Goal: Task Accomplishment & Management: Complete application form

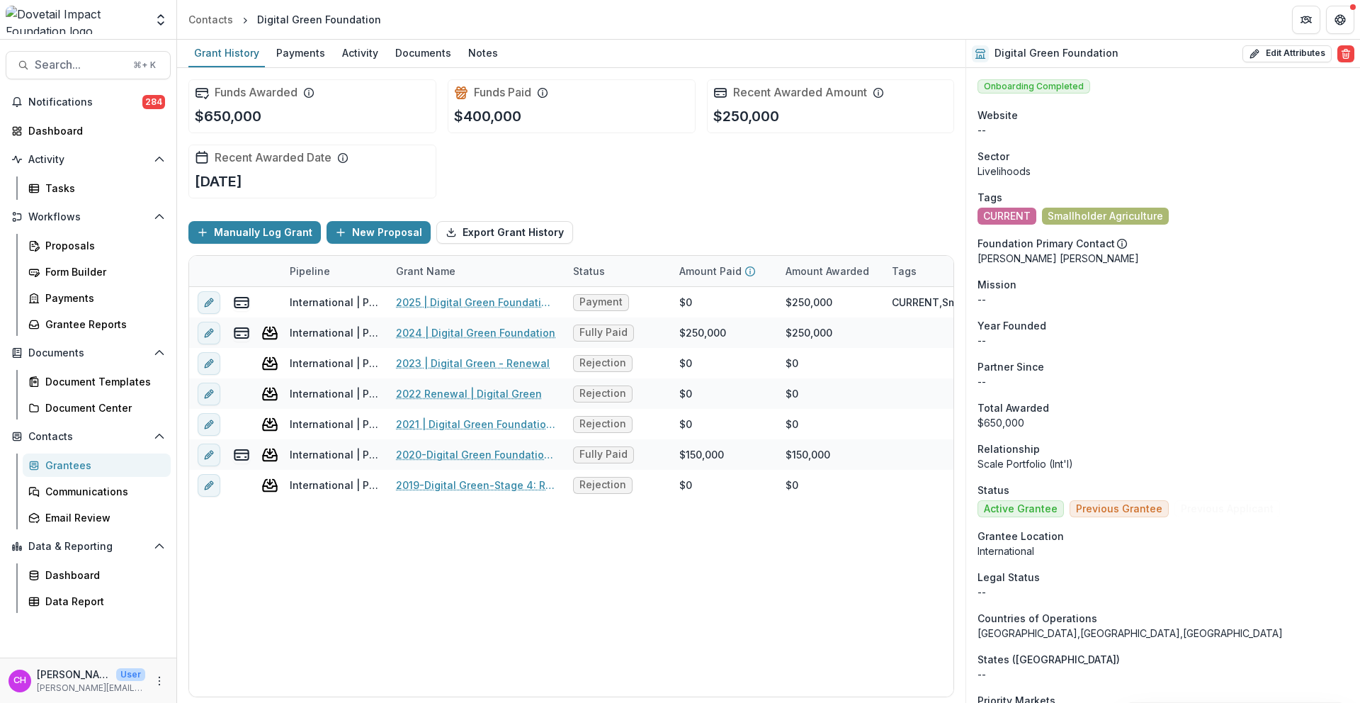
scroll to position [1614, 0]
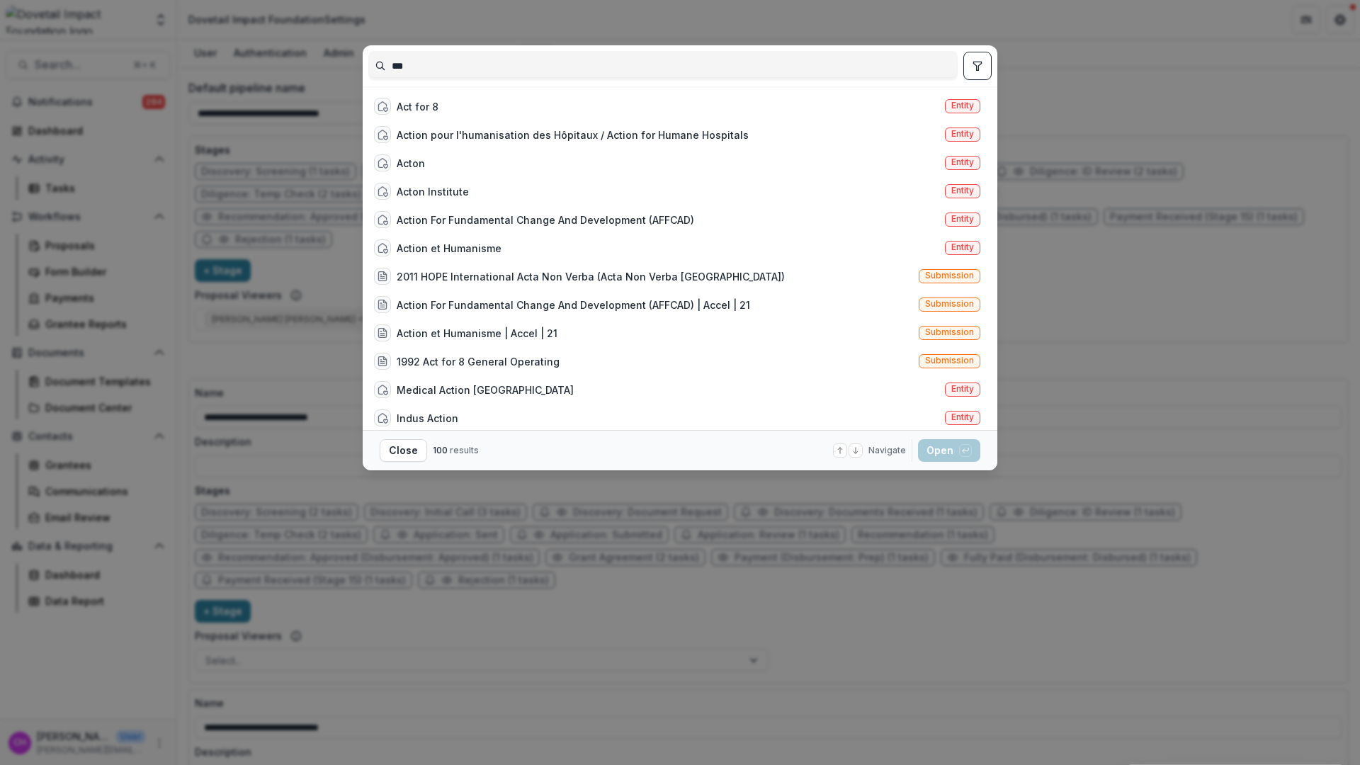
scroll to position [440, 0]
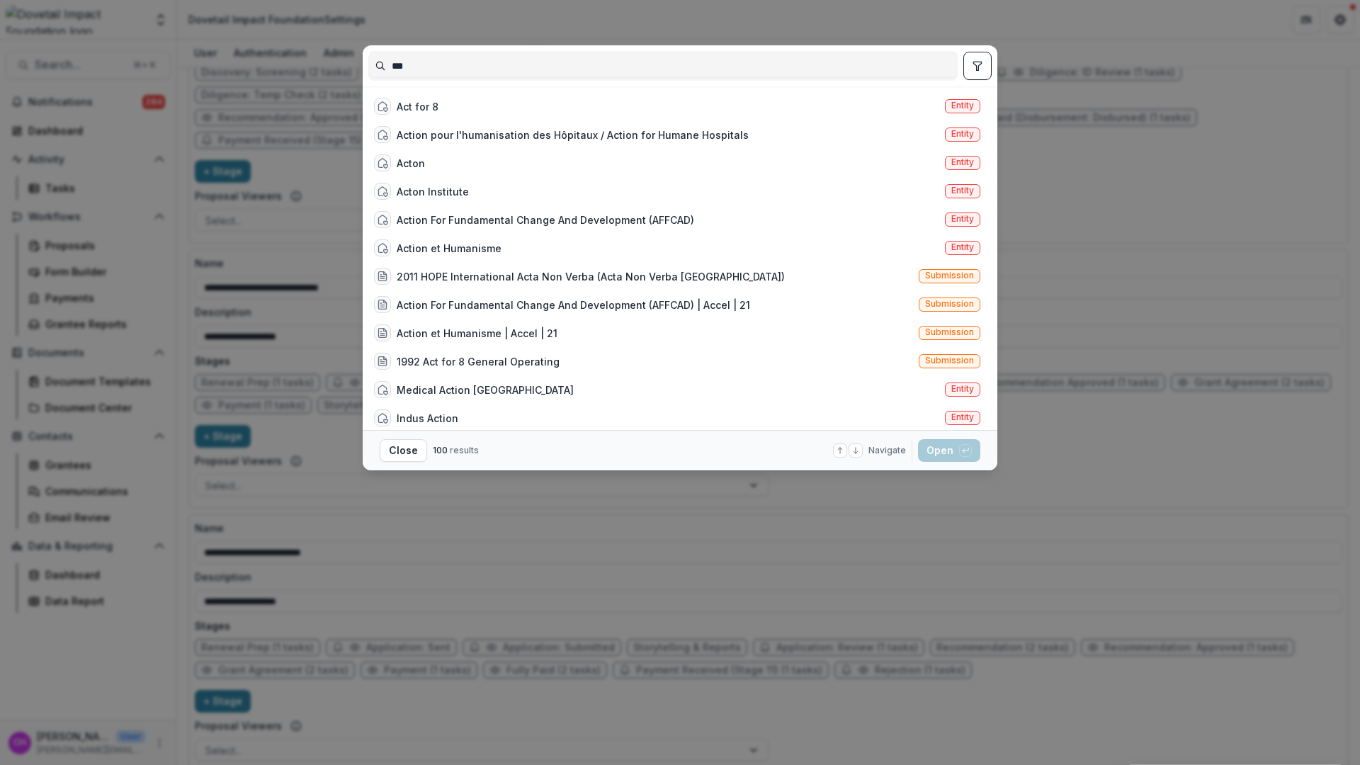
click at [594, 575] on div "*** Act for 8 Entity Action pour l'humanisation des Hôpitaux / Action for Human…" at bounding box center [680, 382] width 1360 height 765
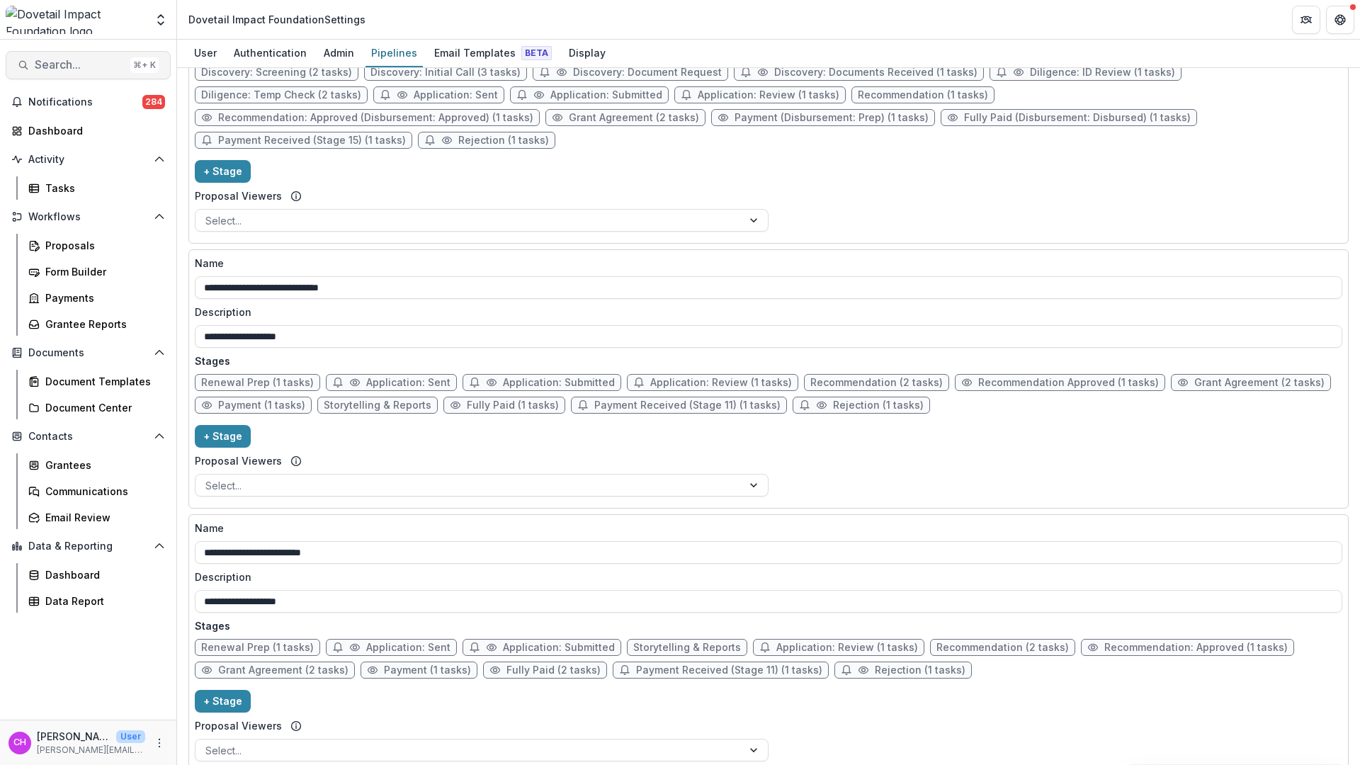
click at [74, 60] on span "Search..." at bounding box center [80, 64] width 90 height 13
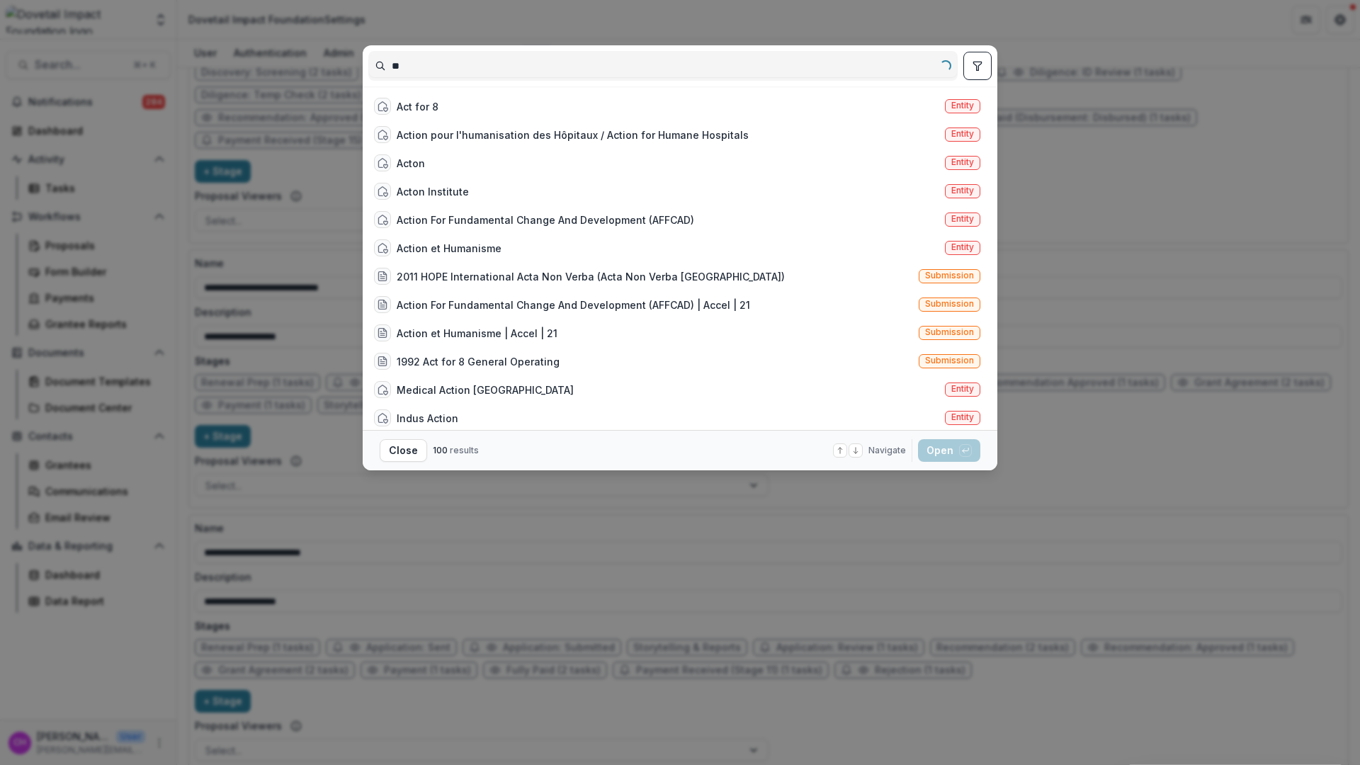
type input "*"
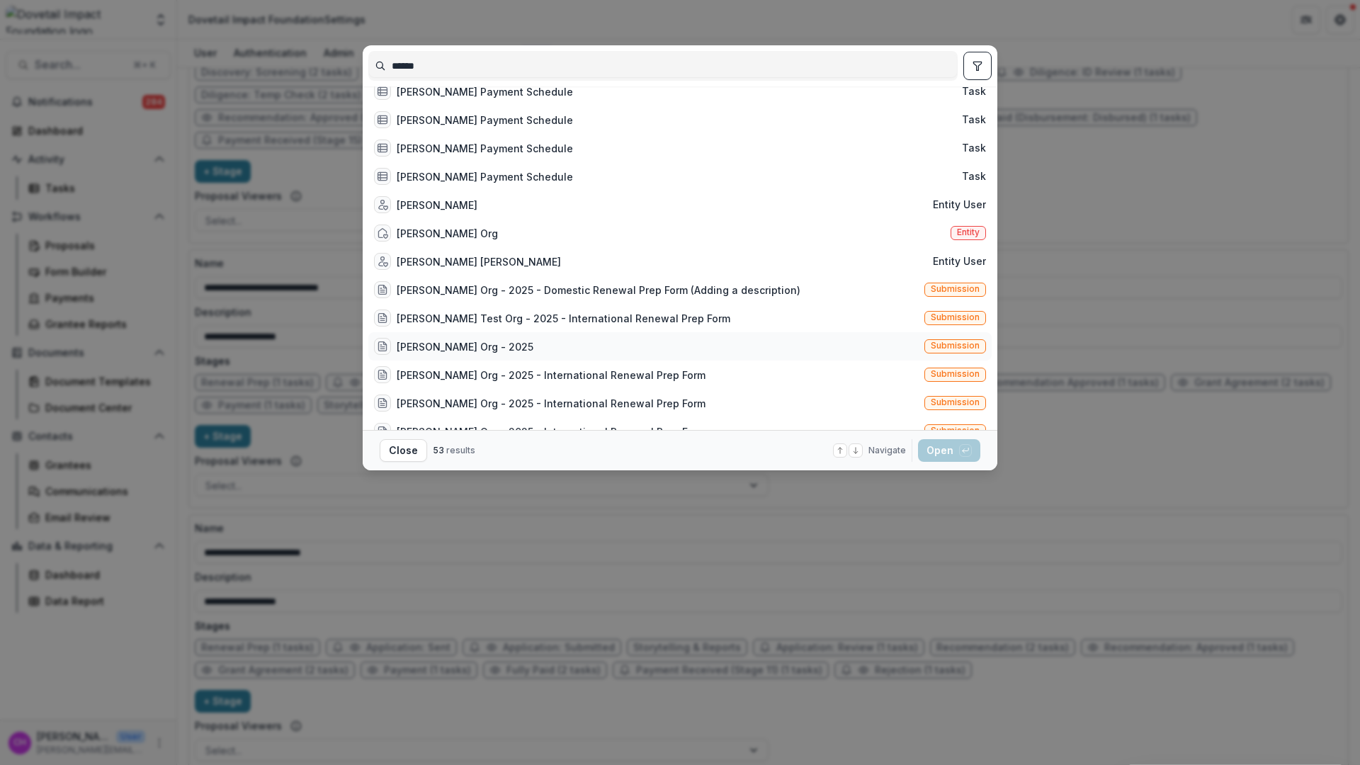
scroll to position [400, 0]
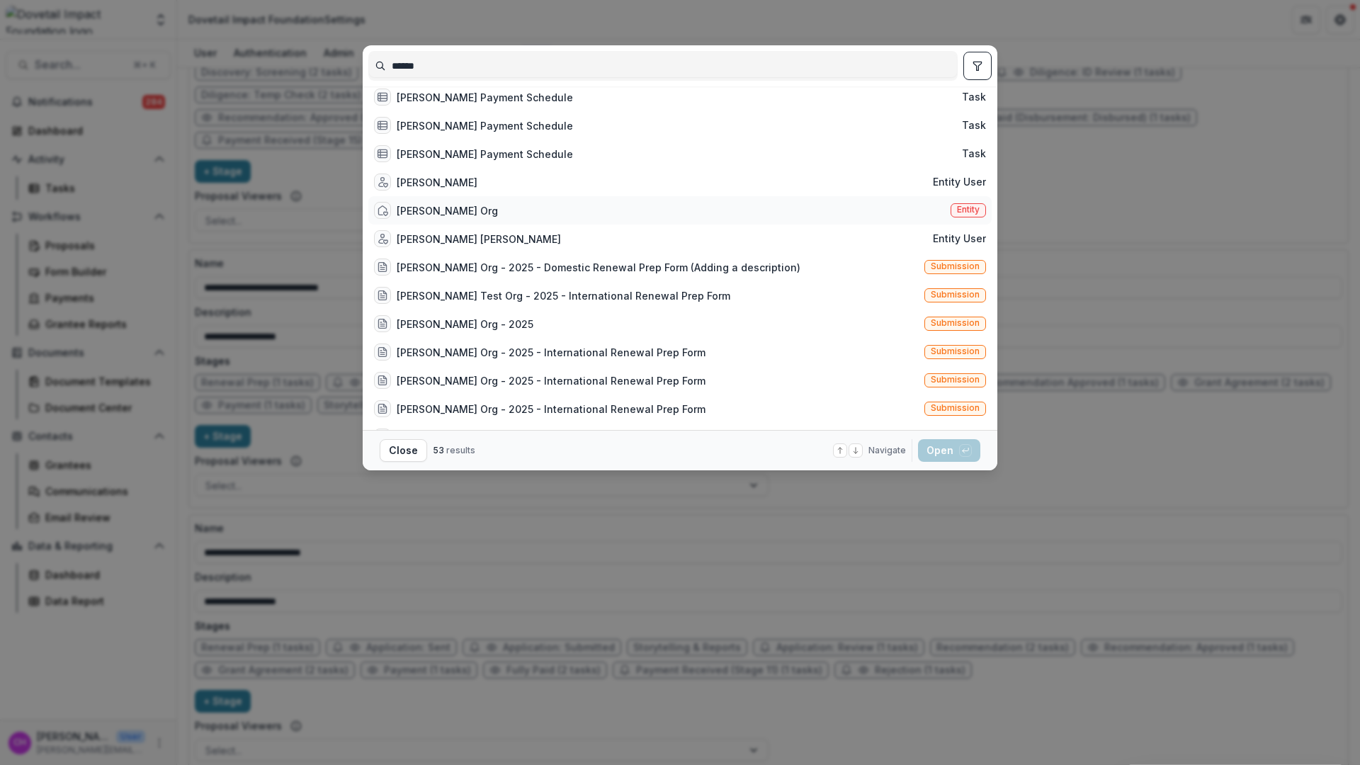
type input "******"
click at [519, 217] on div "Courtney's Org Entity" at bounding box center [679, 210] width 623 height 28
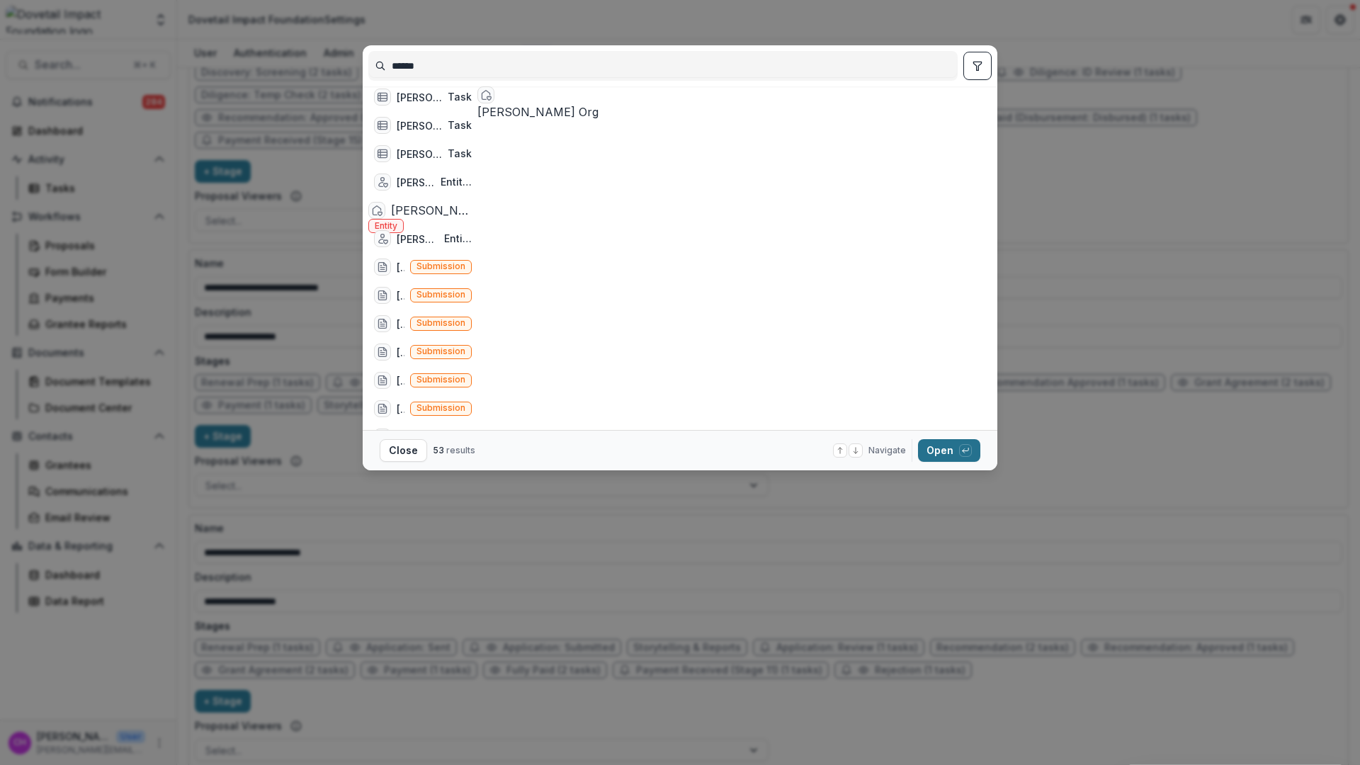
click at [931, 448] on button "Open with enter key" at bounding box center [949, 450] width 62 height 23
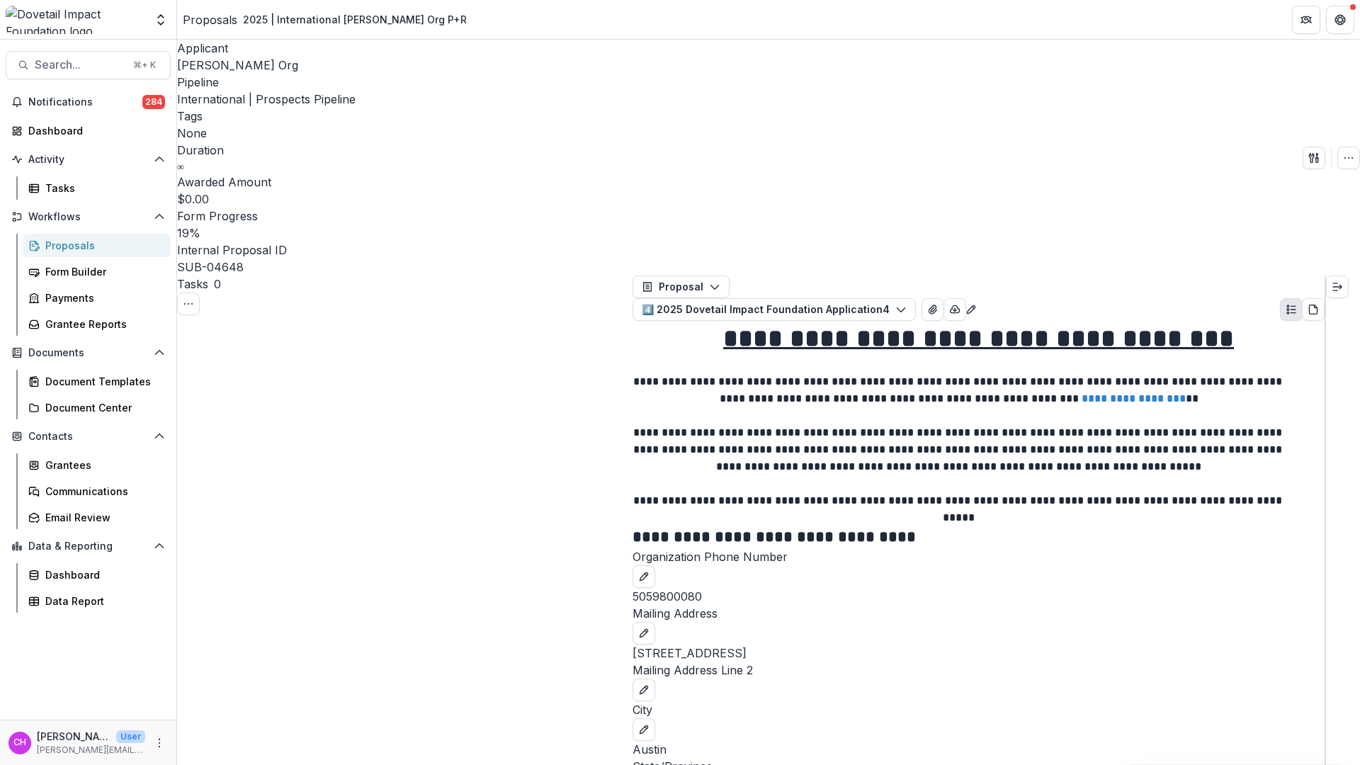
scroll to position [2858, 0]
click at [86, 6] on div "Foundations Dovetail Impact Foundation Nonprofits Courtney's Org Courtney's Org…" at bounding box center [88, 19] width 177 height 39
click at [87, 14] on img at bounding box center [76, 20] width 140 height 28
click at [96, 28] on img at bounding box center [76, 20] width 140 height 28
click at [159, 21] on icon "Open entity switcher" at bounding box center [161, 20] width 14 height 14
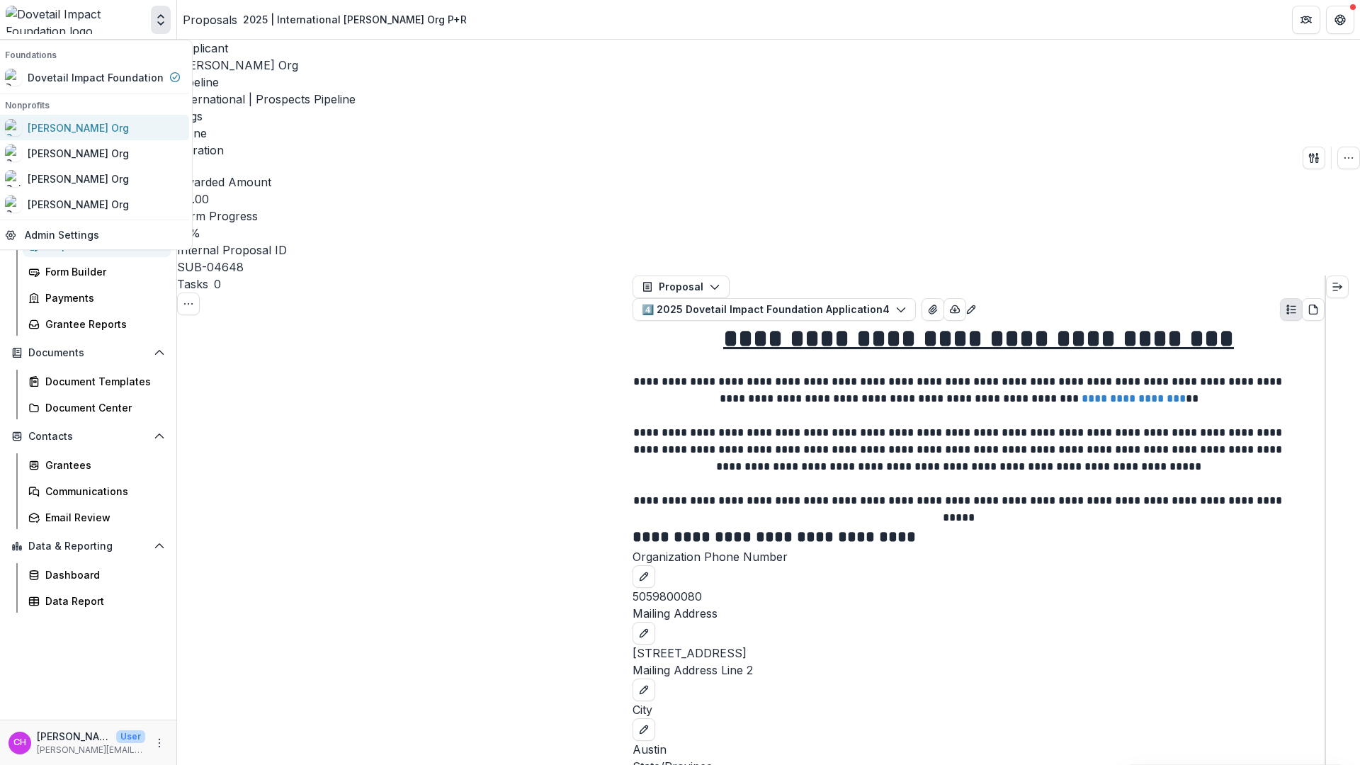
click at [161, 119] on div "[PERSON_NAME] Org" at bounding box center [93, 127] width 176 height 17
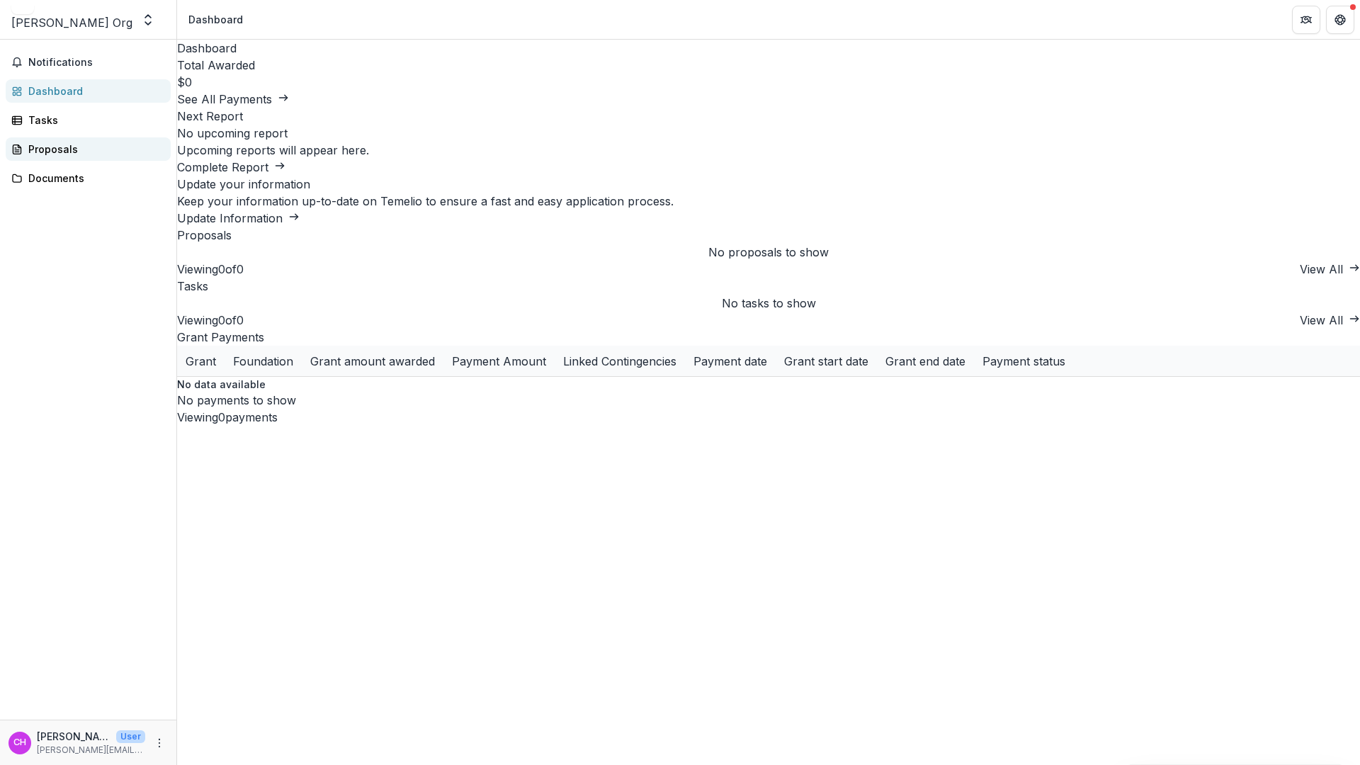
click at [113, 147] on div "Proposals" at bounding box center [93, 149] width 131 height 15
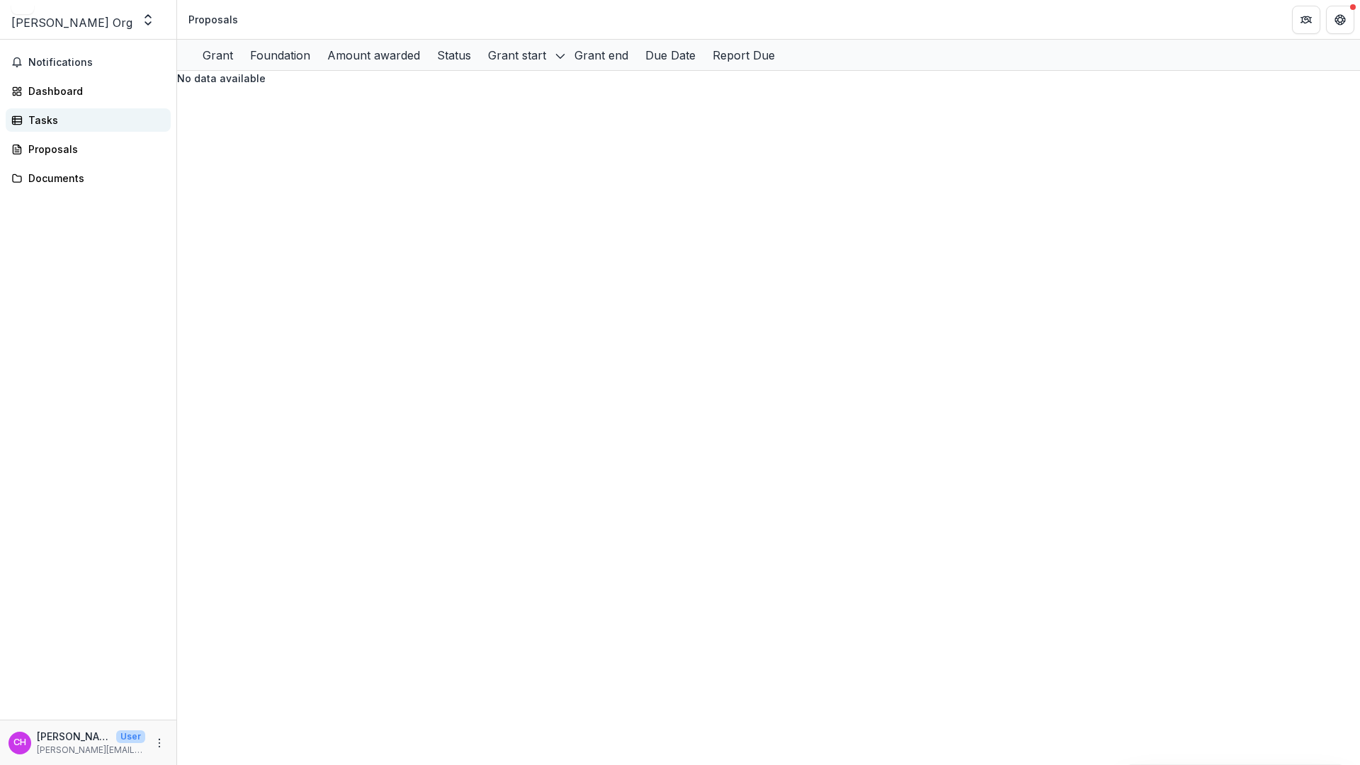
click at [77, 115] on div "Tasks" at bounding box center [93, 120] width 131 height 15
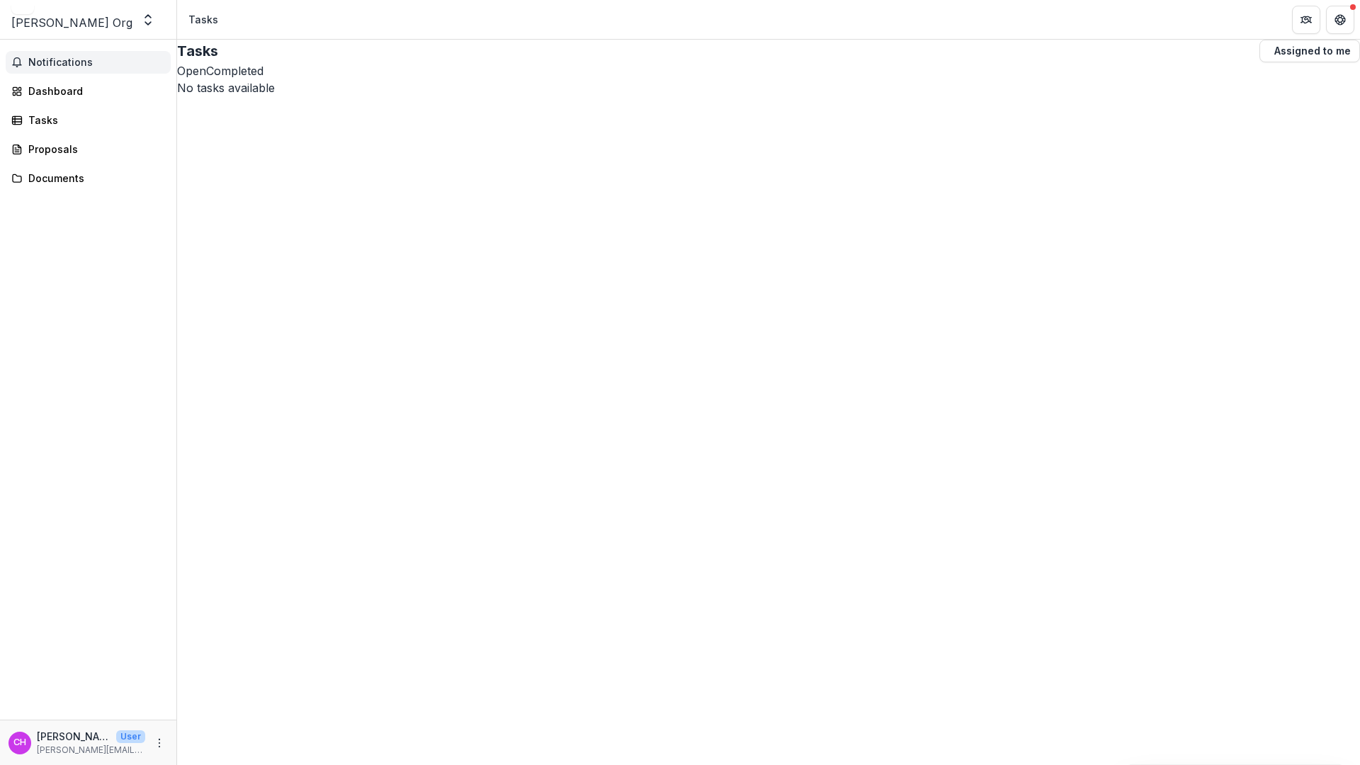
click at [62, 58] on span "Notifications" at bounding box center [96, 63] width 137 height 12
click at [66, 18] on div "[PERSON_NAME] Org" at bounding box center [71, 22] width 121 height 17
click at [155, 18] on icon "Open entity switcher" at bounding box center [148, 20] width 14 height 14
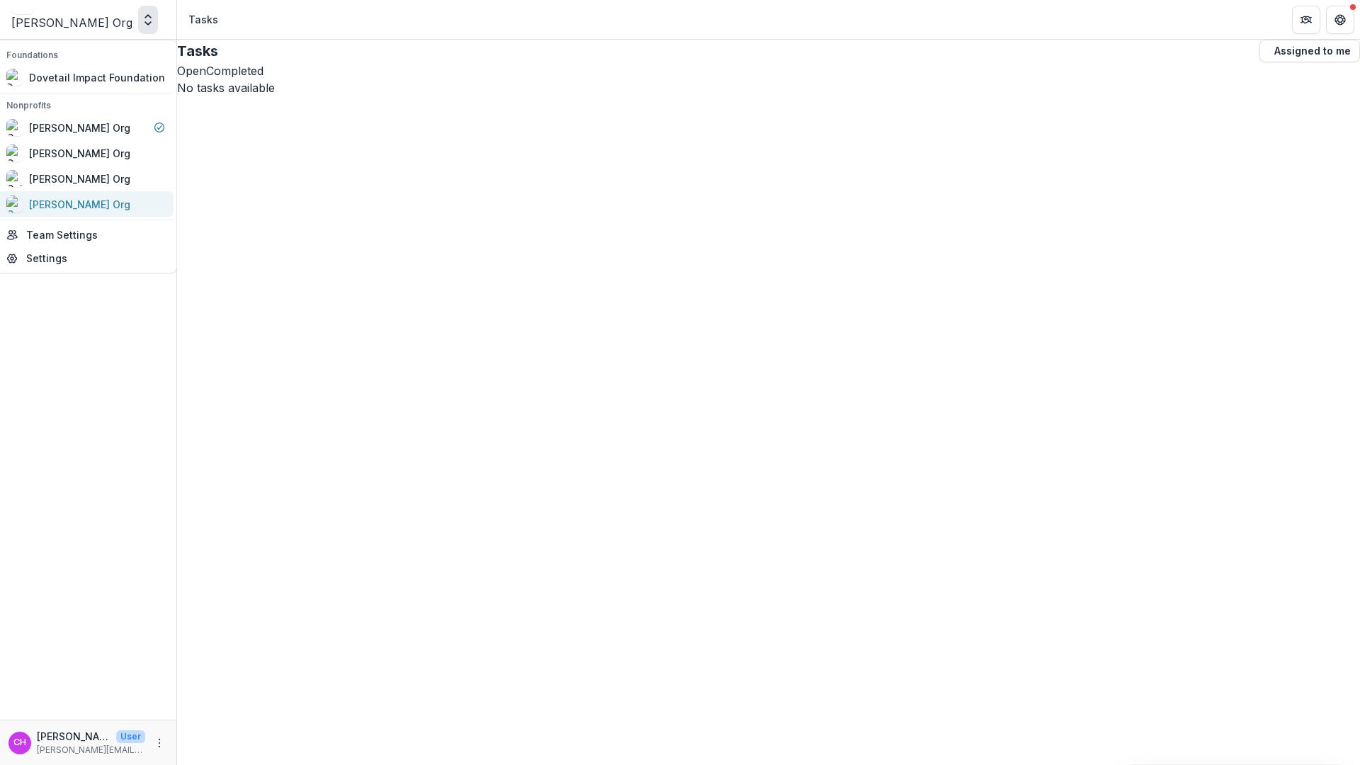
click at [107, 201] on div "[PERSON_NAME] Org" at bounding box center [85, 204] width 159 height 17
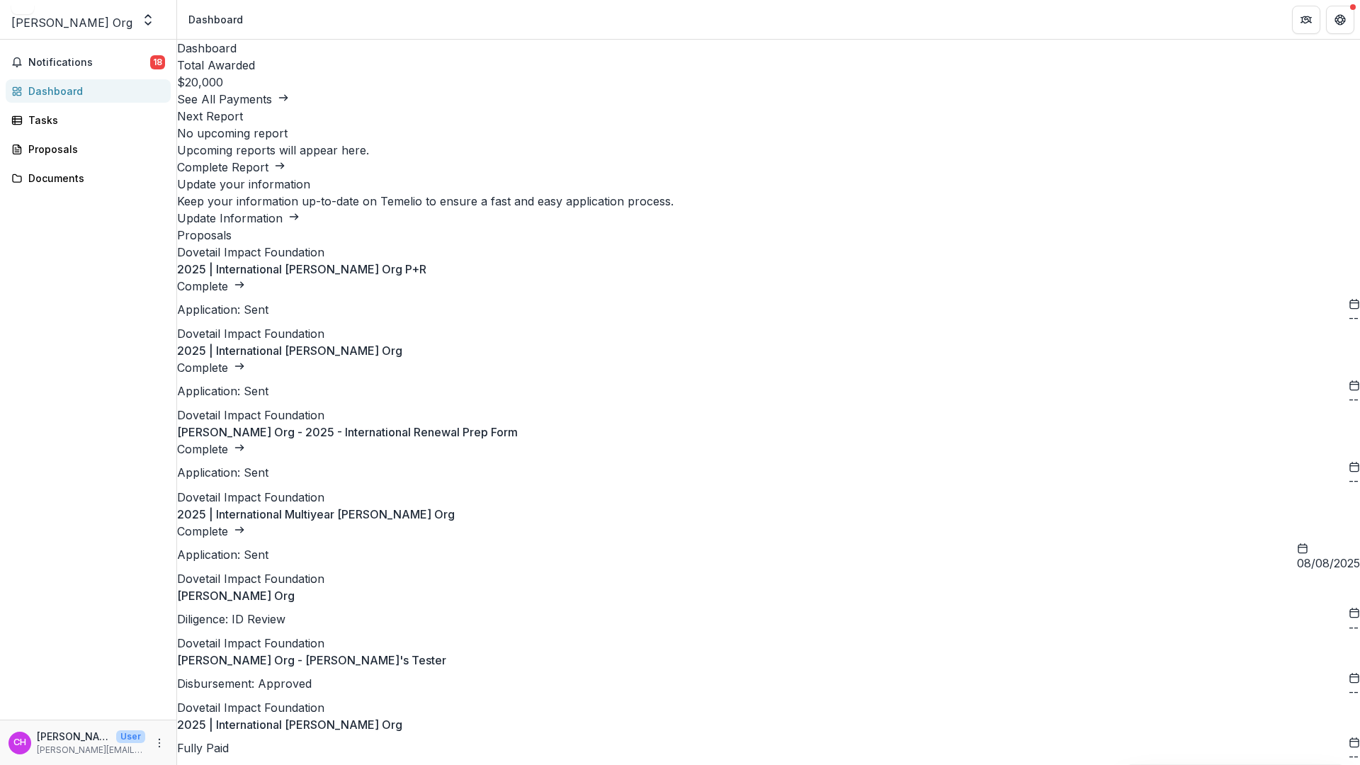
click at [245, 361] on link "Complete" at bounding box center [211, 368] width 68 height 14
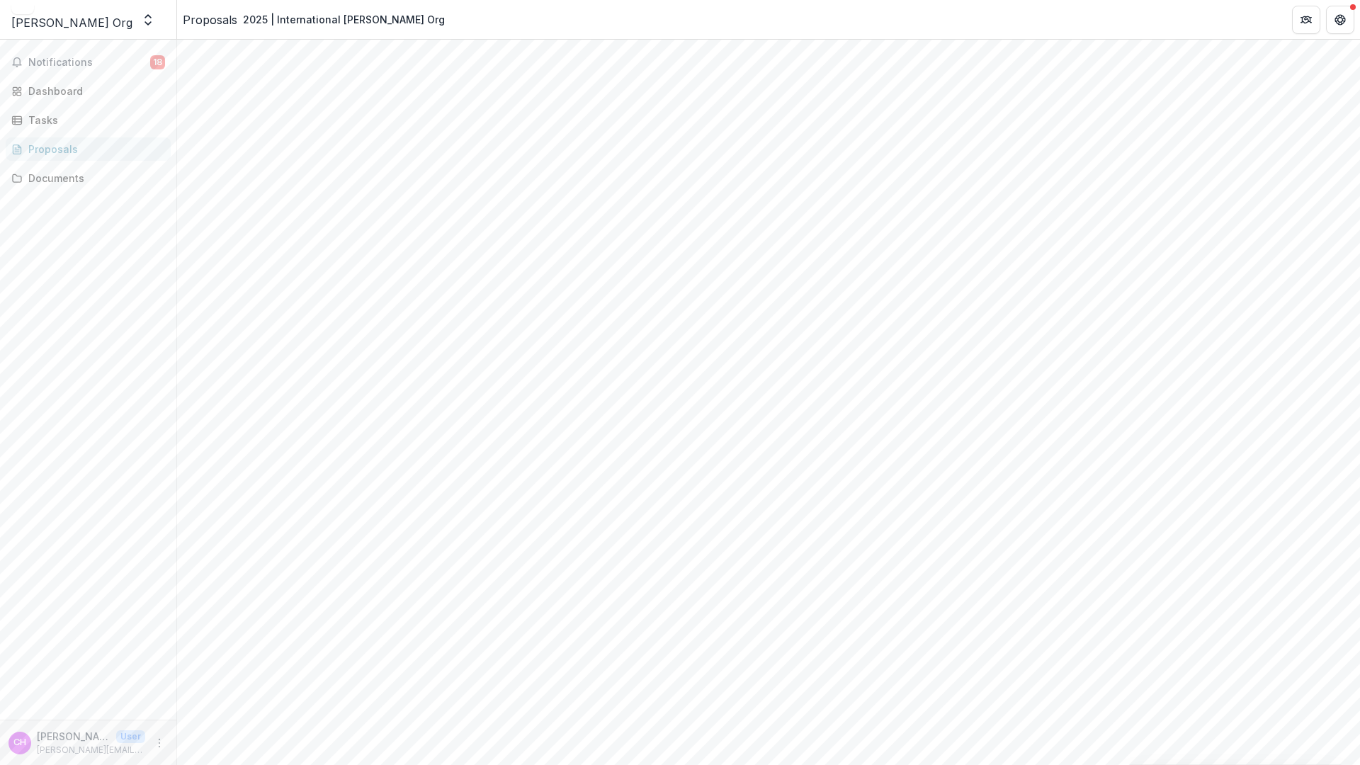
scroll to position [346, 0]
type input "**********"
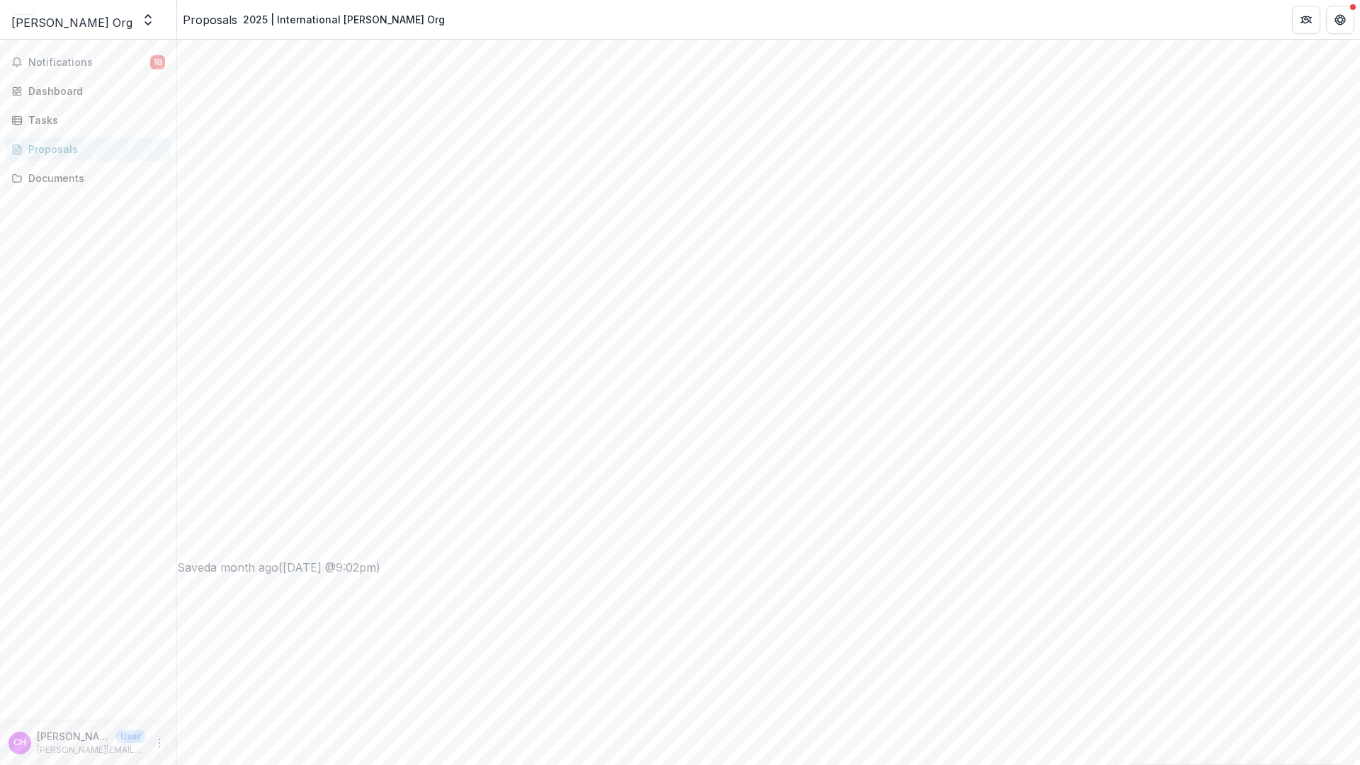
click at [499, 764] on div "US 501(c)(3)" at bounding box center [680, 778] width 1360 height 26
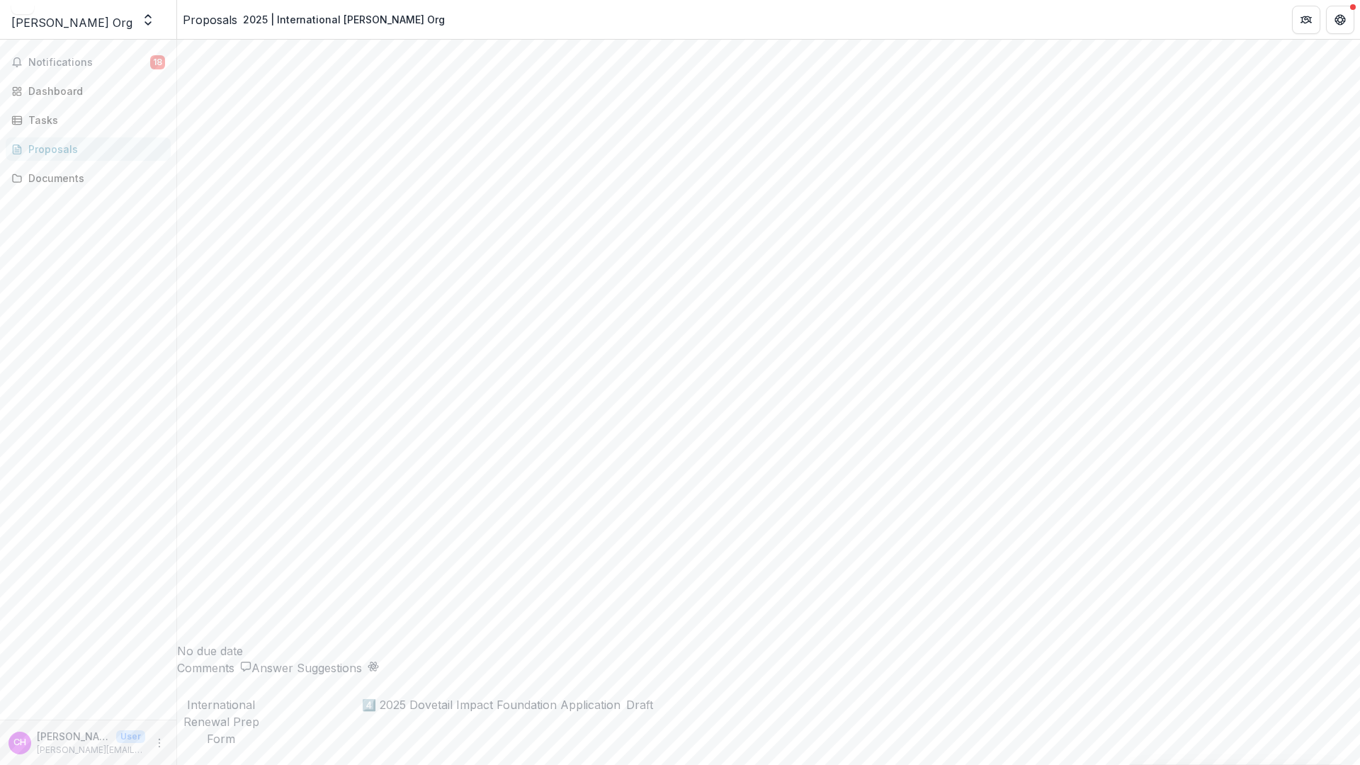
scroll to position [3117, 0]
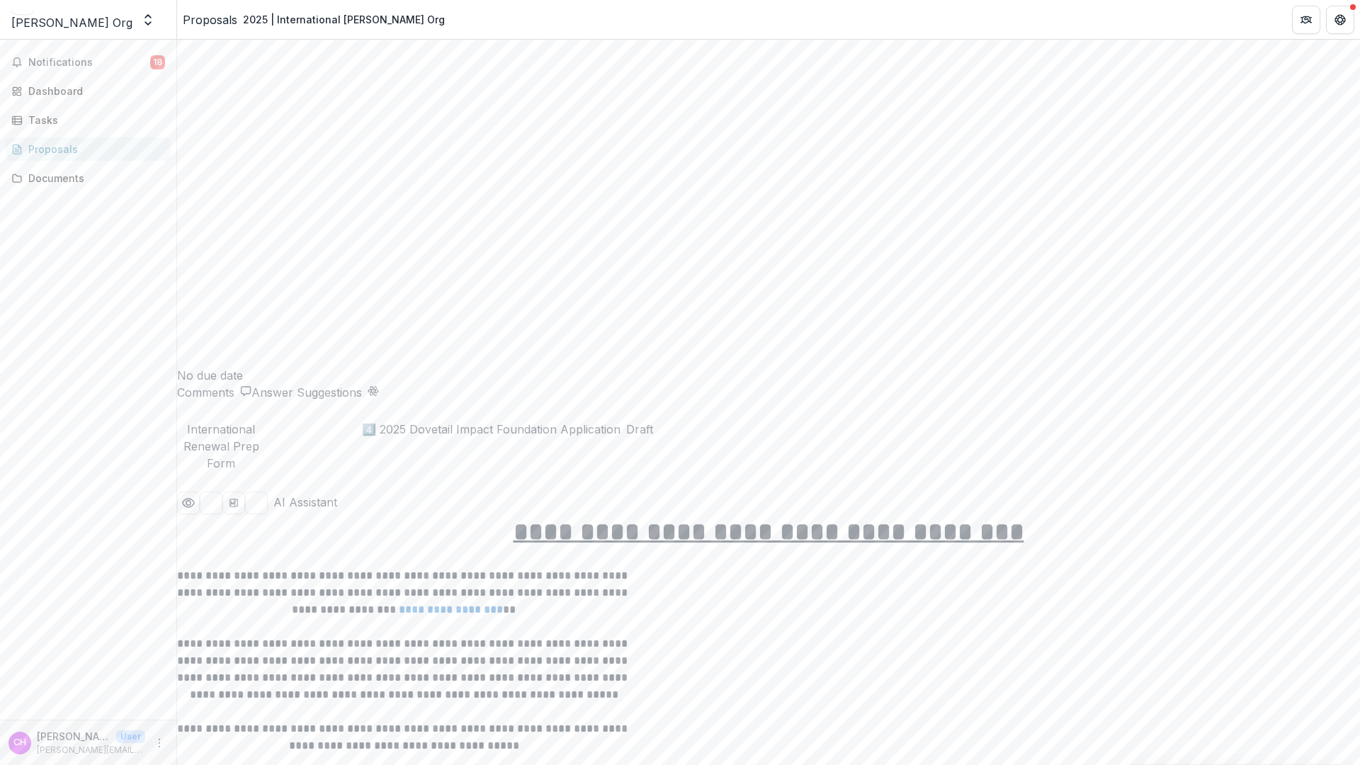
scroll to position [3505, 0]
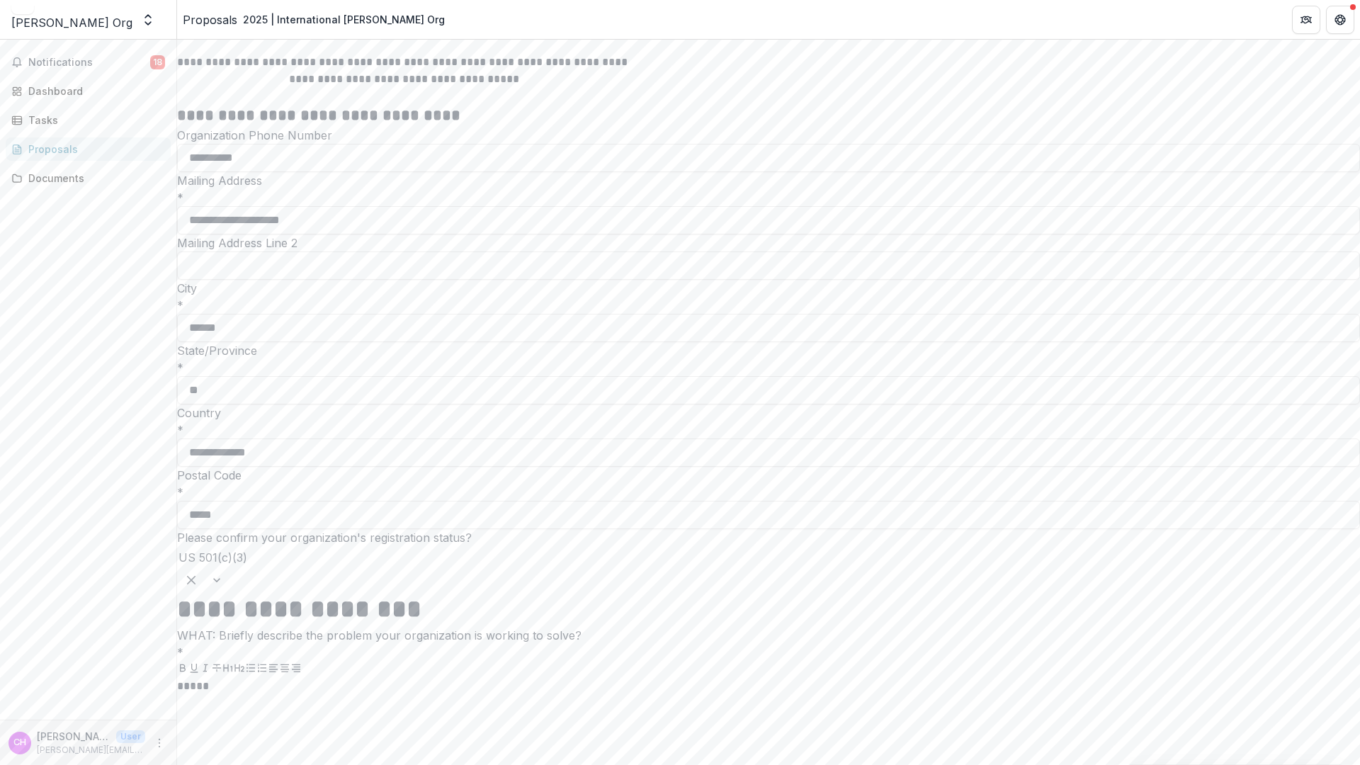
type input "*****"
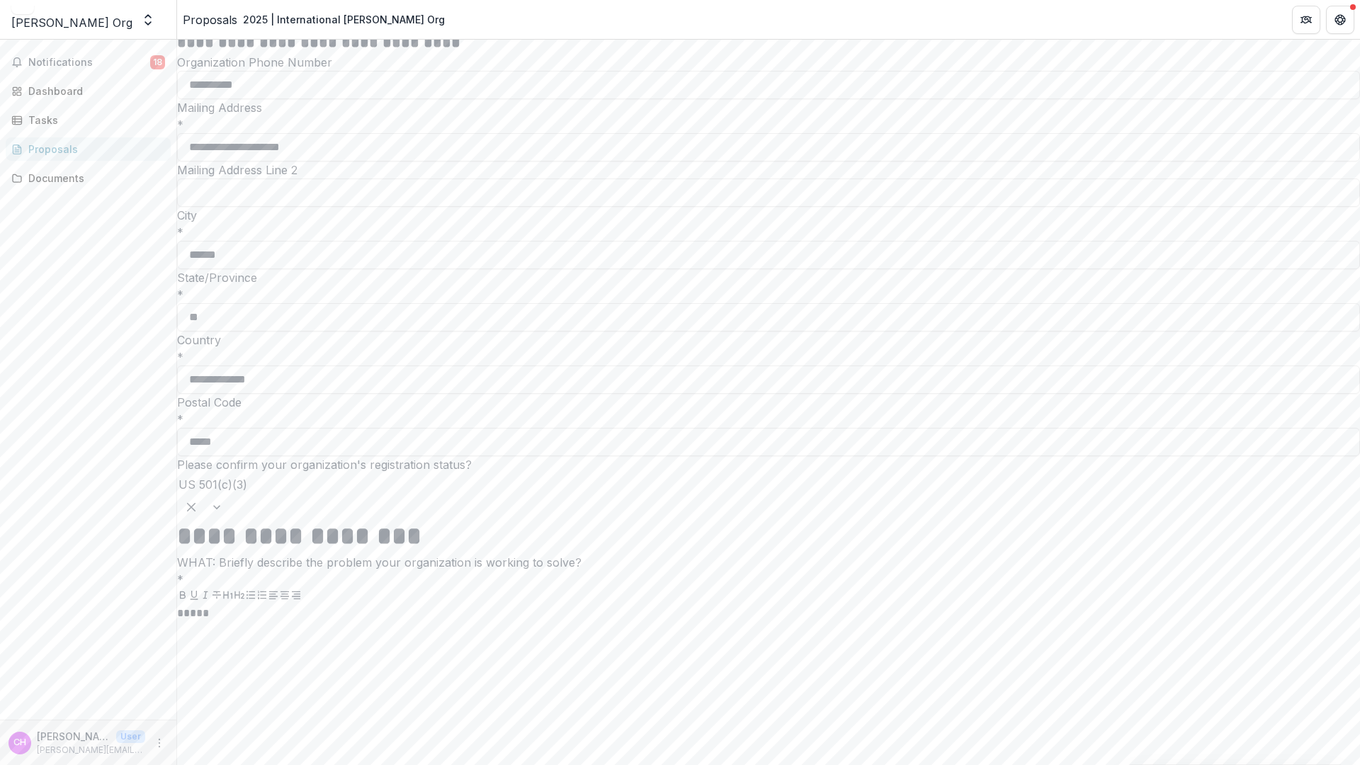
scroll to position [4010, 0]
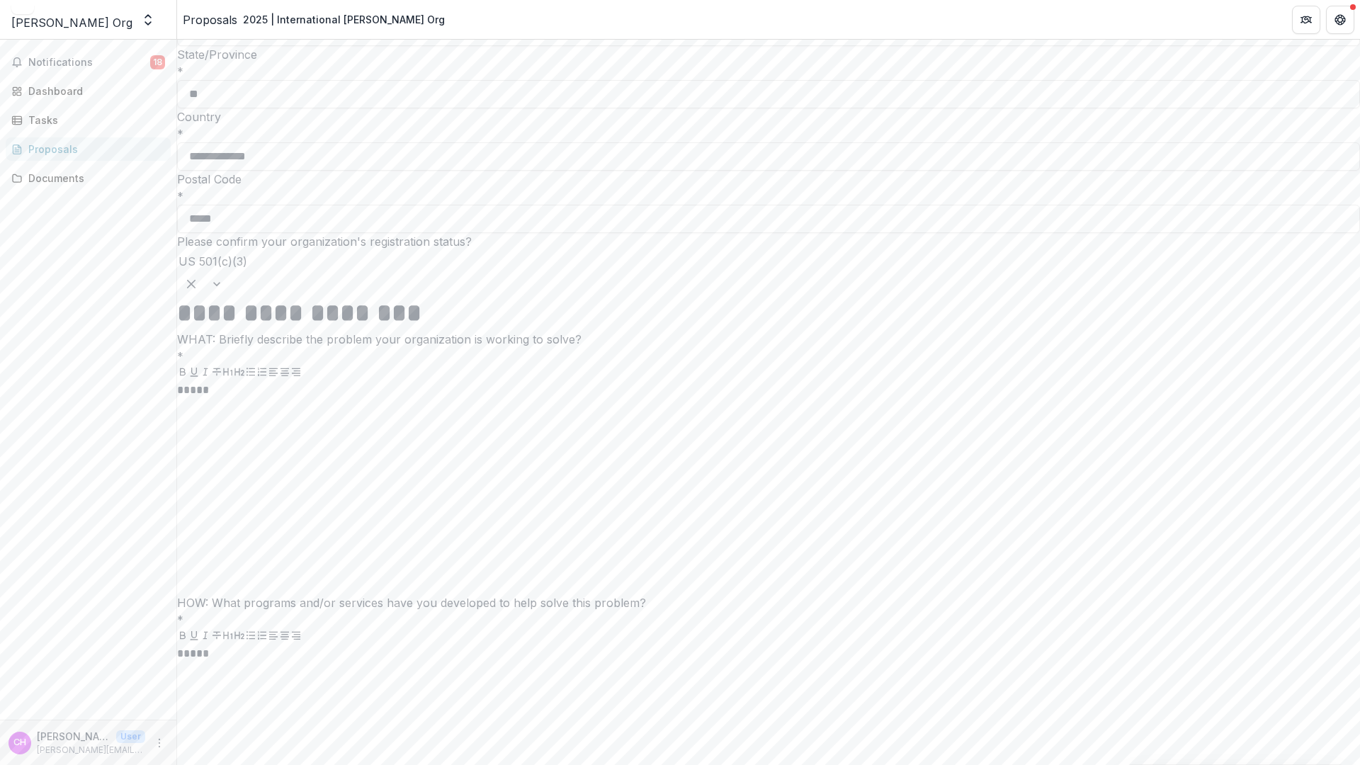
scroll to position [4244, 0]
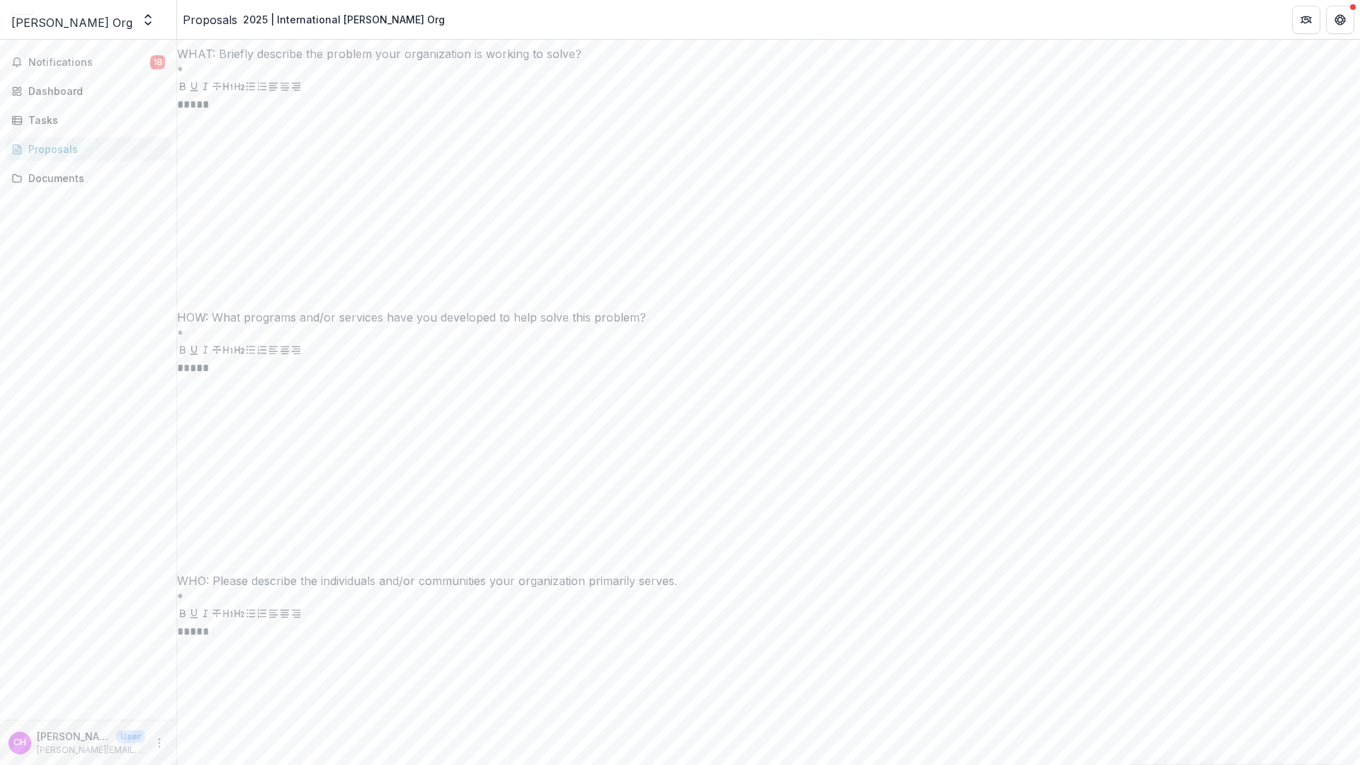
scroll to position [4508, 0]
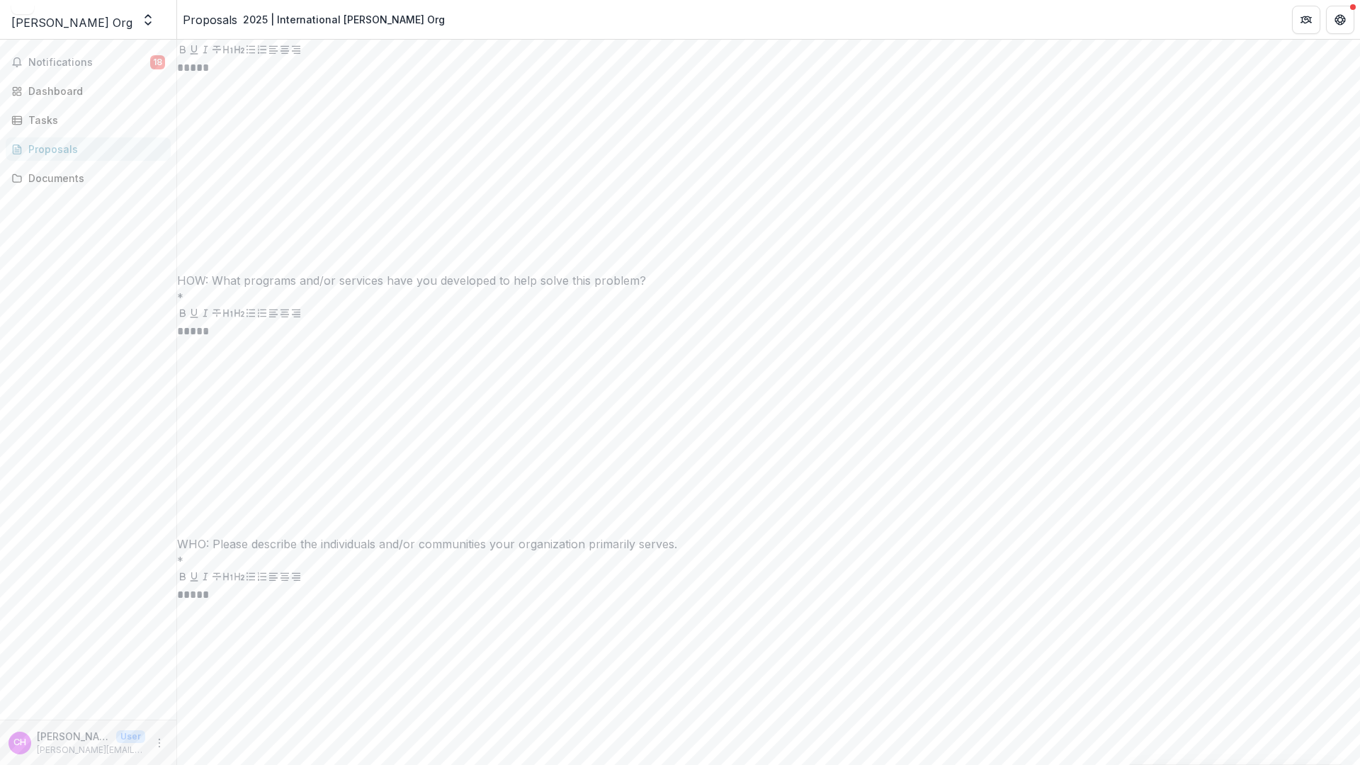
scroll to position [4896, 0]
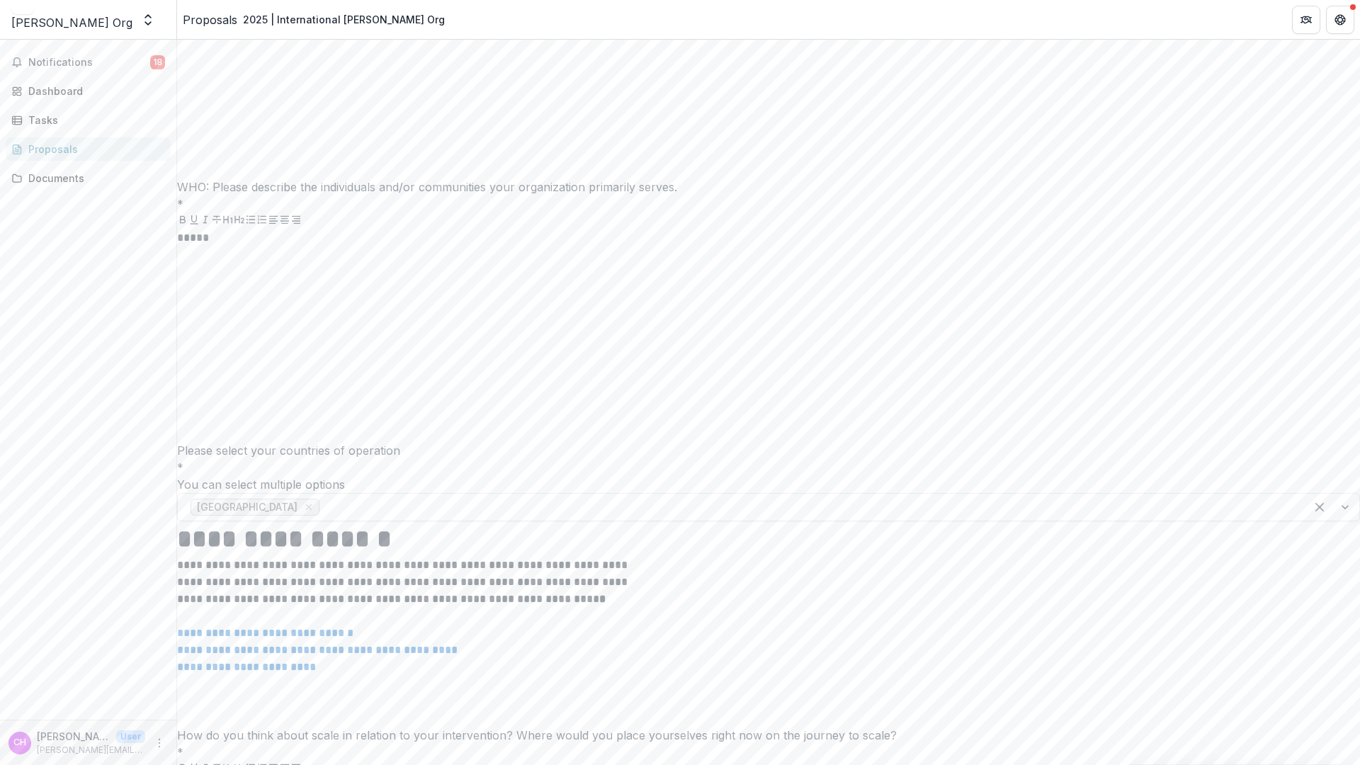
type textarea "*****"
type input "**"
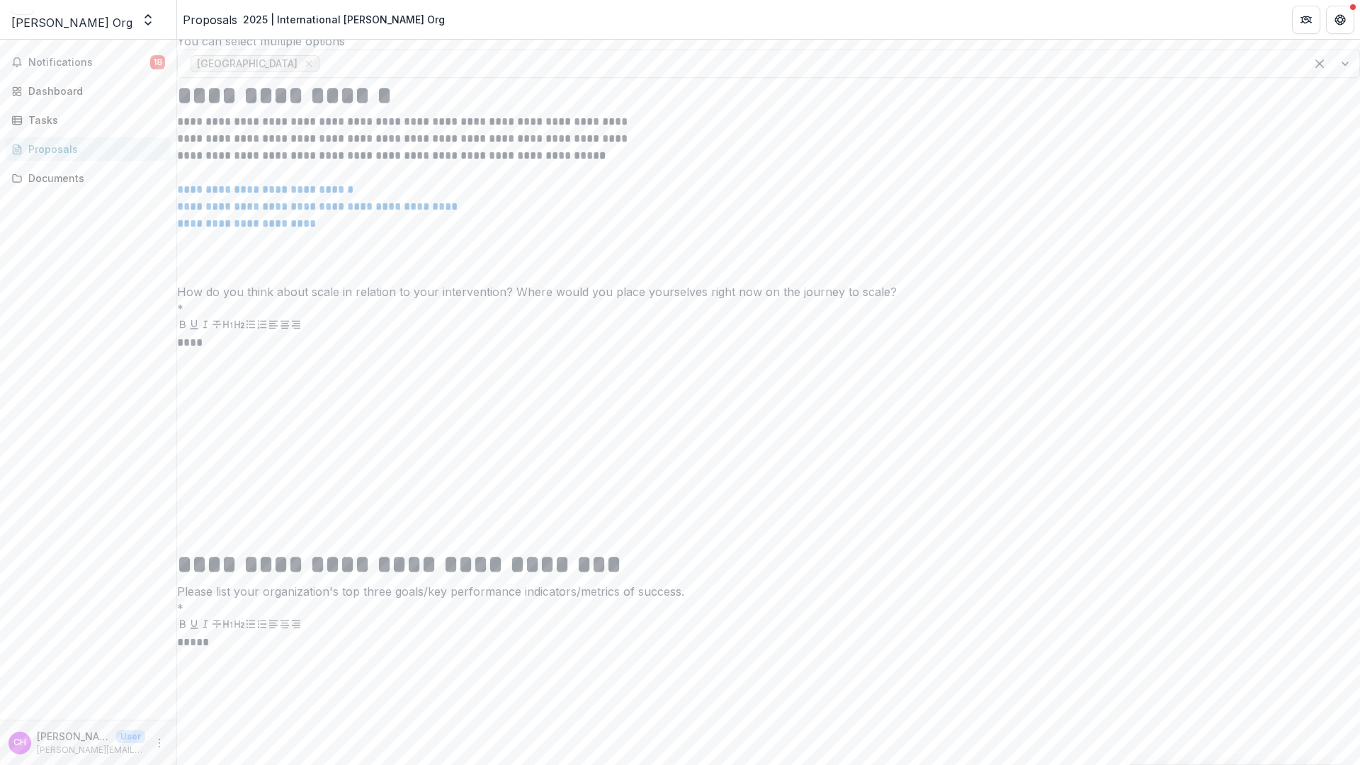
scroll to position [5443, 0]
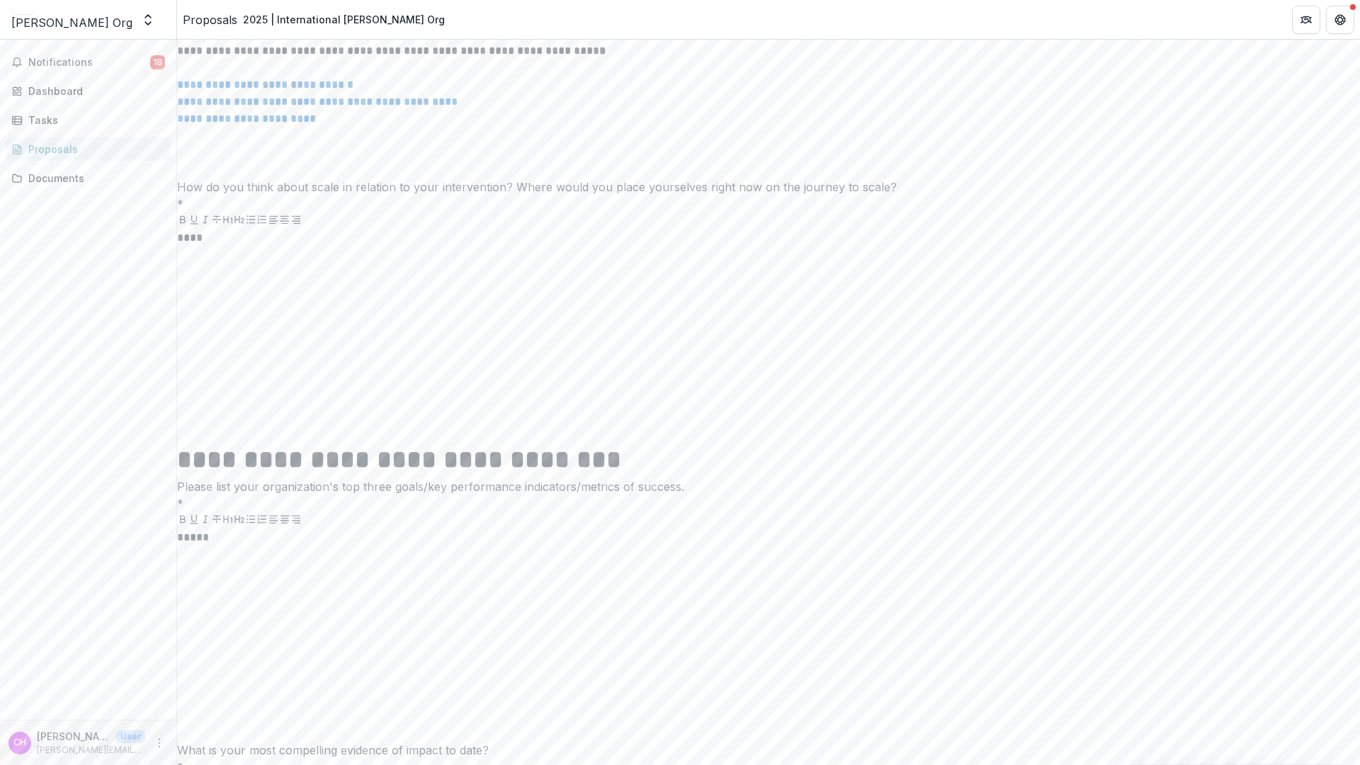
type input "**********"
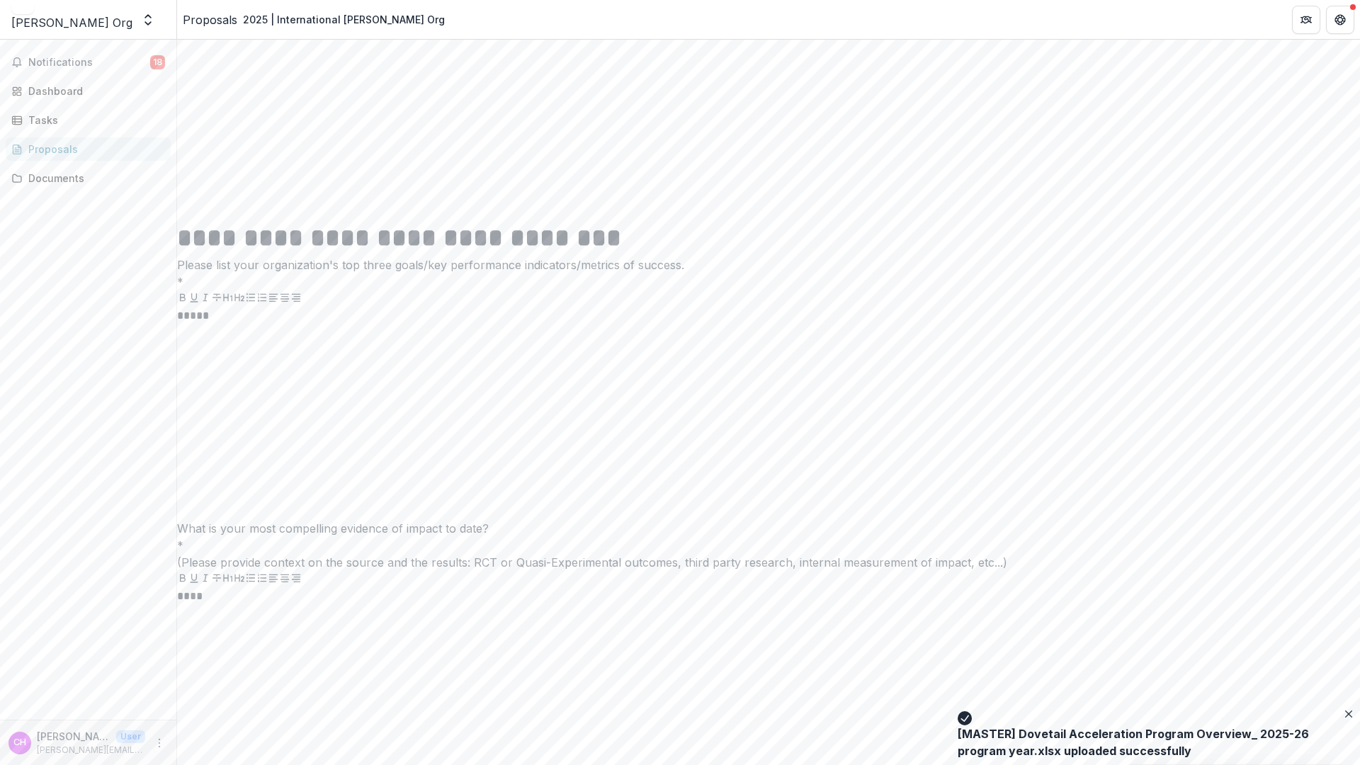
scroll to position [5733, 0]
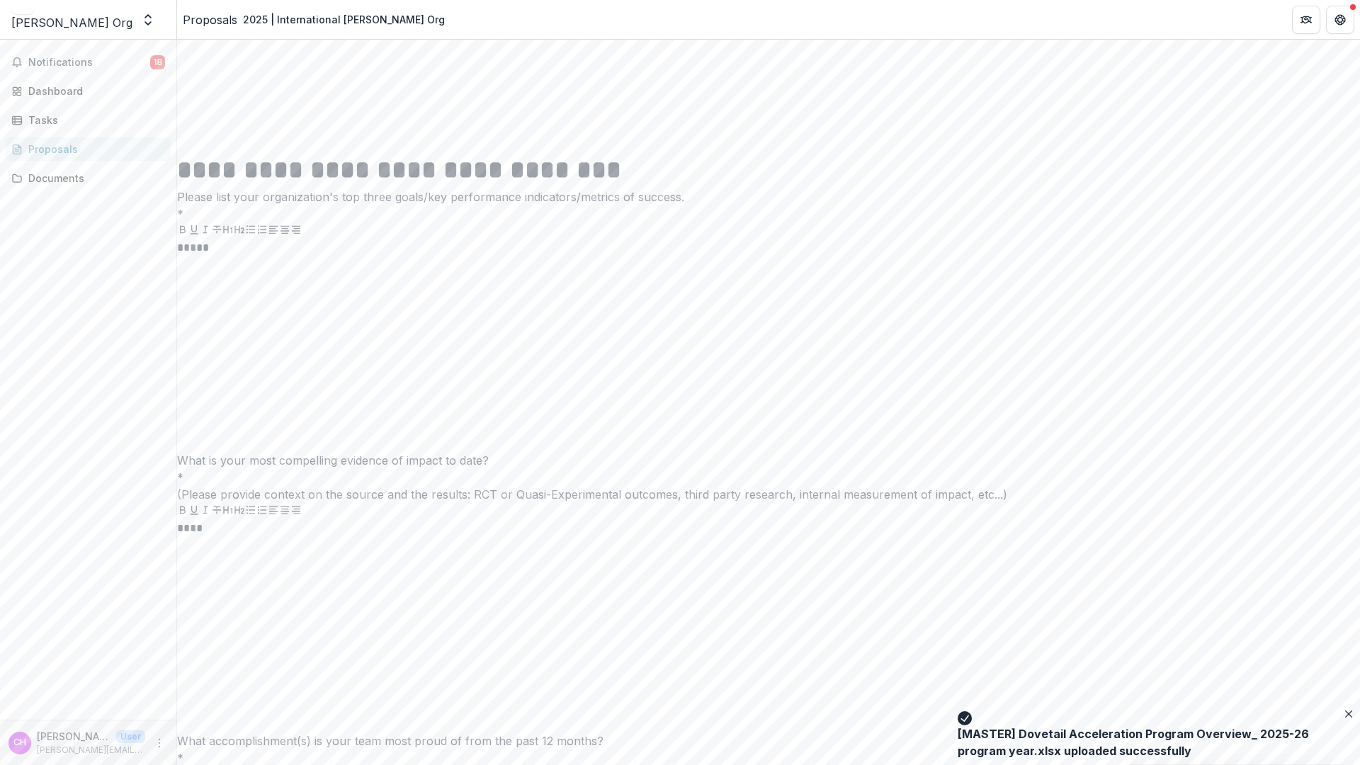
type input "****"
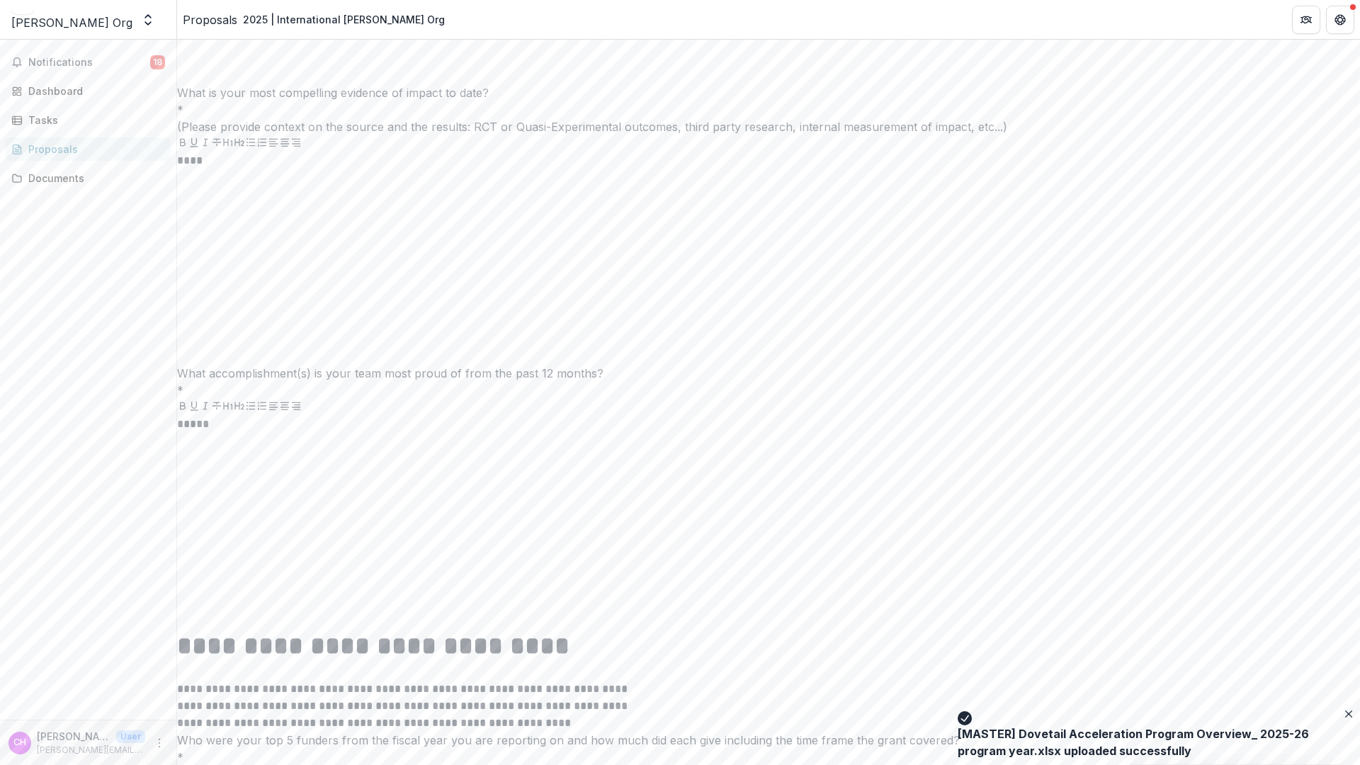
scroll to position [6104, 0]
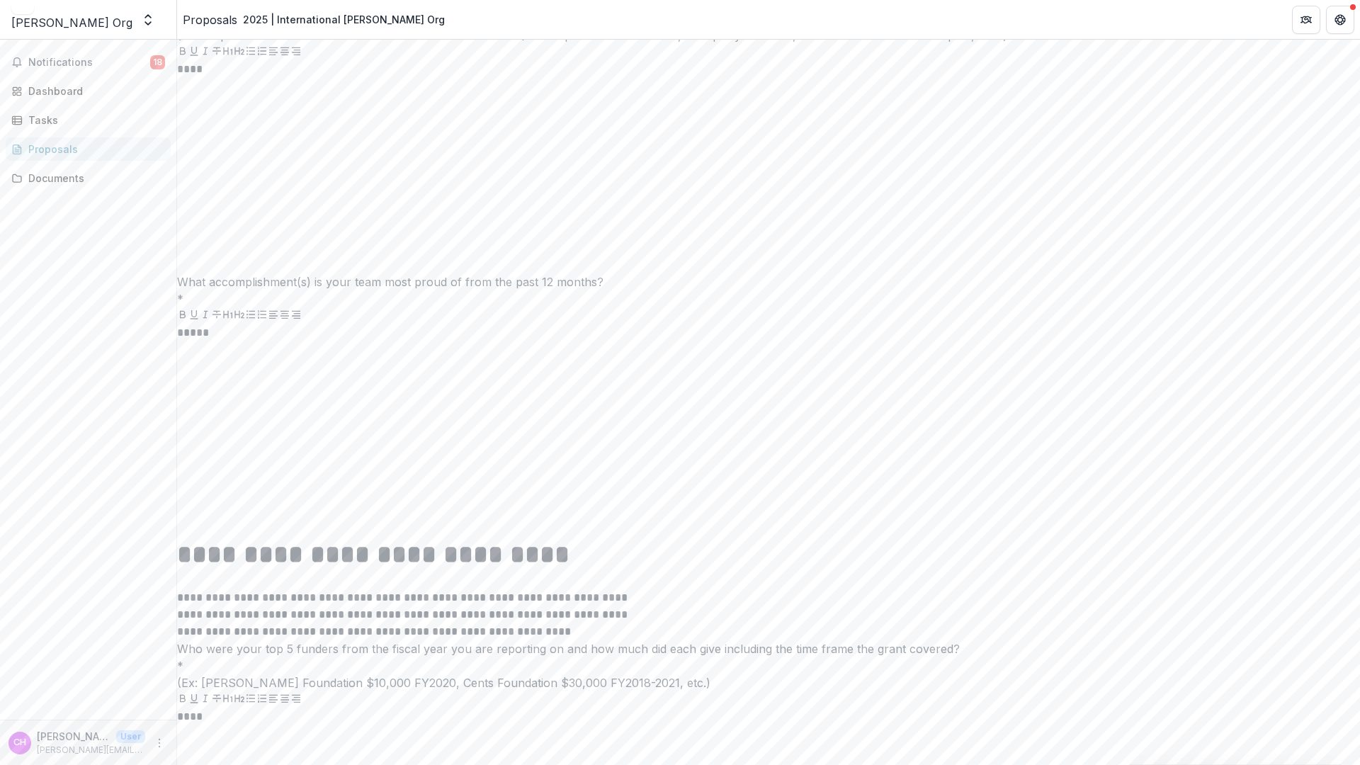
scroll to position [6203, 0]
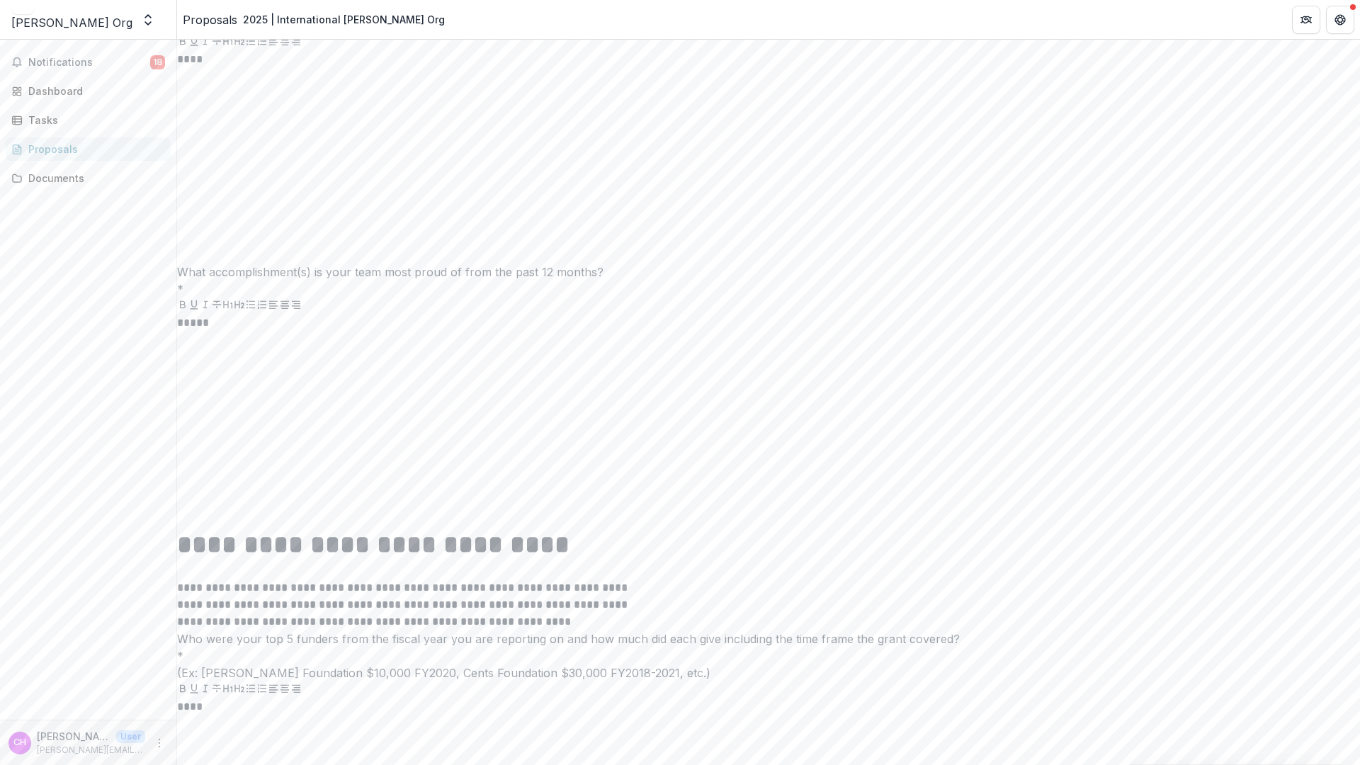
type input "*"
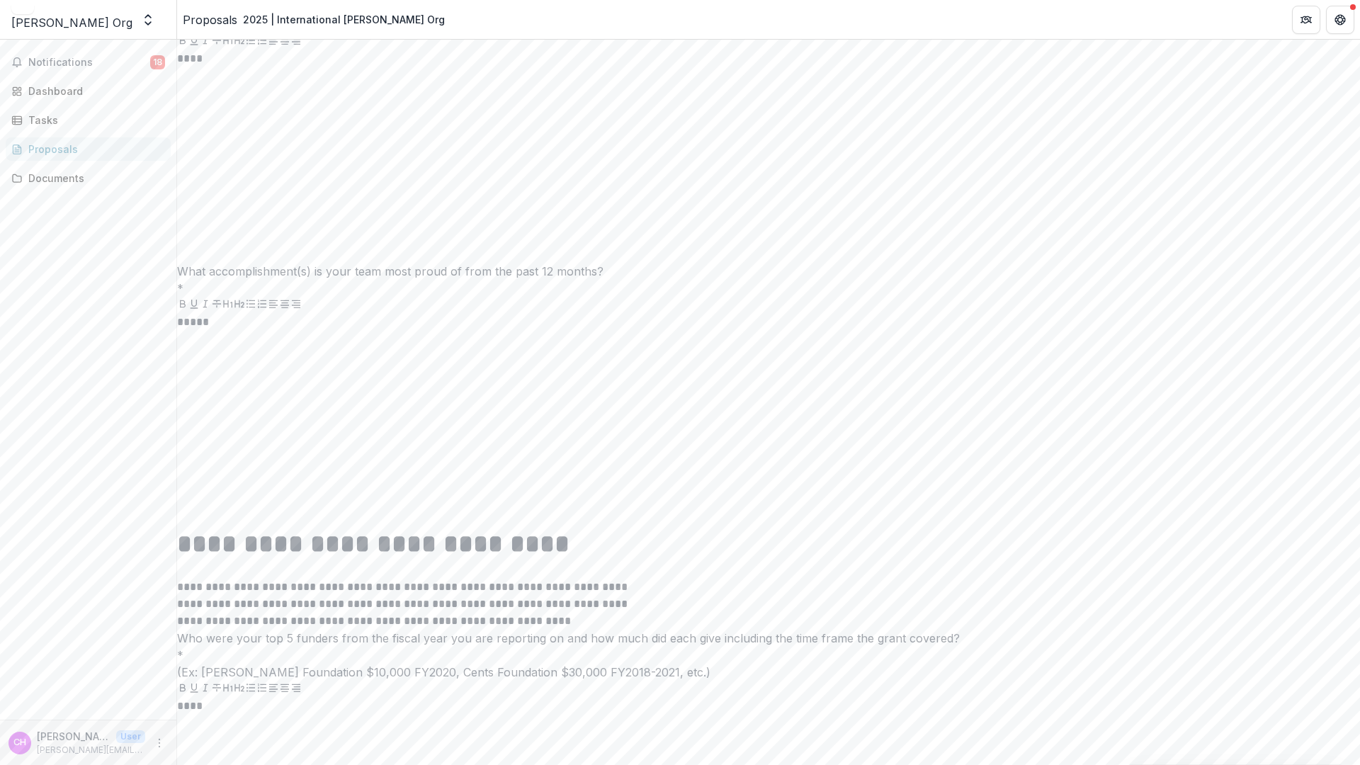
type input "****"
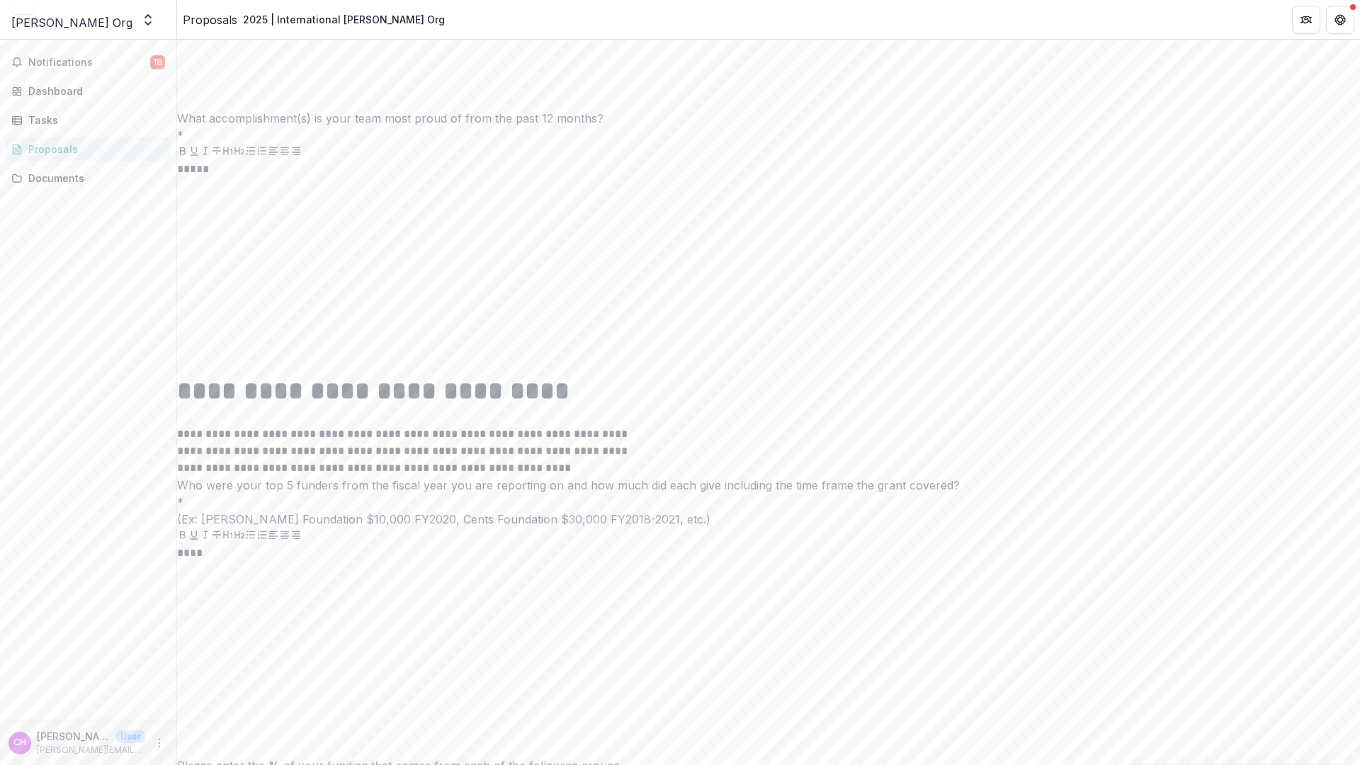
scroll to position [6422, 0]
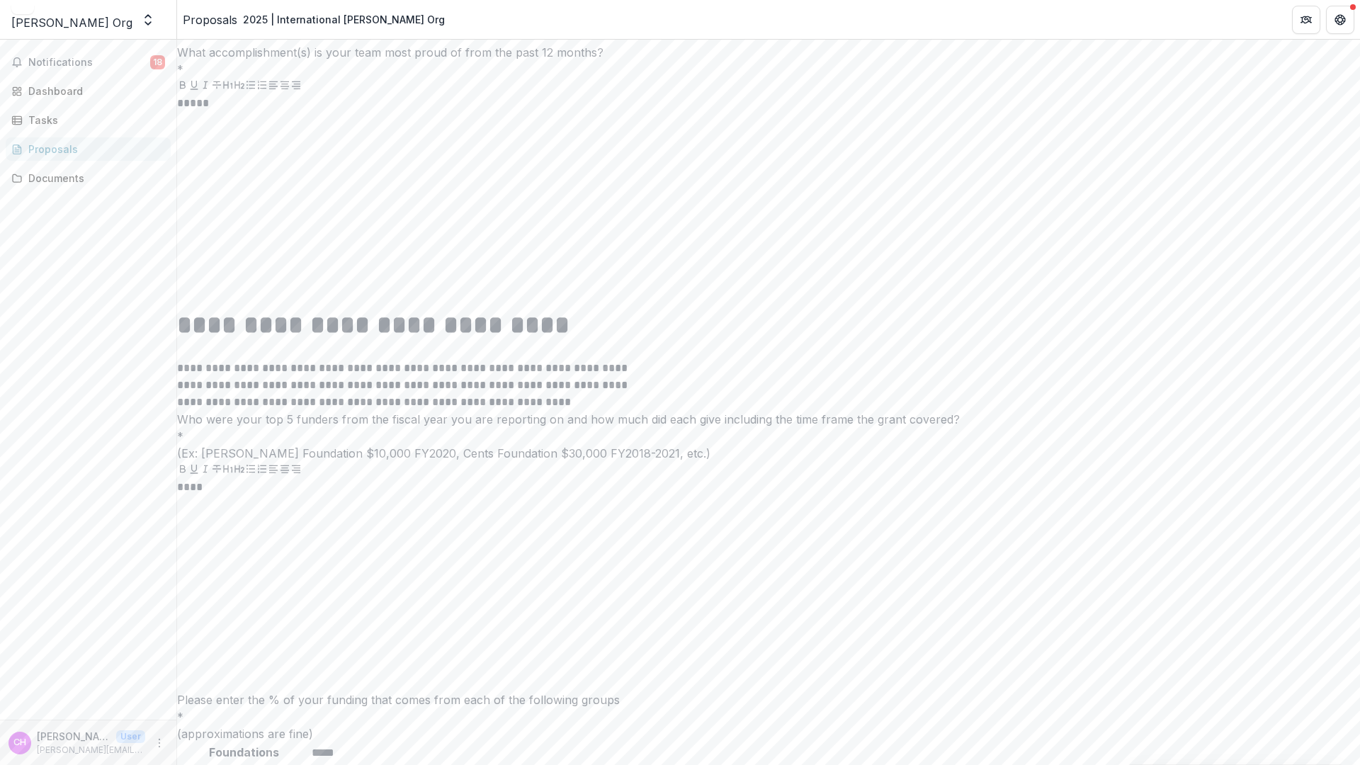
type input "***"
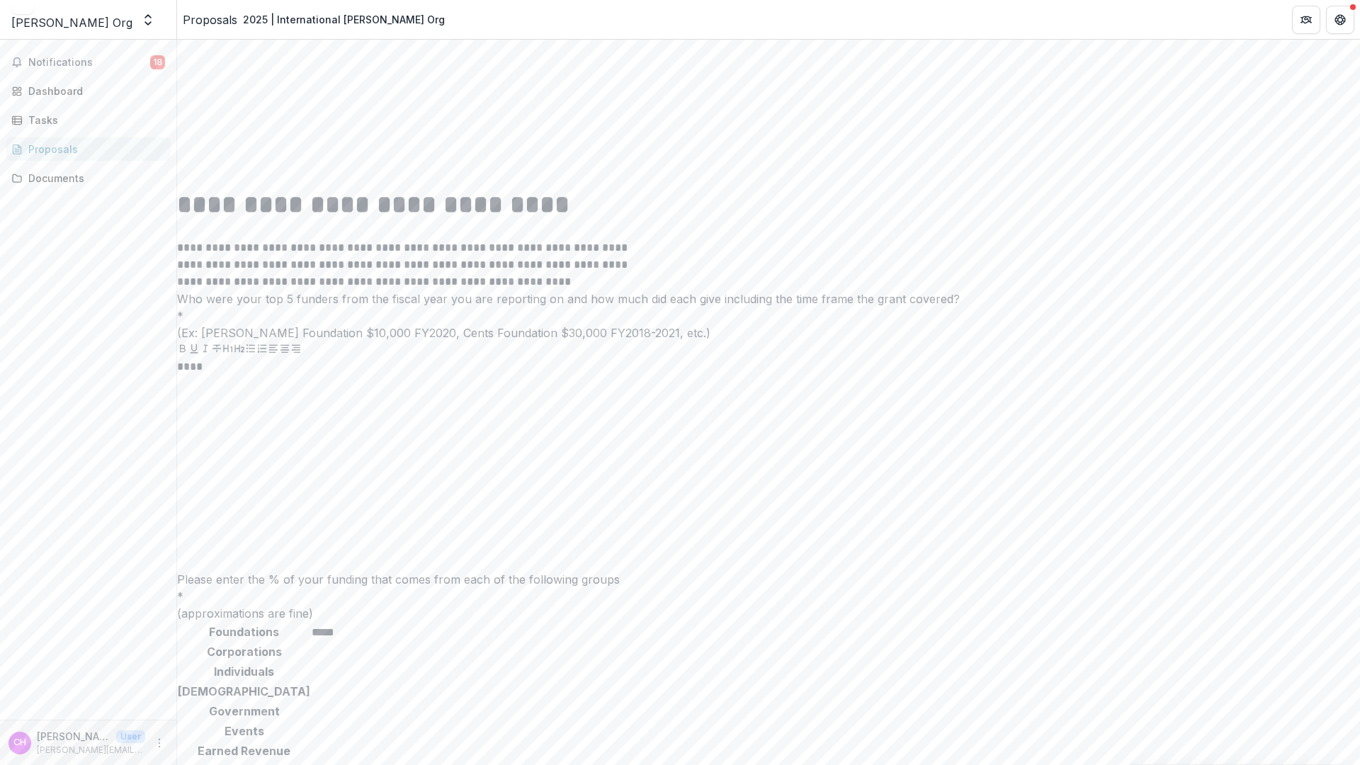
scroll to position [6546, 0]
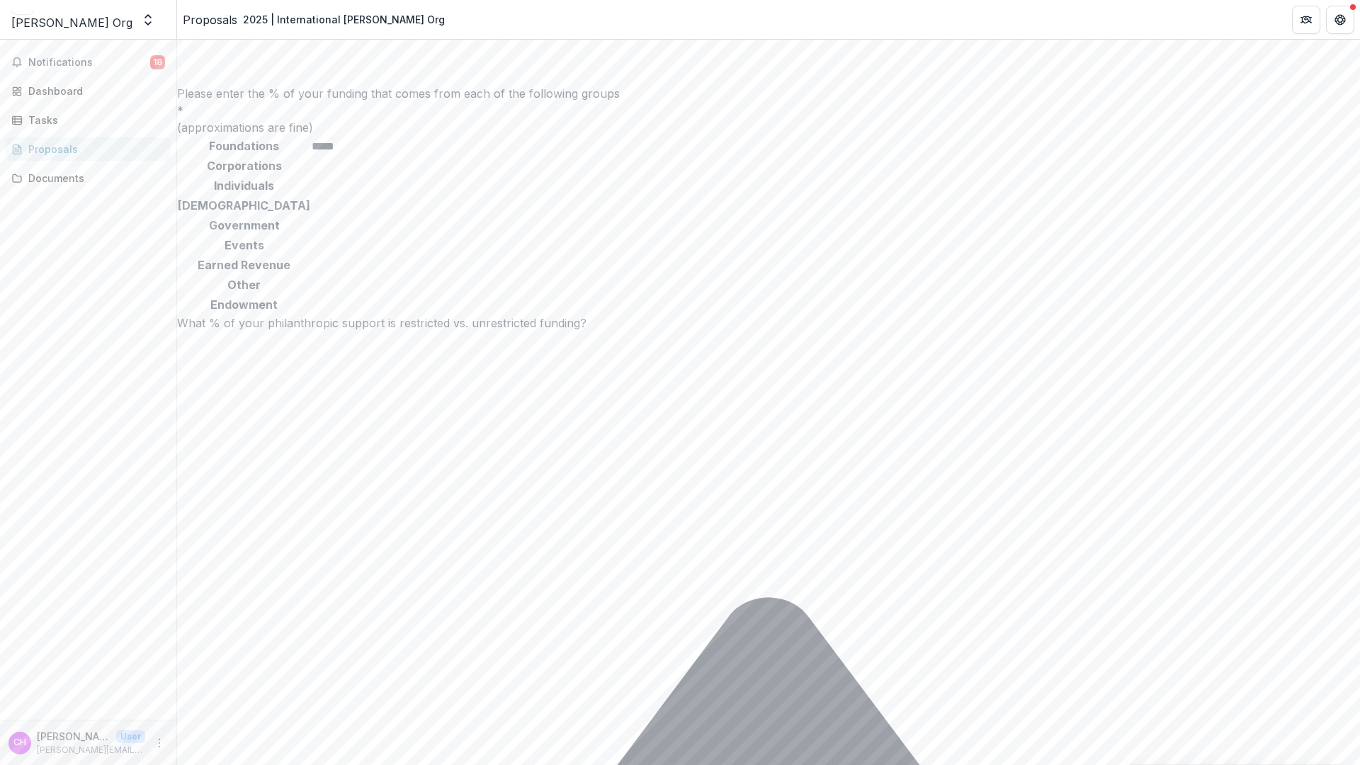
scroll to position [7033, 0]
type input "**********"
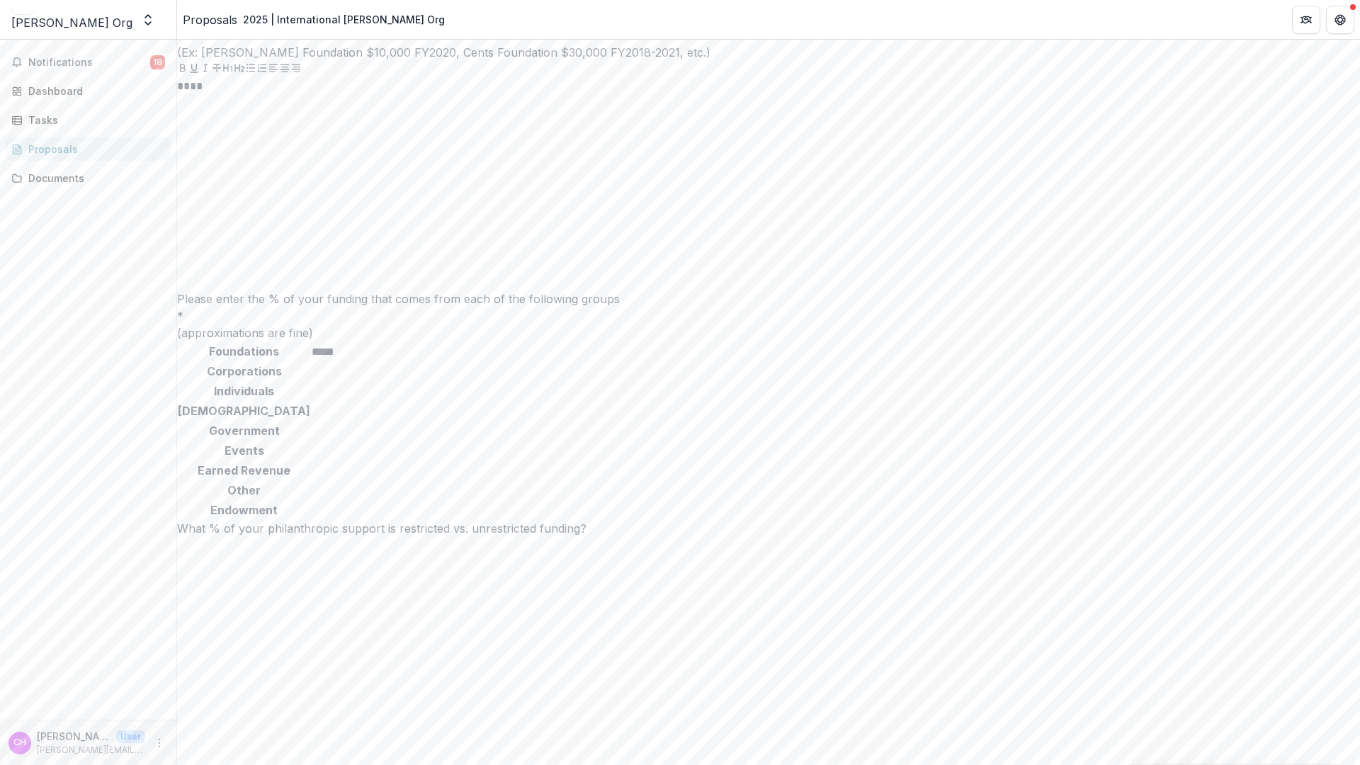
scroll to position [7312, 0]
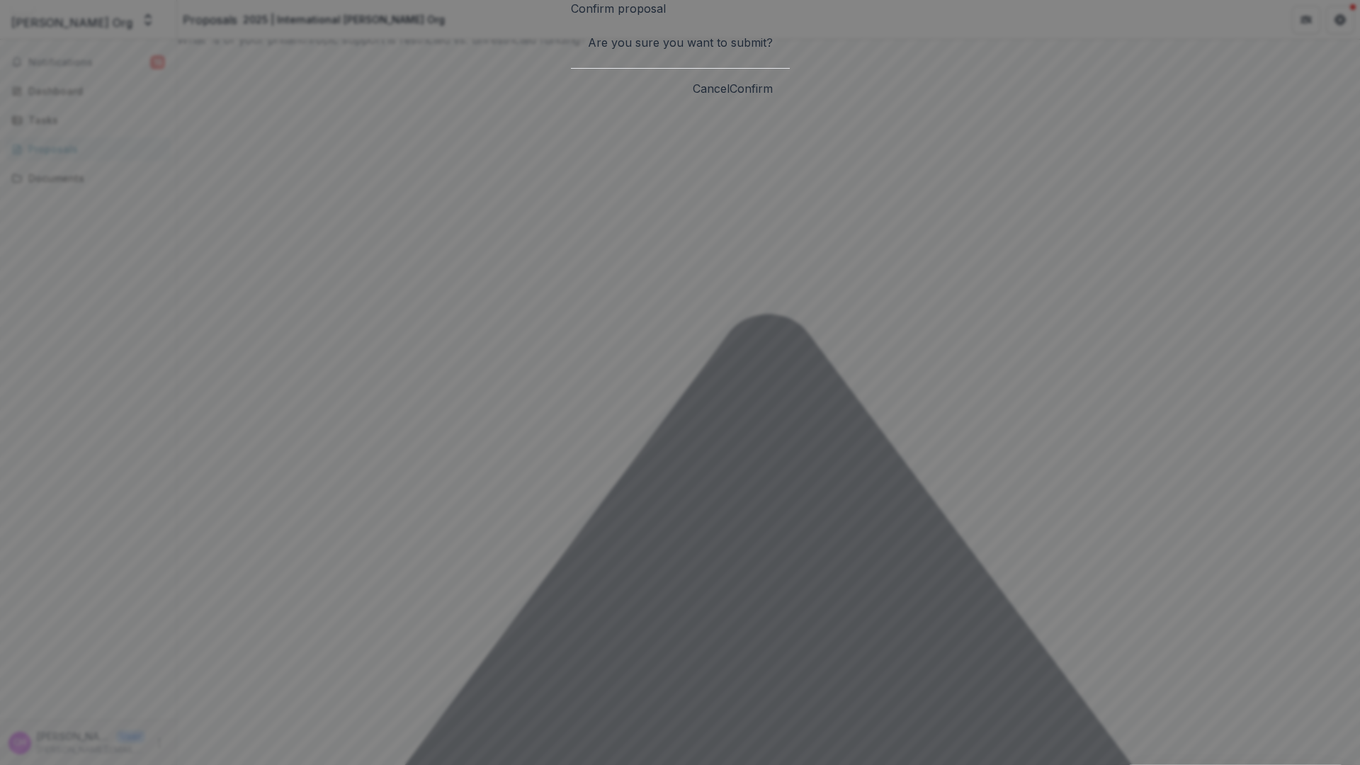
click at [773, 97] on button "Confirm" at bounding box center [751, 88] width 43 height 17
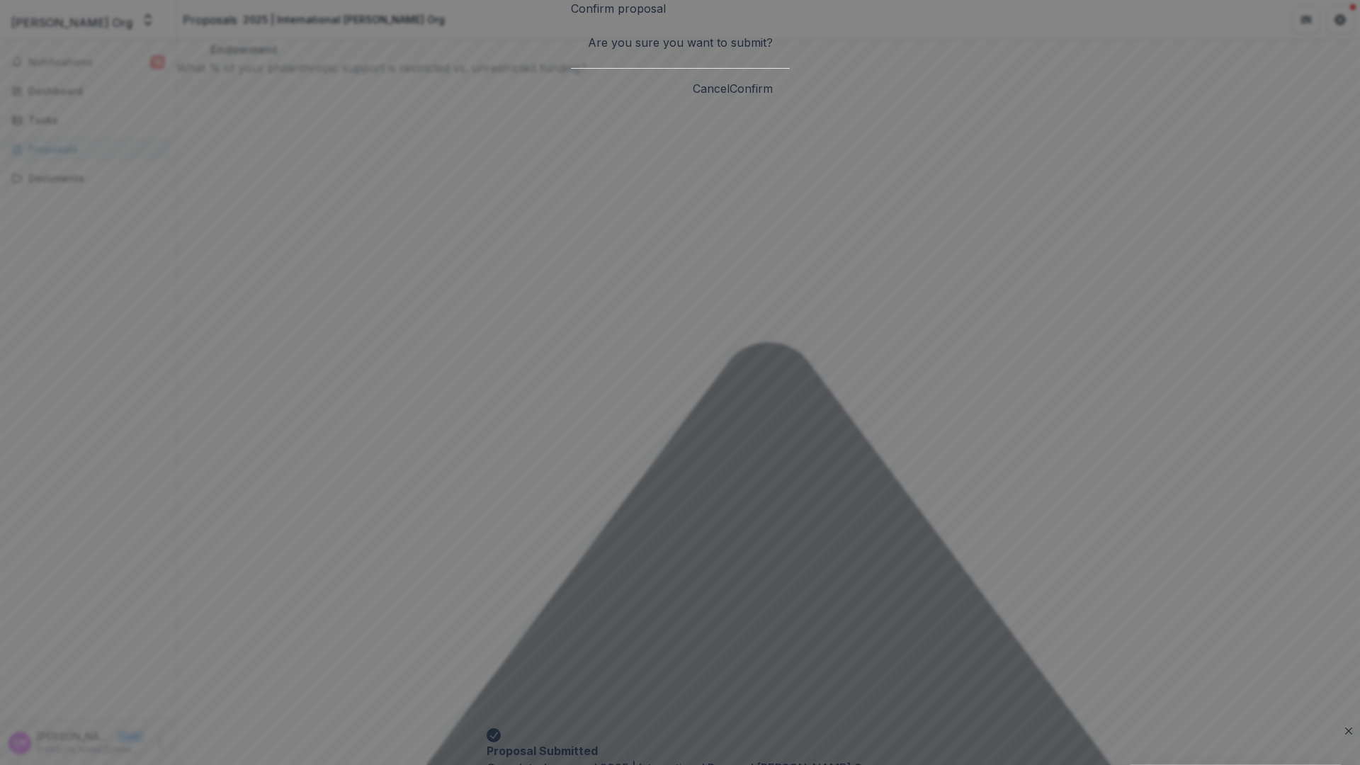
scroll to position [0, 0]
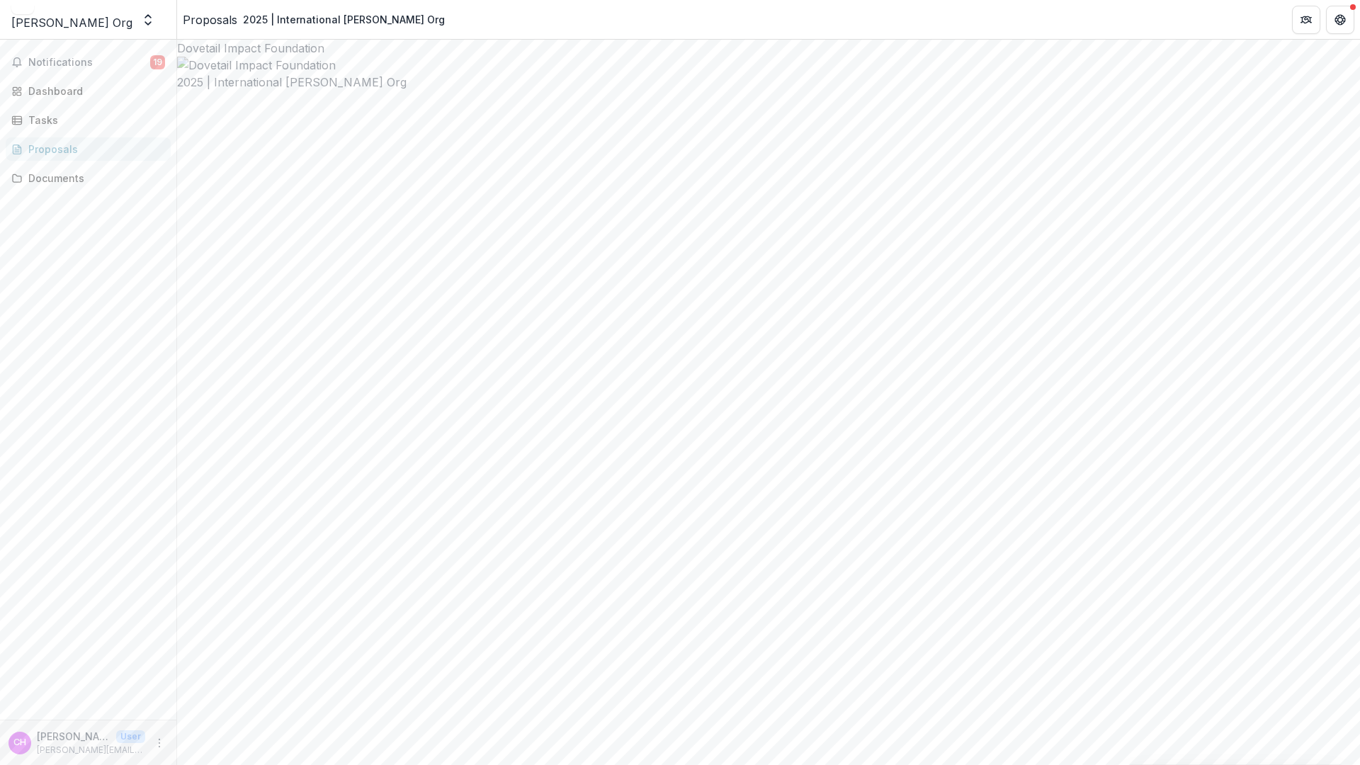
click at [147, 23] on div "Courtney's Org Nonprofit Foundations Dovetail Impact Foundation Nonprofits Cour…" at bounding box center [88, 20] width 165 height 28
click at [155, 16] on icon "Open entity switcher" at bounding box center [148, 20] width 14 height 14
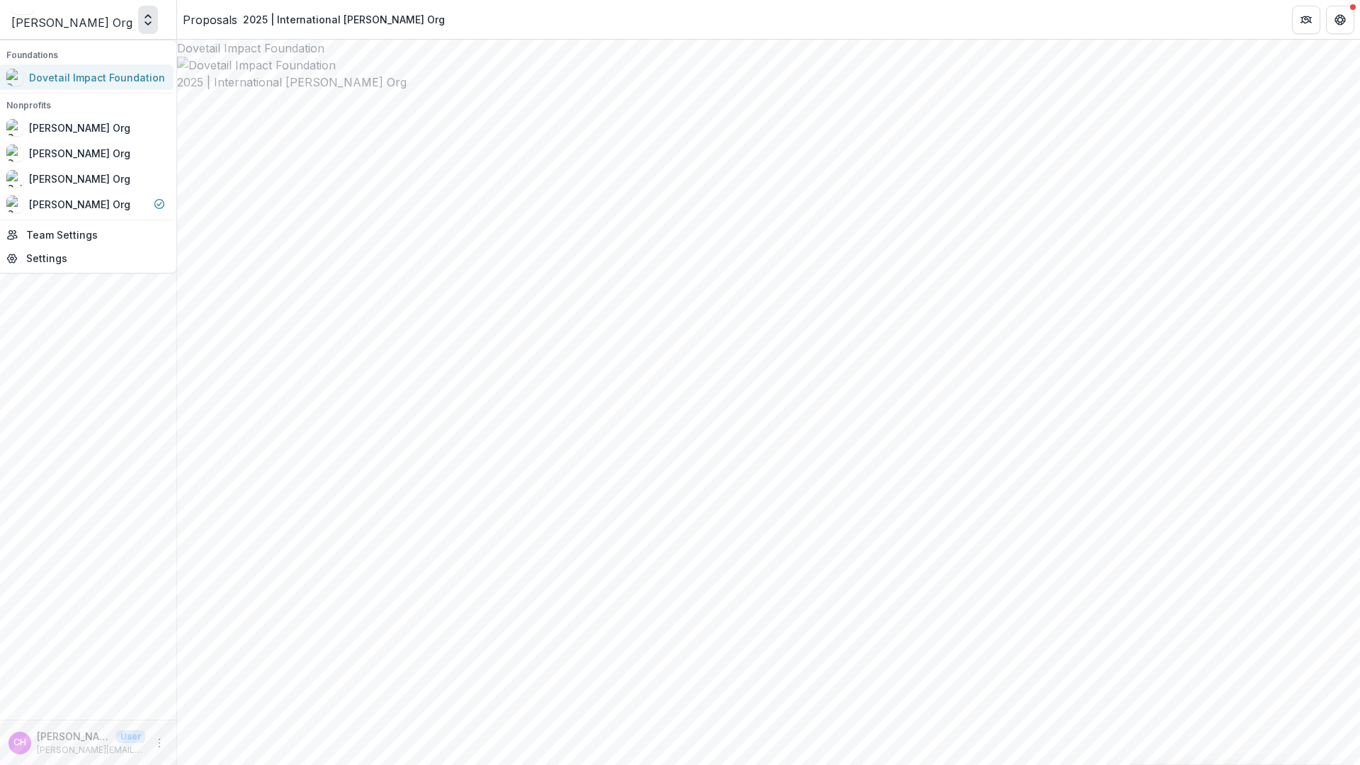
click at [110, 78] on div "Dovetail Impact Foundation" at bounding box center [97, 77] width 136 height 15
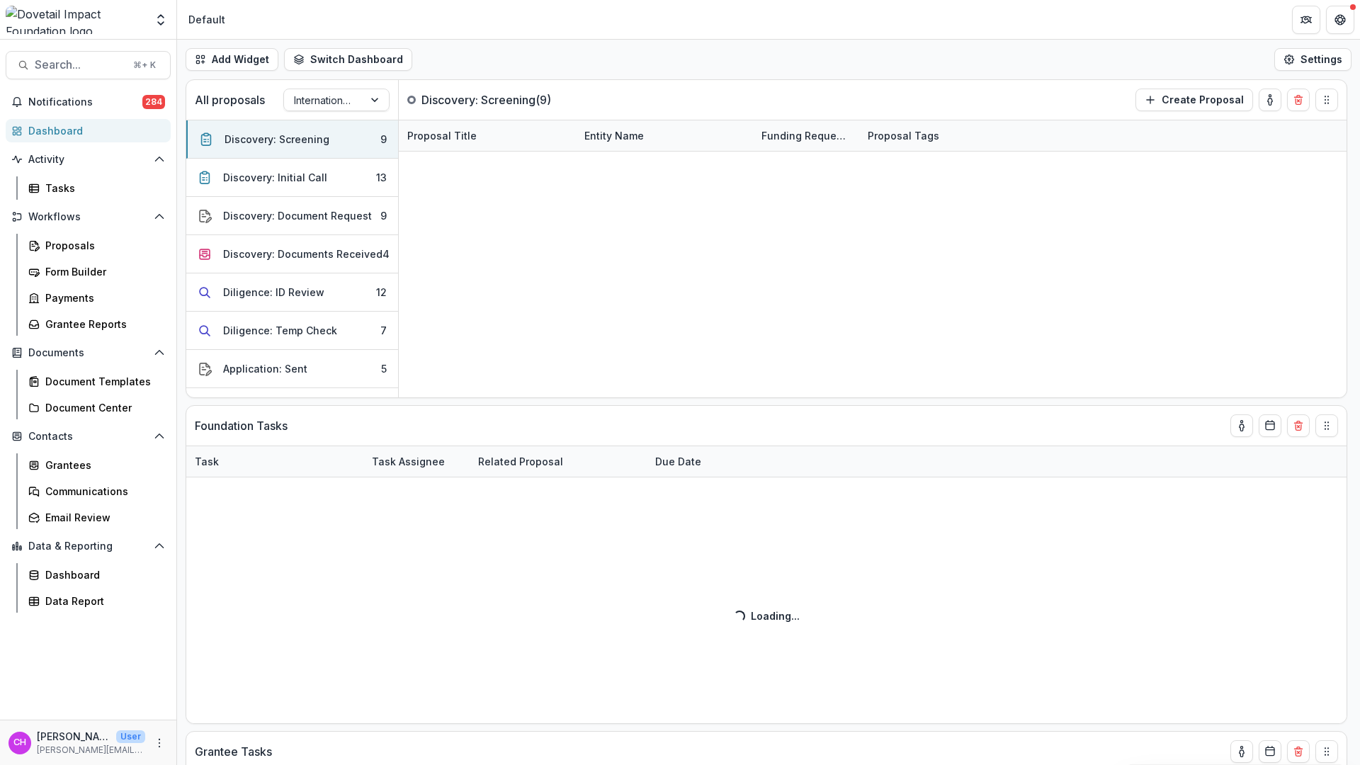
select select "******"
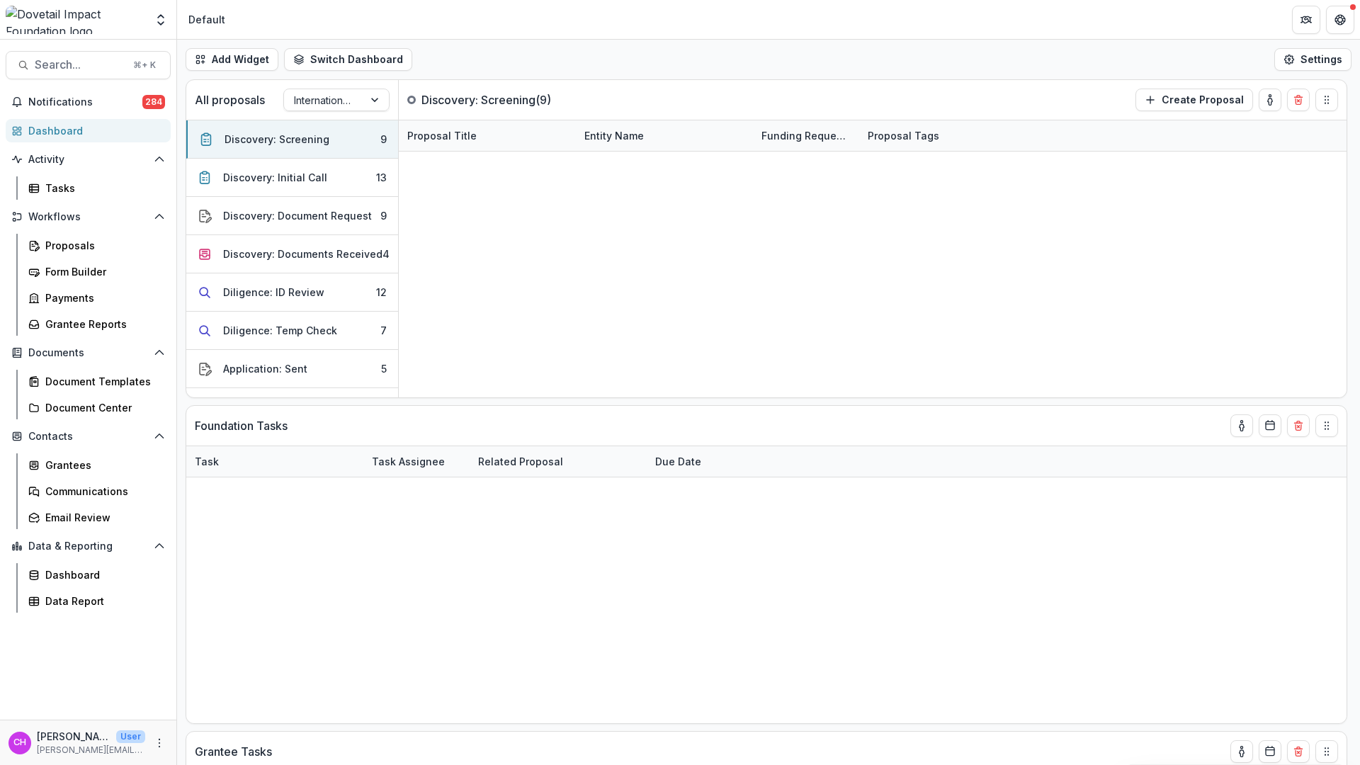
select select "******"
click at [67, 64] on span "Search..." at bounding box center [80, 64] width 90 height 13
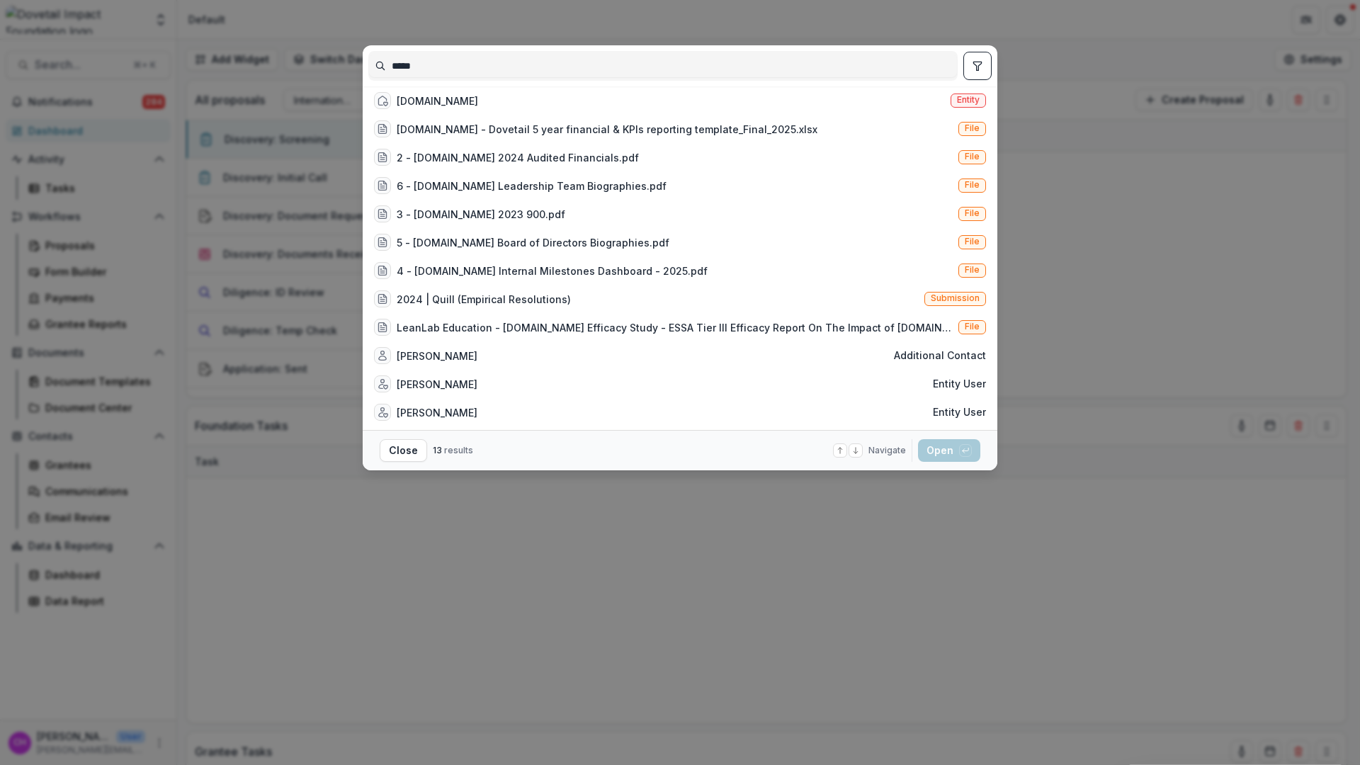
type input "*****"
drag, startPoint x: 420, startPoint y: 87, endPoint x: 427, endPoint y: 100, distance: 14.6
click at [422, 89] on div "Quill.org Entity Quill.org - Dovetail 5 year financial & KPIs reporting templat…" at bounding box center [679, 258] width 623 height 344
click at [428, 101] on div "Quill.org" at bounding box center [437, 101] width 81 height 15
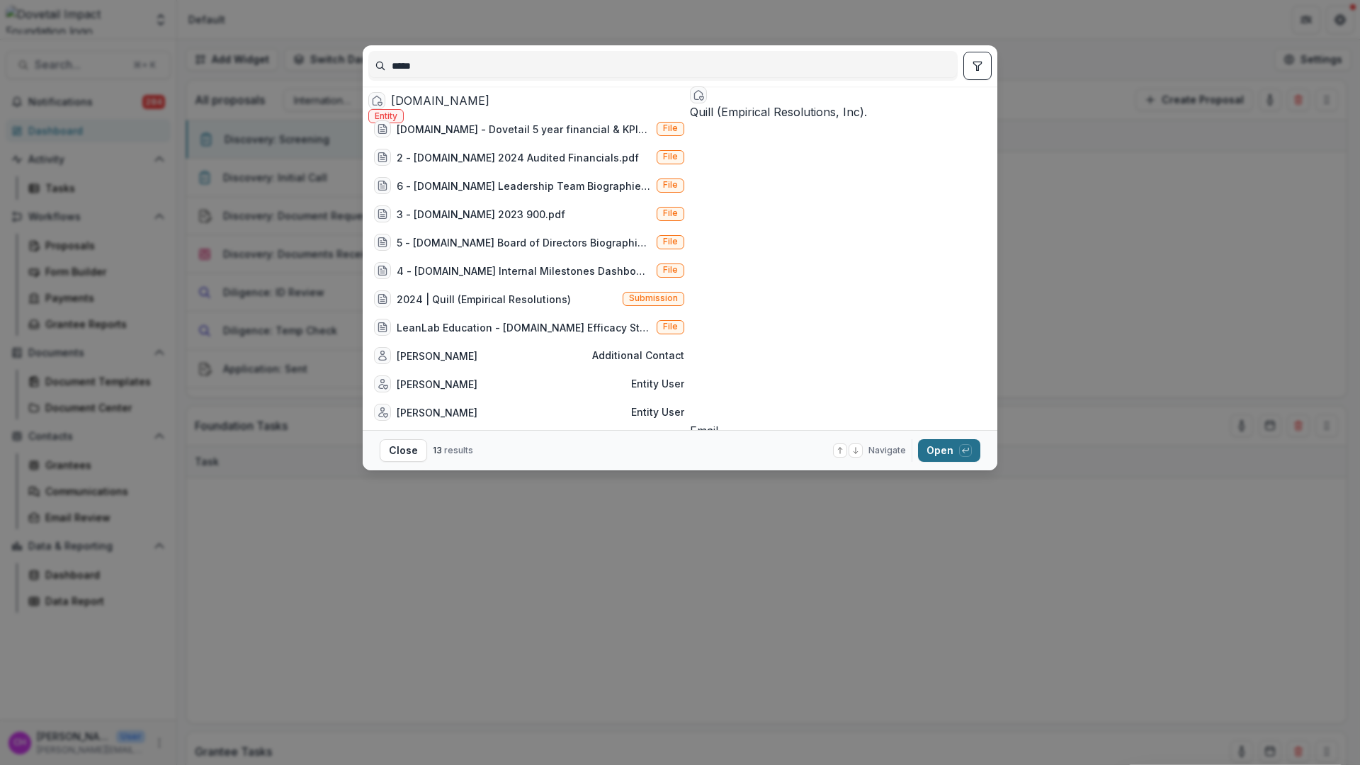
click at [946, 451] on button "Open with enter key" at bounding box center [949, 450] width 62 height 23
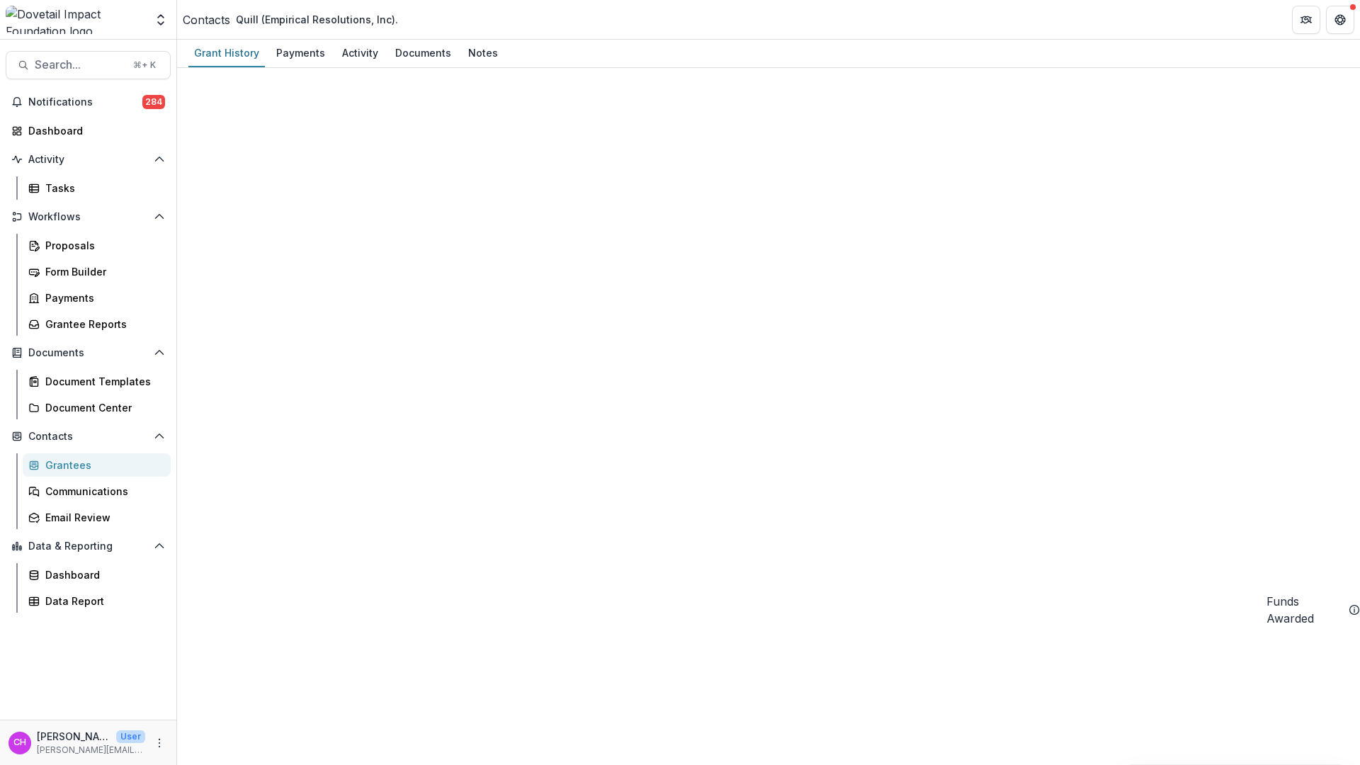
scroll to position [92, 0]
select select
select select "**********"
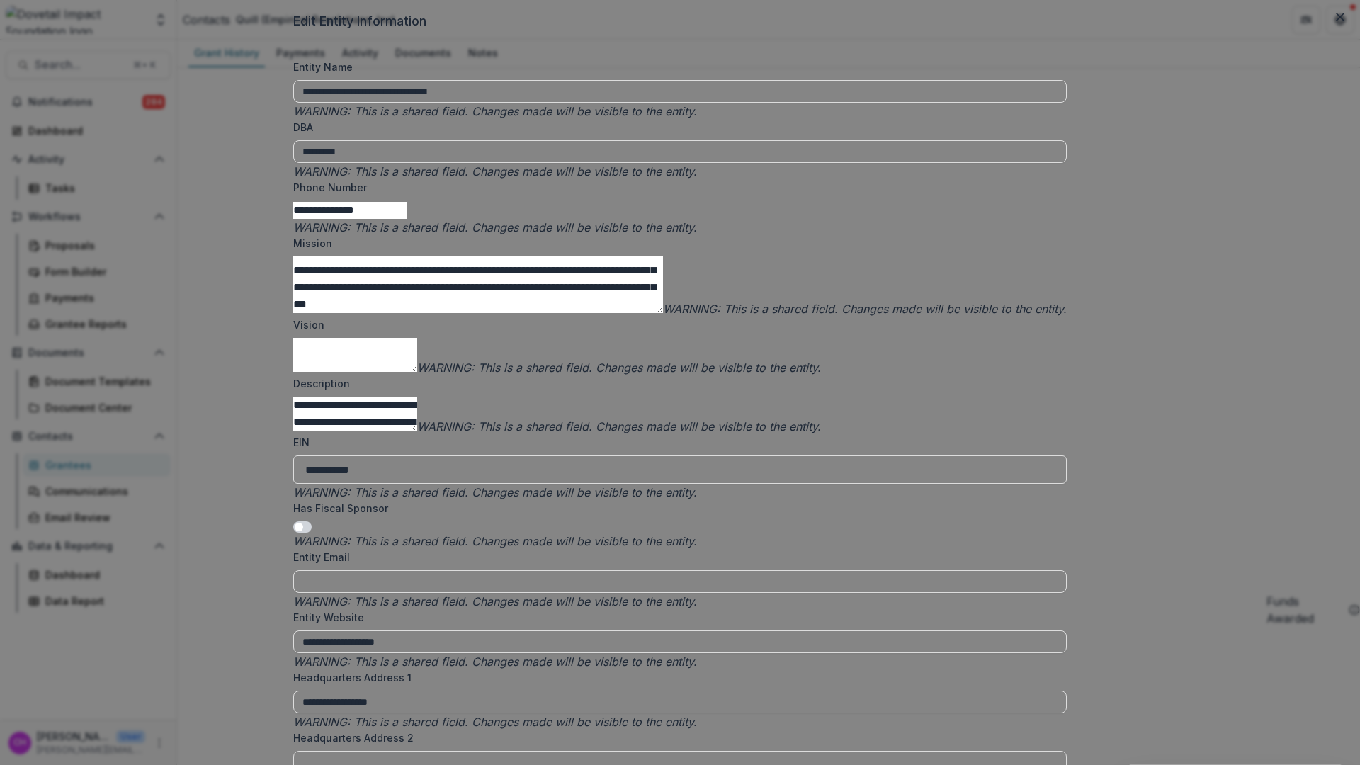
scroll to position [2171, 0]
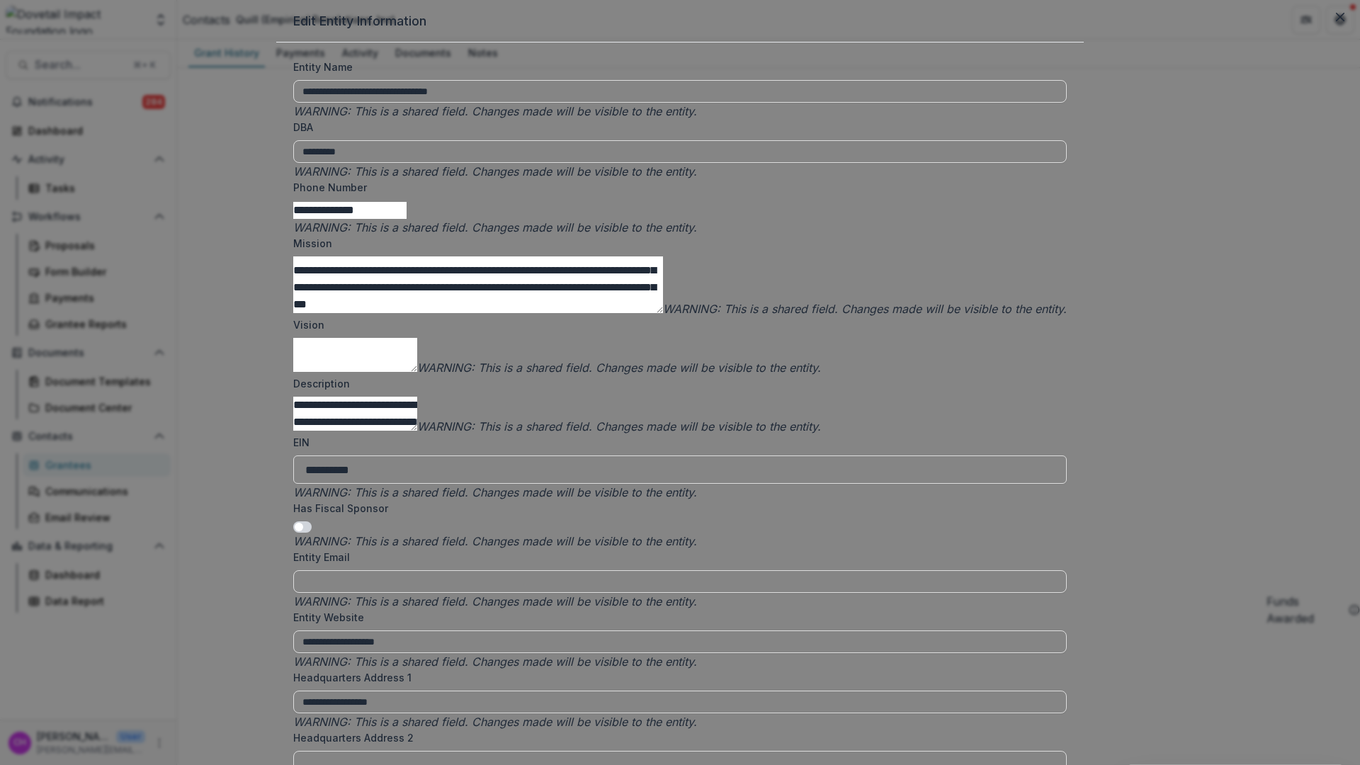
click at [929, 252] on div "**********" at bounding box center [680, 382] width 1360 height 765
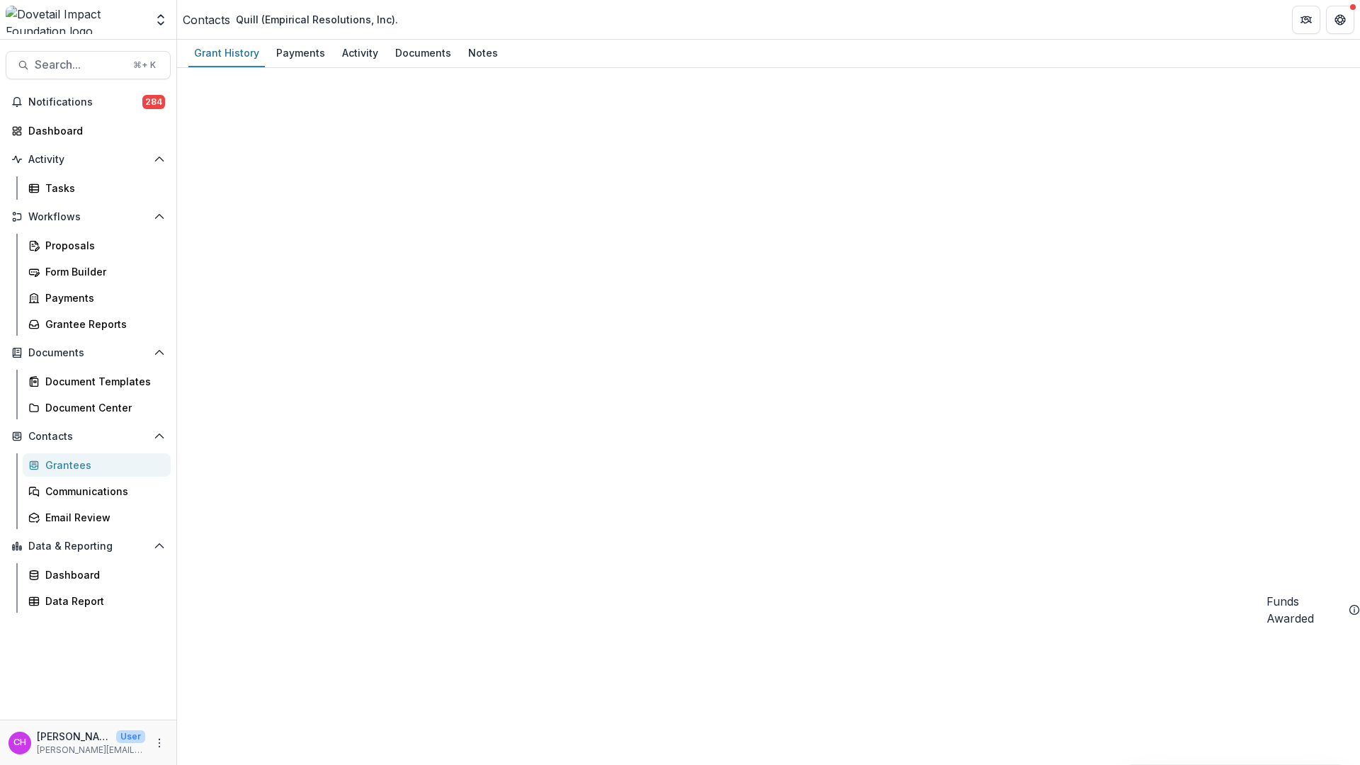
scroll to position [256, 0]
click at [405, 61] on div "Documents" at bounding box center [423, 53] width 67 height 21
click at [236, 55] on div "Grant History" at bounding box center [226, 53] width 77 height 21
click at [351, 59] on div "Activity" at bounding box center [359, 53] width 47 height 21
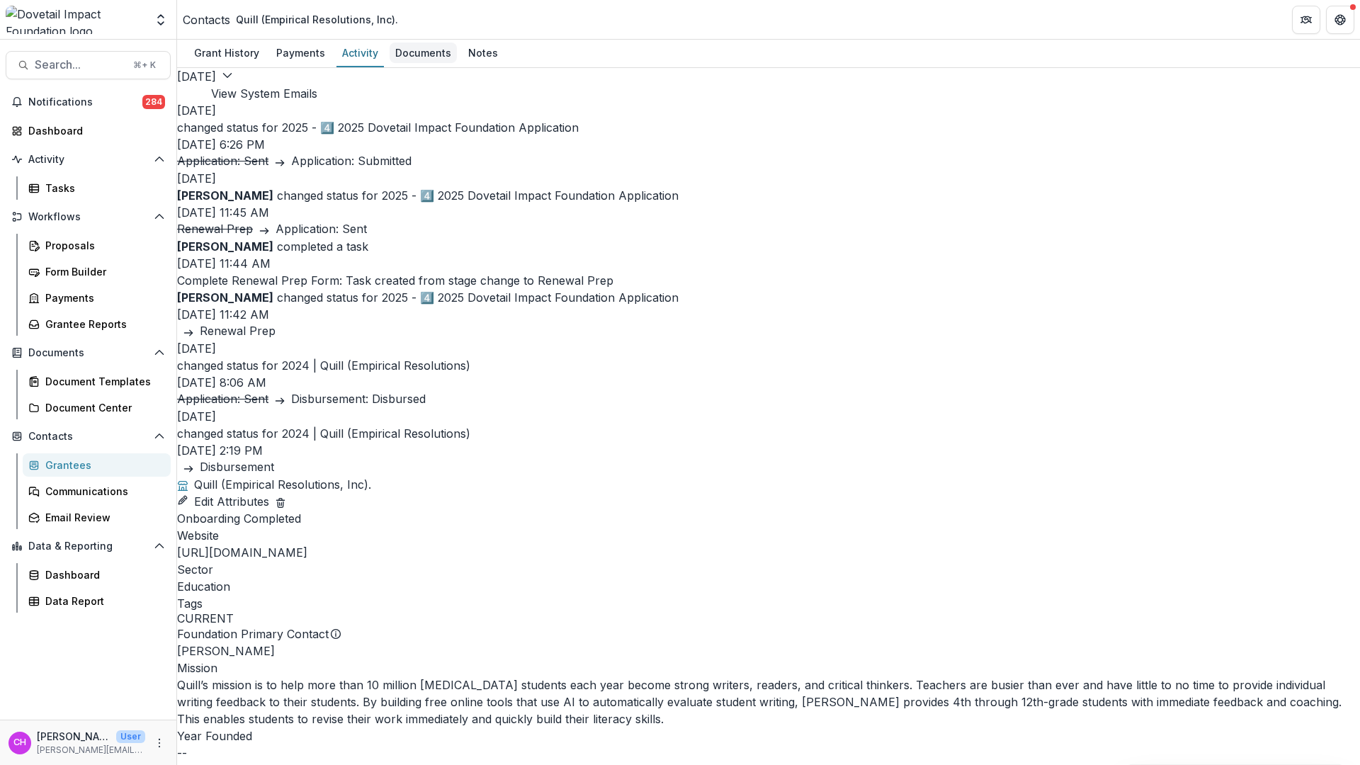
click at [429, 54] on div "Documents" at bounding box center [423, 53] width 67 height 21
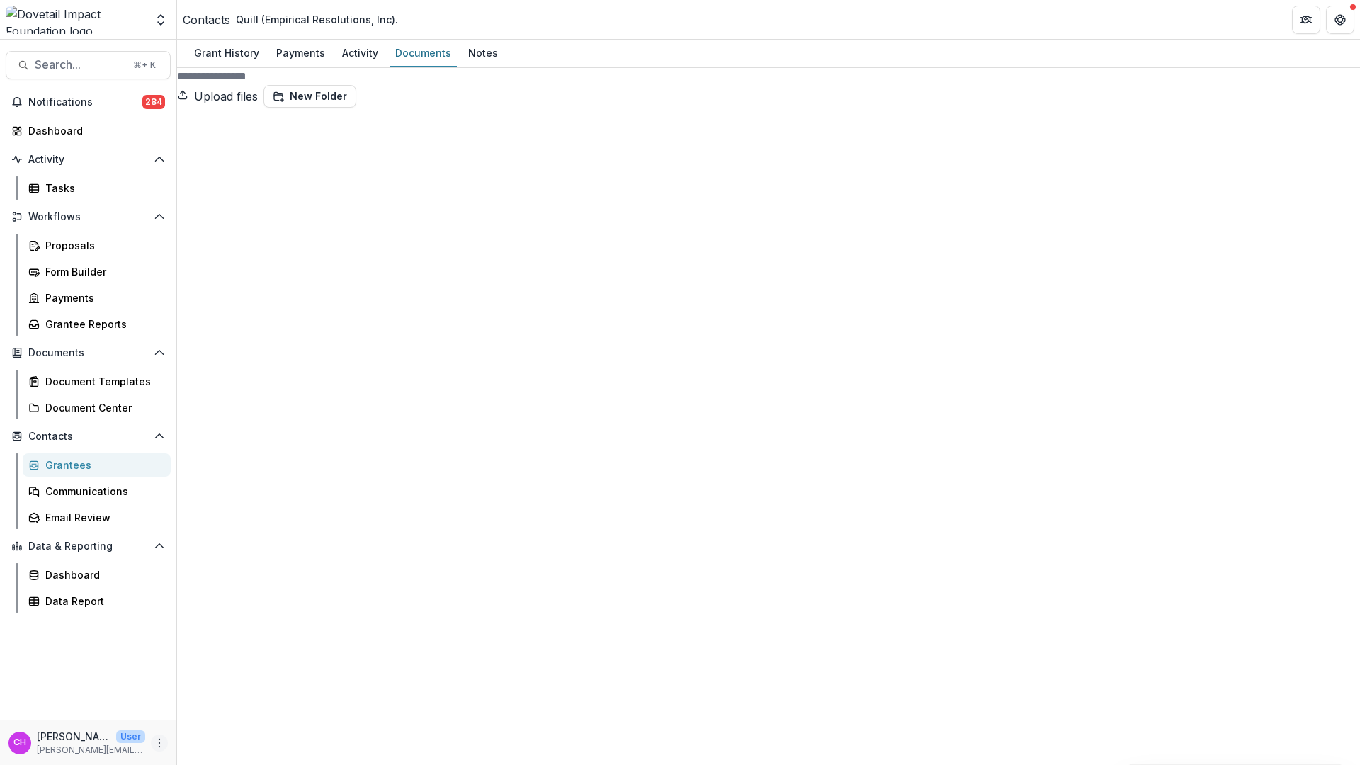
click at [160, 742] on icon "More" at bounding box center [159, 742] width 11 height 11
click at [238, 705] on link "User Settings" at bounding box center [253, 712] width 152 height 23
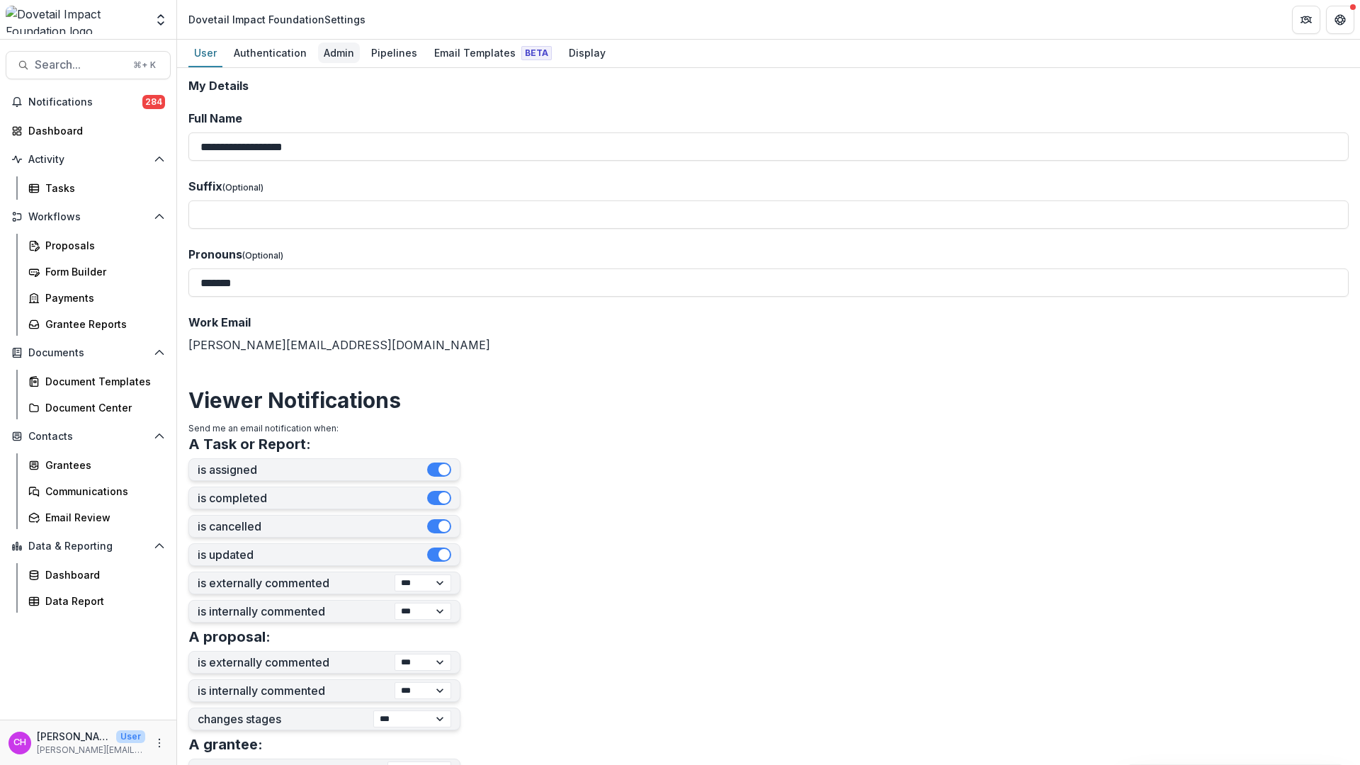
click at [345, 55] on div "Admin" at bounding box center [339, 53] width 42 height 21
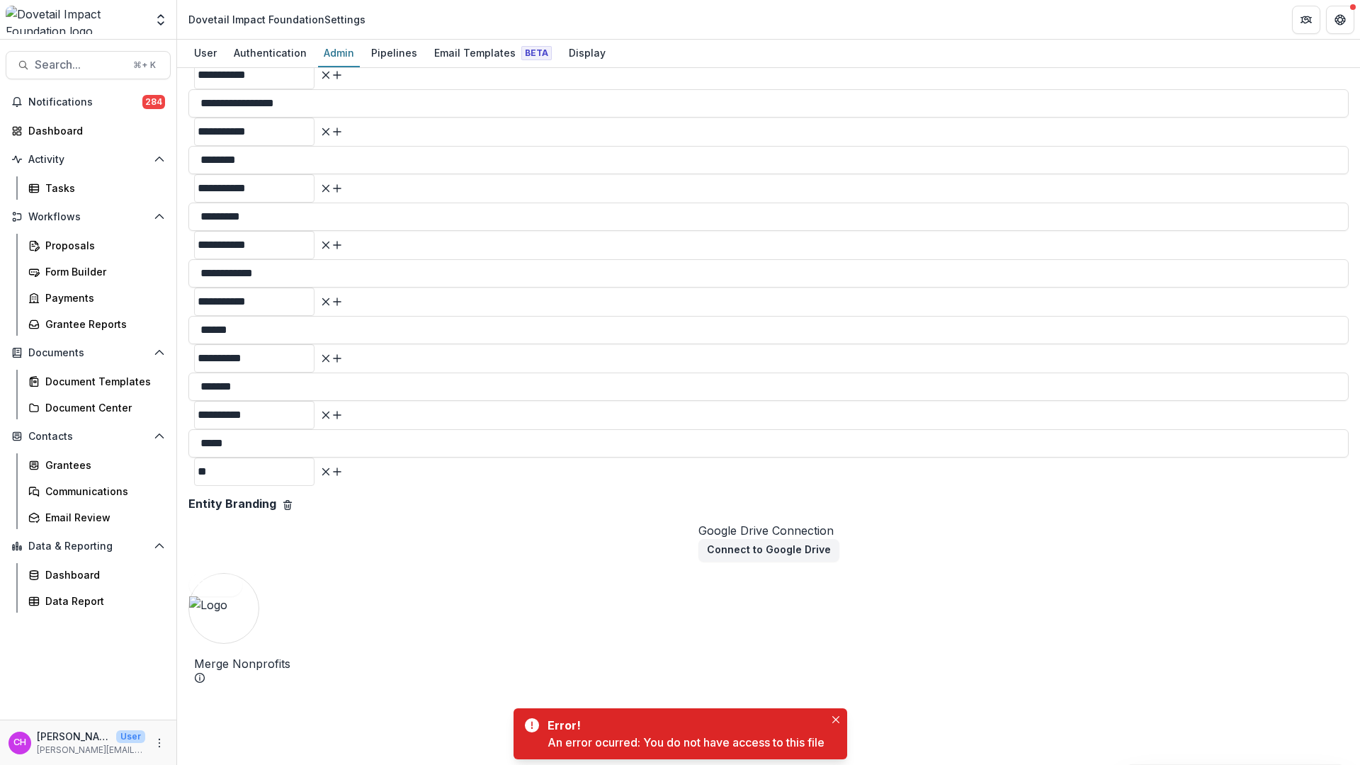
scroll to position [1936, 0]
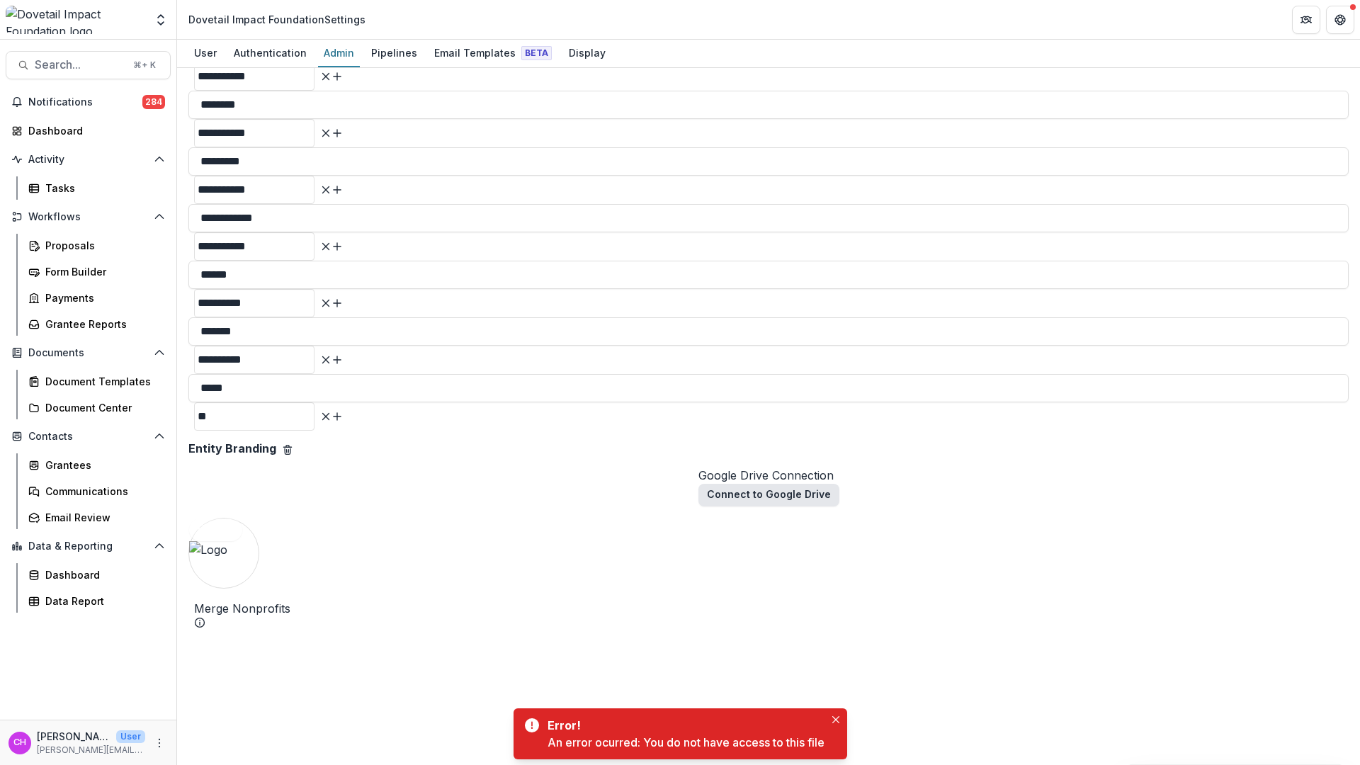
click at [698, 484] on button "Connect to Google Drive" at bounding box center [768, 495] width 141 height 23
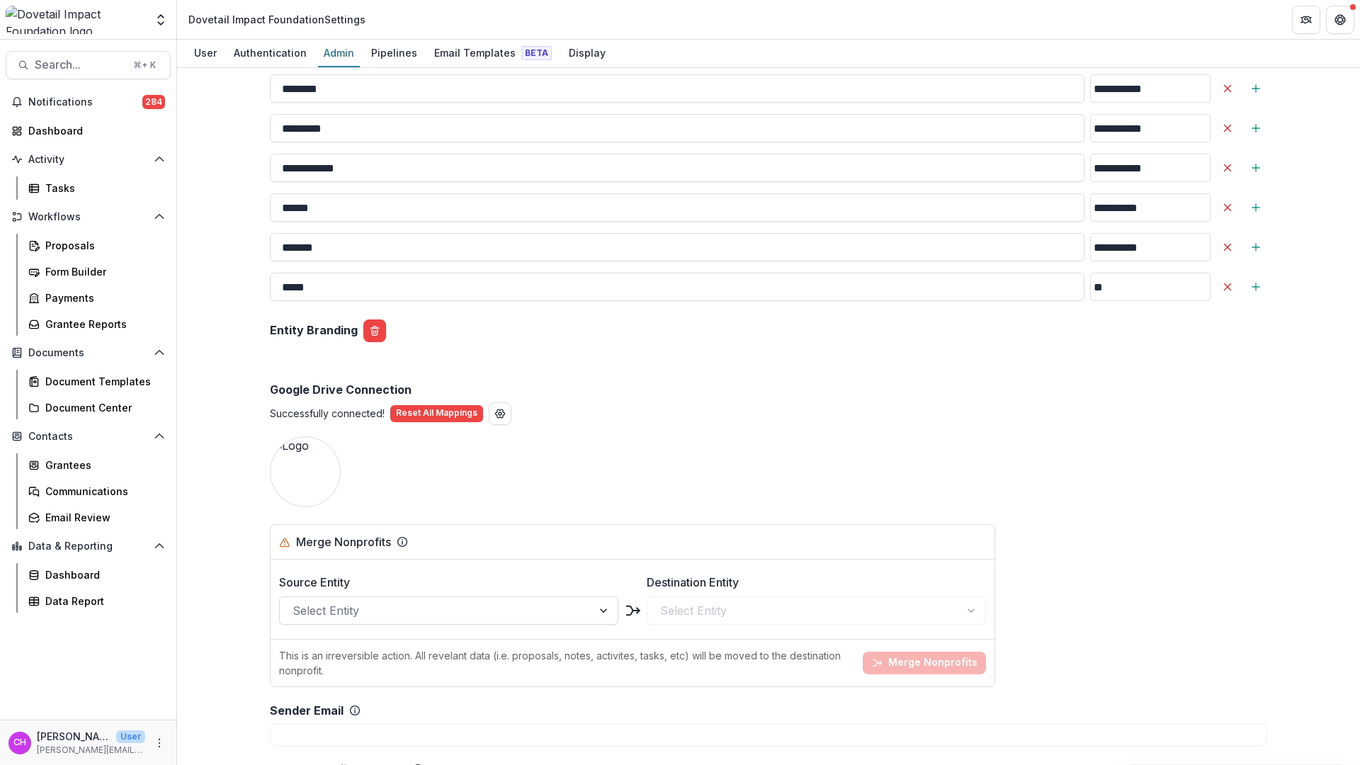
scroll to position [1914, 0]
click at [98, 55] on button "Search... ⌘ + K" at bounding box center [88, 65] width 165 height 28
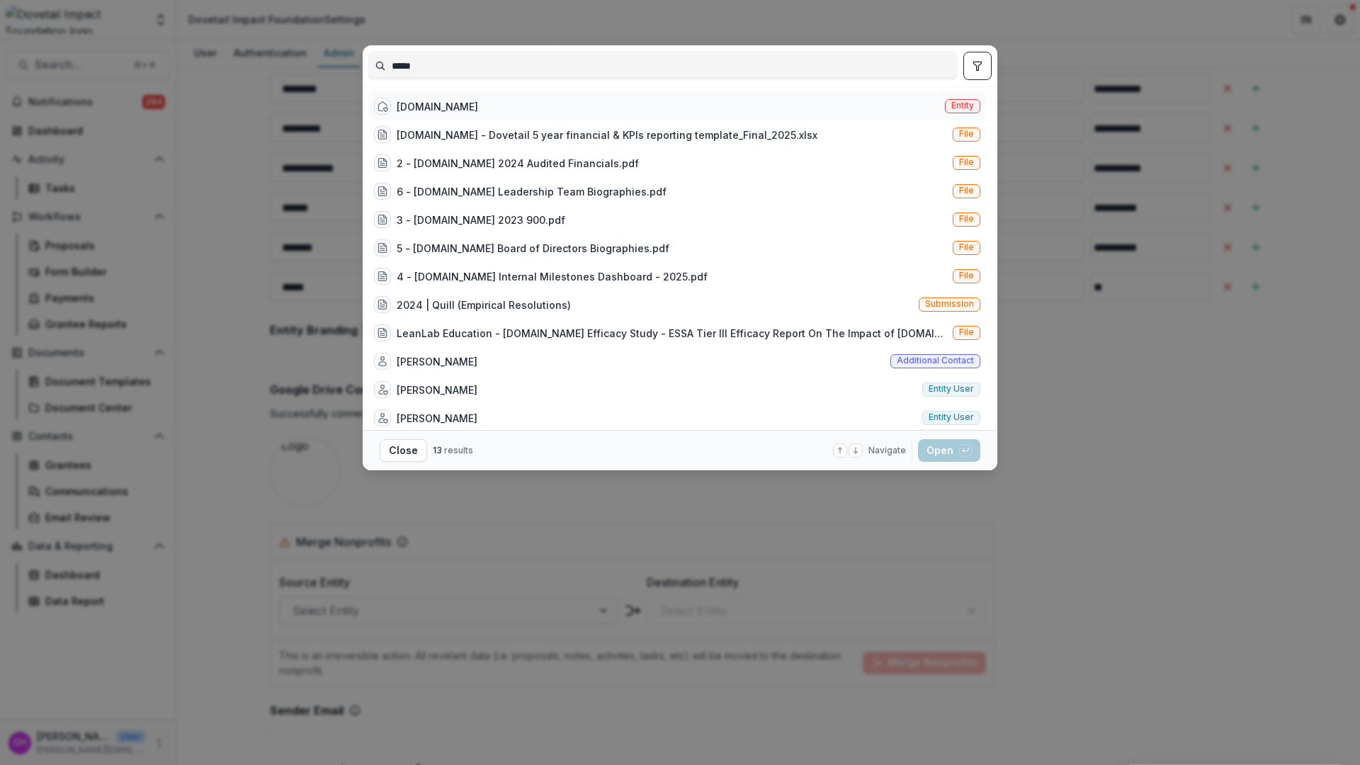
type input "*****"
click at [421, 114] on div "Quill.org Entity" at bounding box center [677, 106] width 618 height 28
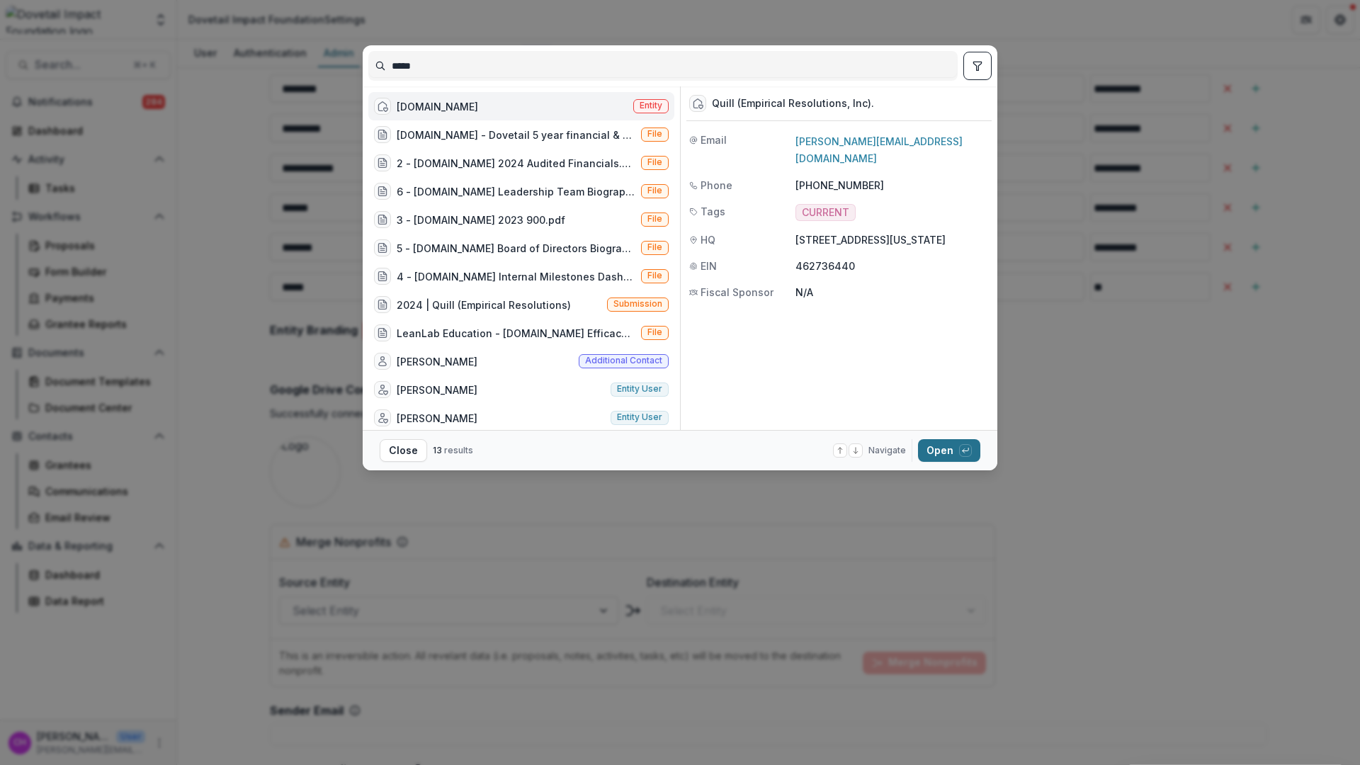
click at [956, 457] on button "Open with enter key" at bounding box center [949, 450] width 62 height 23
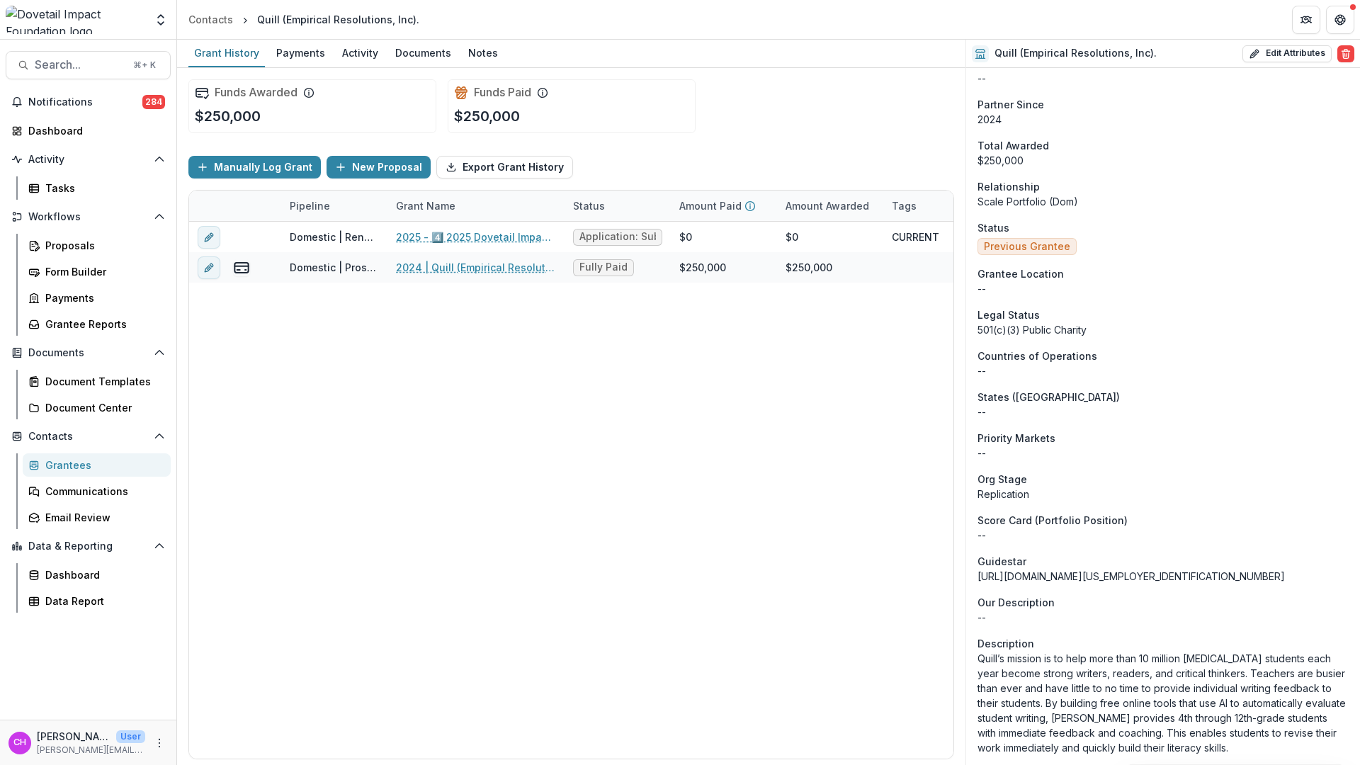
scroll to position [357, 0]
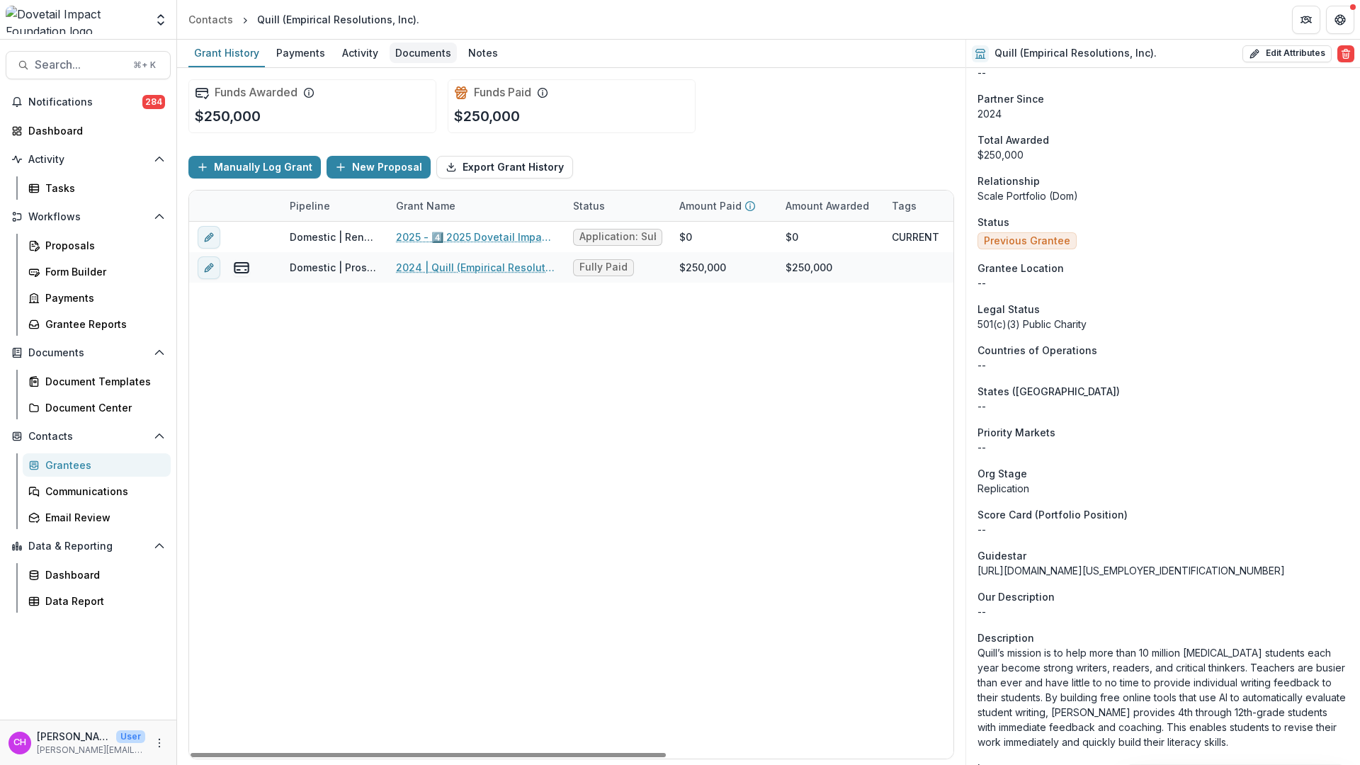
click at [412, 59] on div "Documents" at bounding box center [423, 53] width 67 height 21
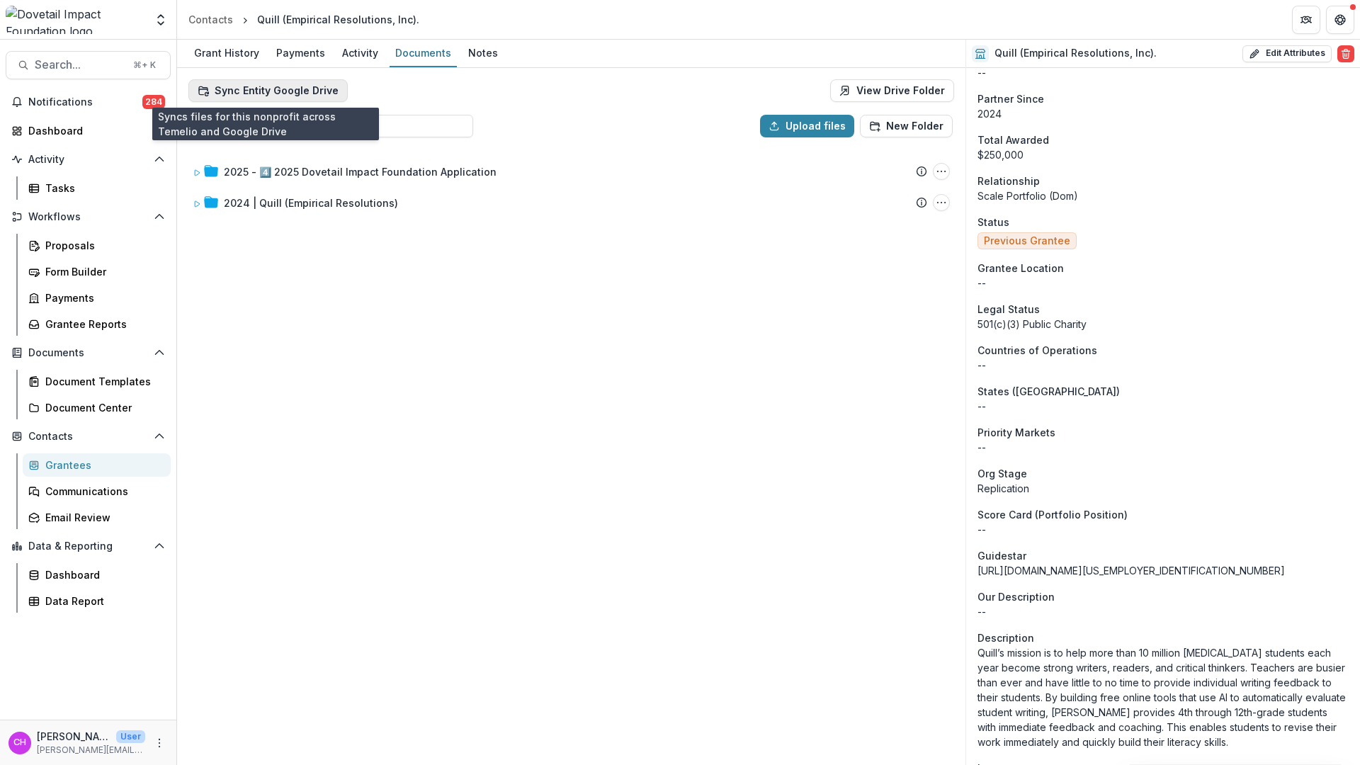
click at [273, 94] on button "Sync Entity Google Drive" at bounding box center [267, 90] width 159 height 23
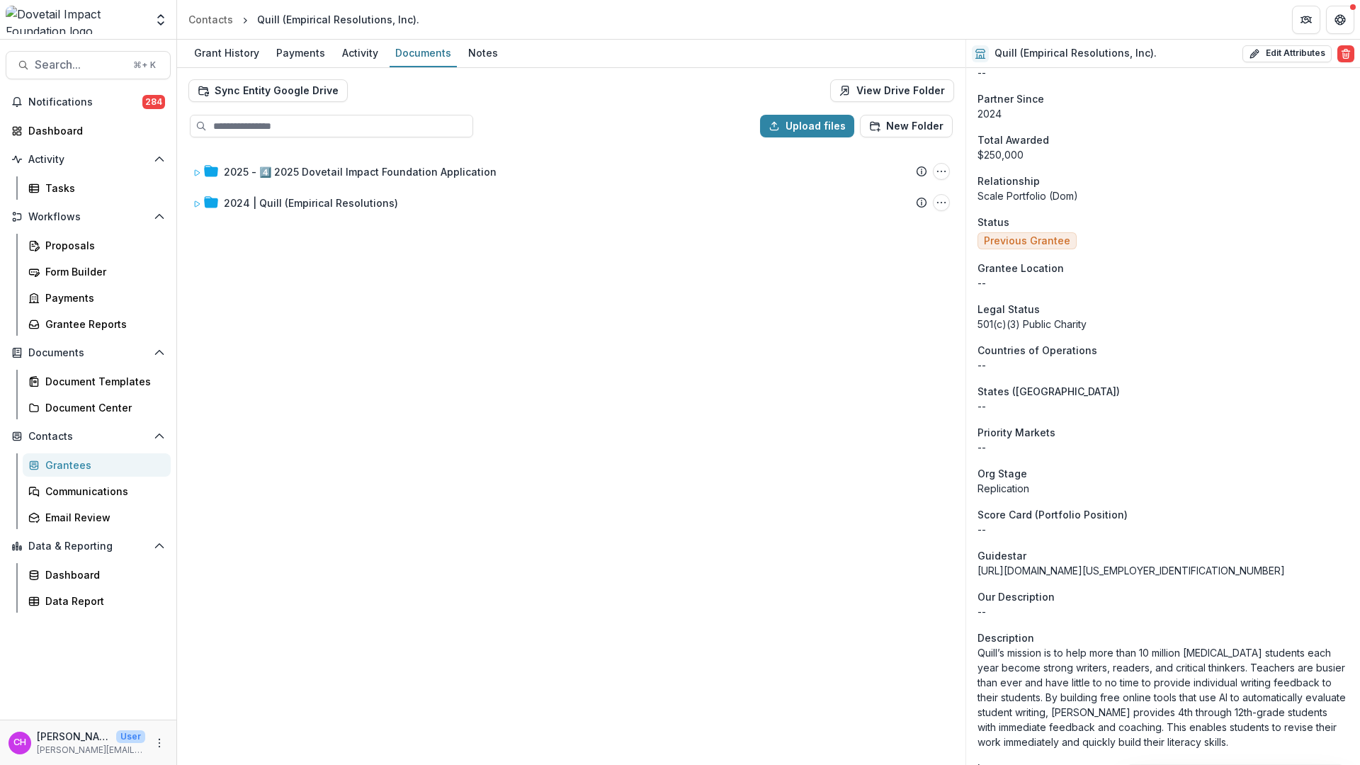
scroll to position [357, 0]
click at [86, 114] on div "Notifications 284 Dashboard Activity Tasks Workflows Proposals Form Builder Pay…" at bounding box center [88, 405] width 176 height 629
click at [88, 107] on span "Notifications" at bounding box center [85, 102] width 114 height 12
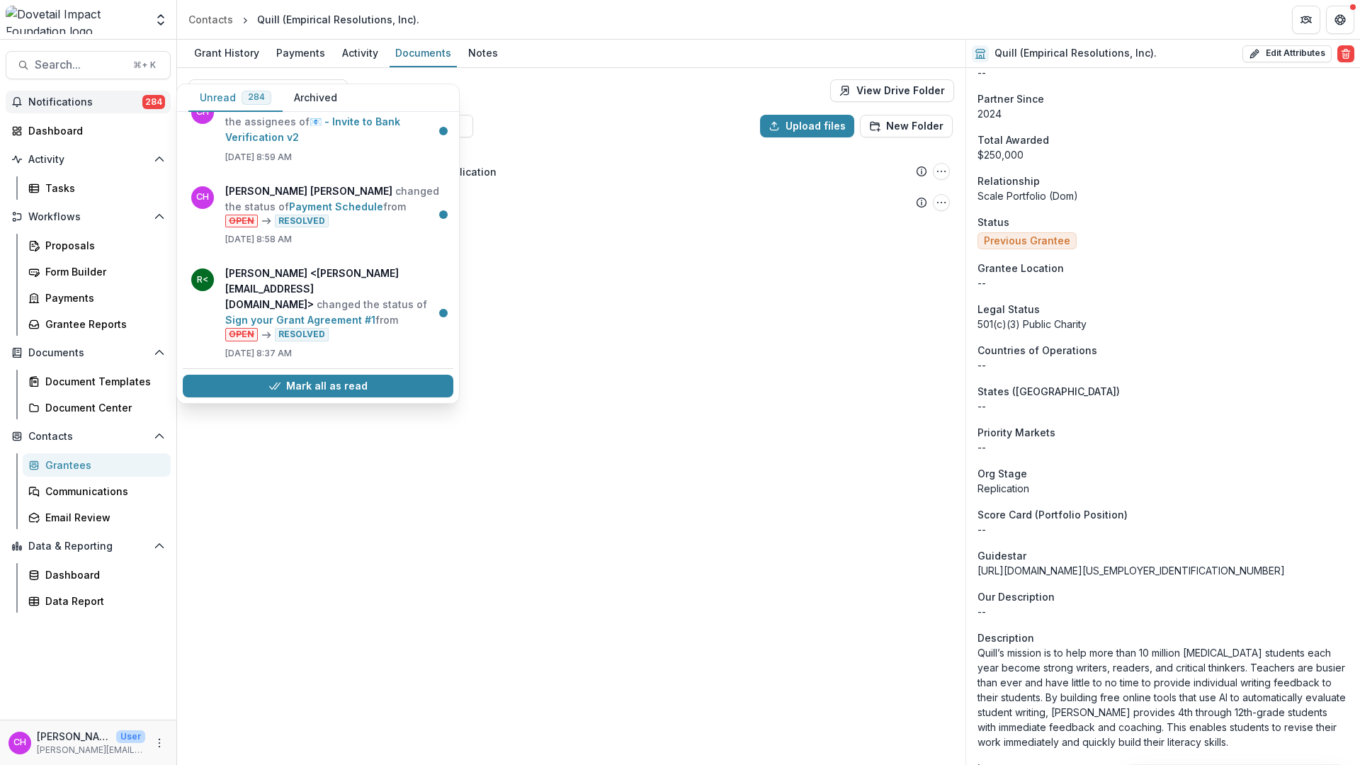
scroll to position [261, 0]
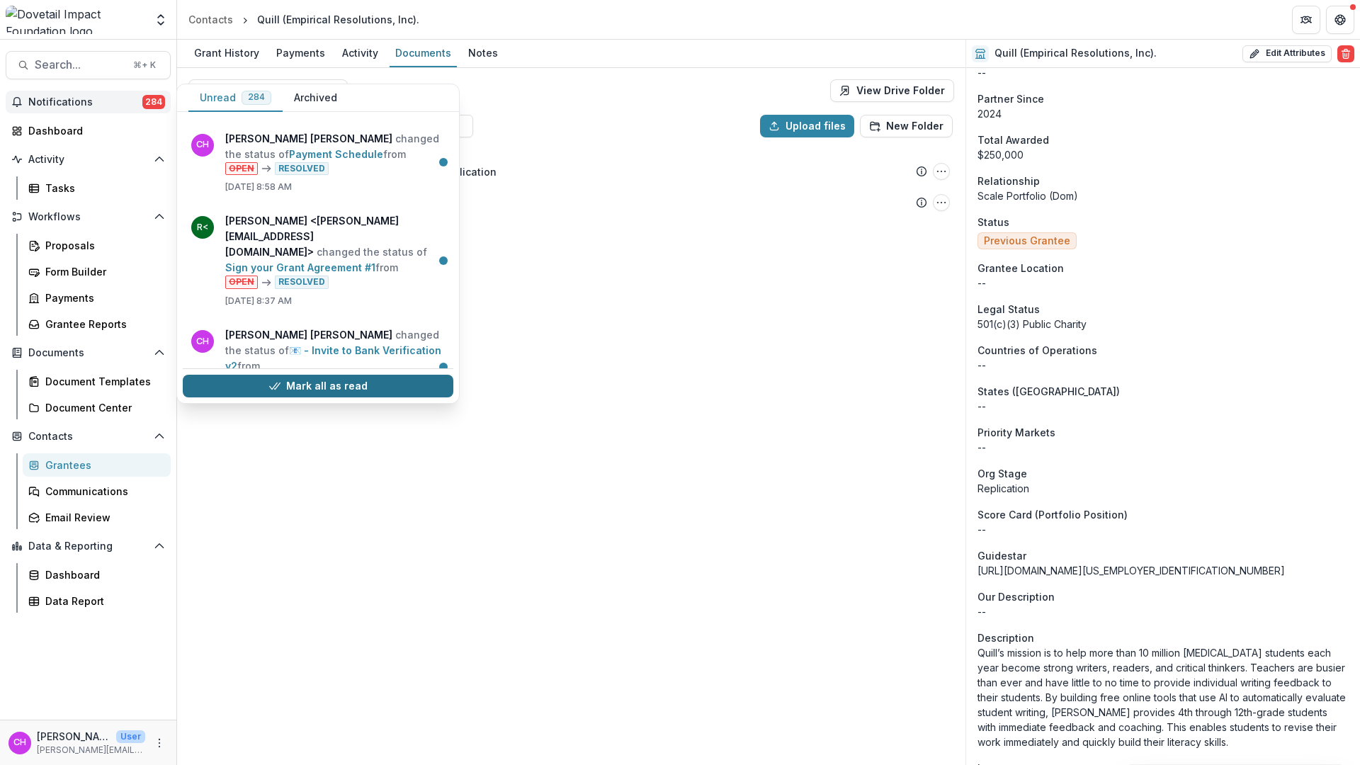
click at [373, 388] on button "Mark all as read" at bounding box center [318, 386] width 271 height 23
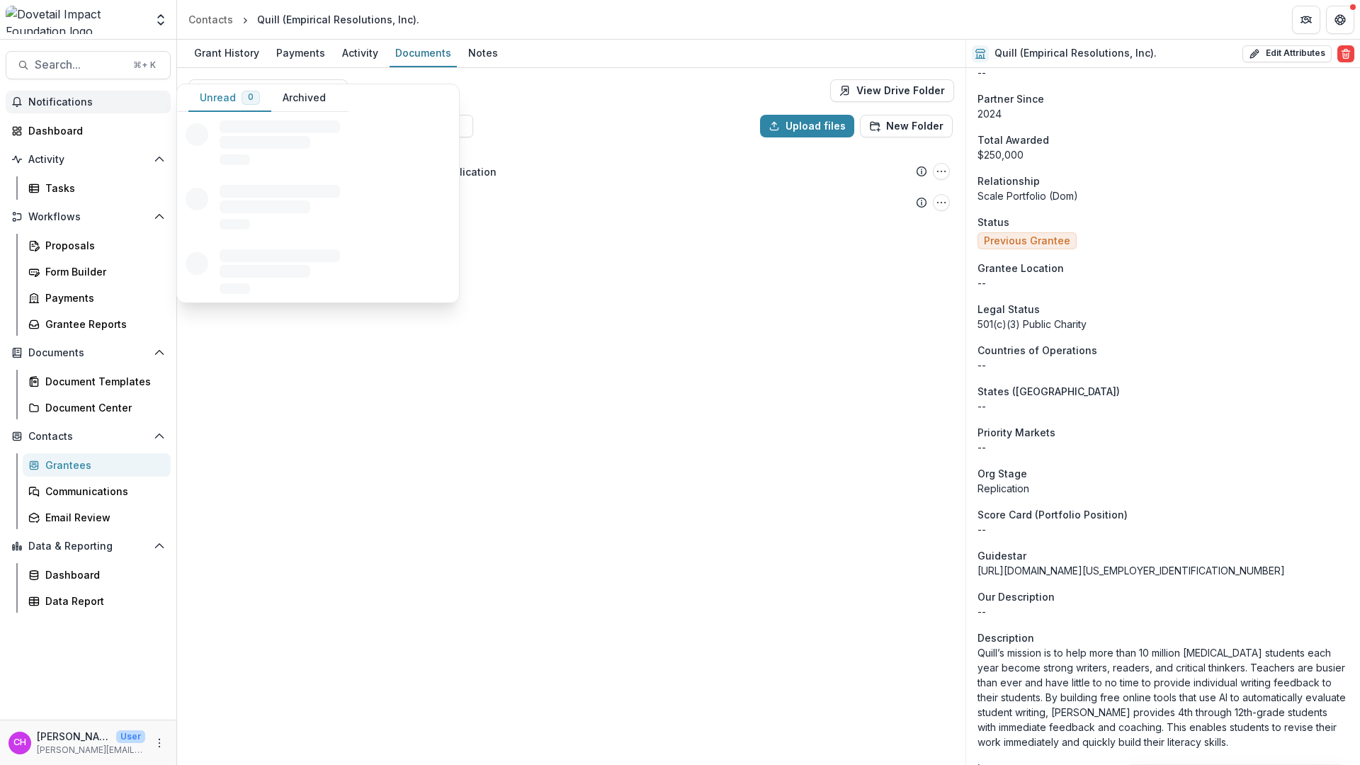
scroll to position [0, 0]
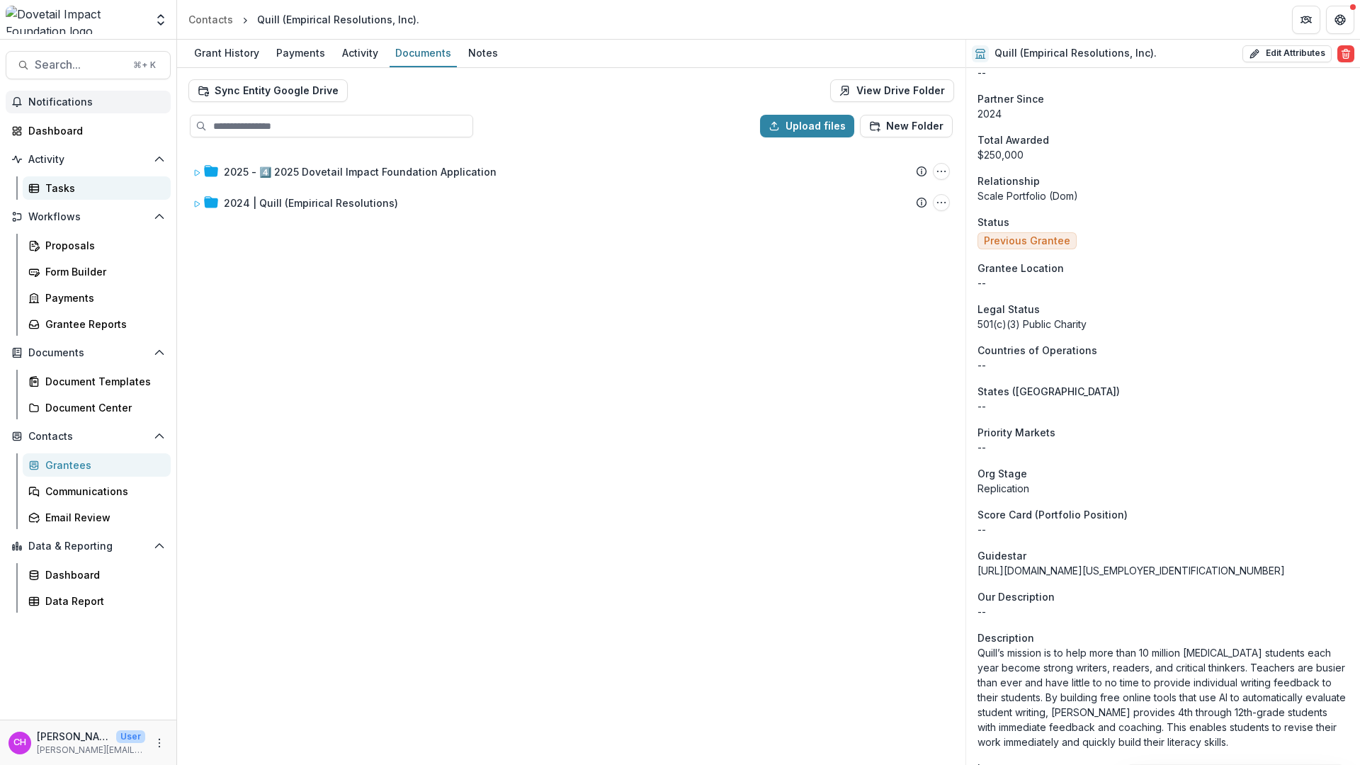
click at [104, 192] on div "Tasks" at bounding box center [102, 188] width 114 height 15
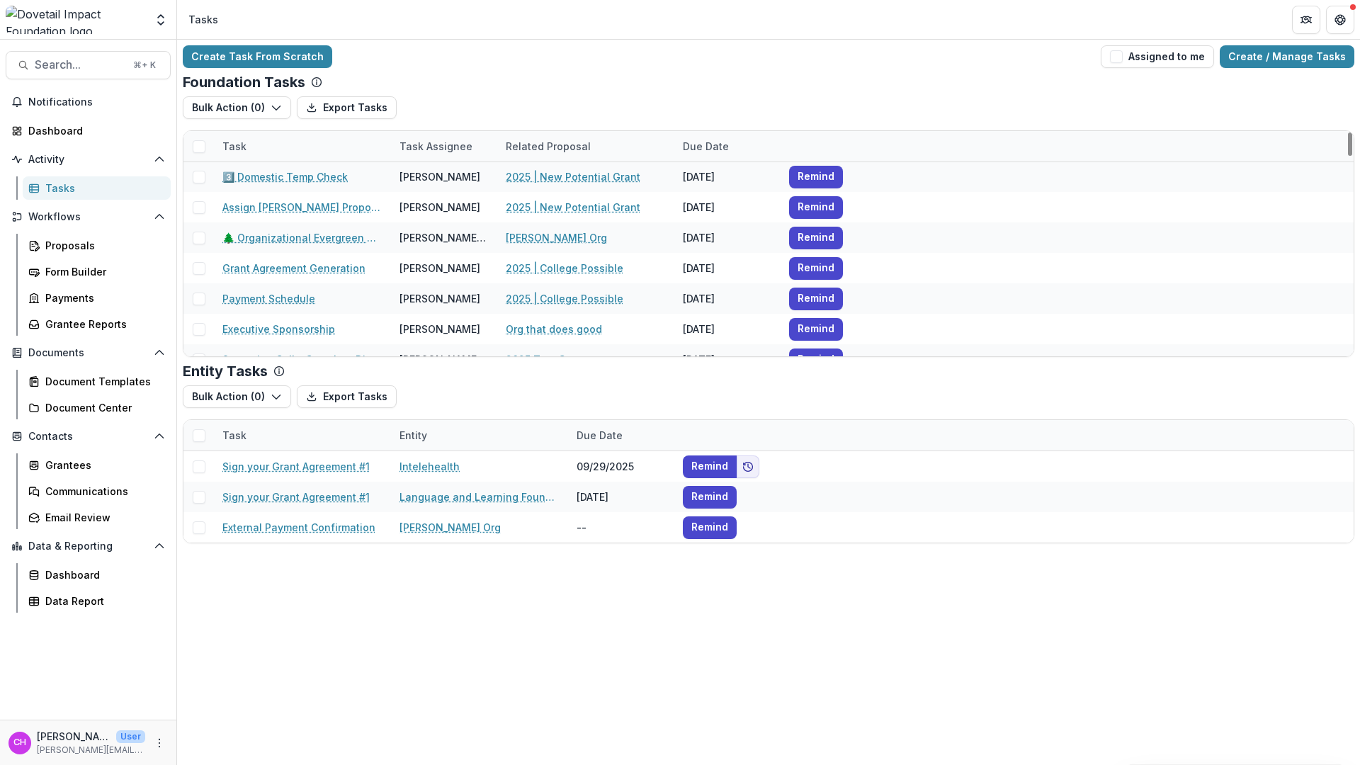
scroll to position [396, 0]
click at [100, 240] on div "Proposals" at bounding box center [102, 245] width 114 height 15
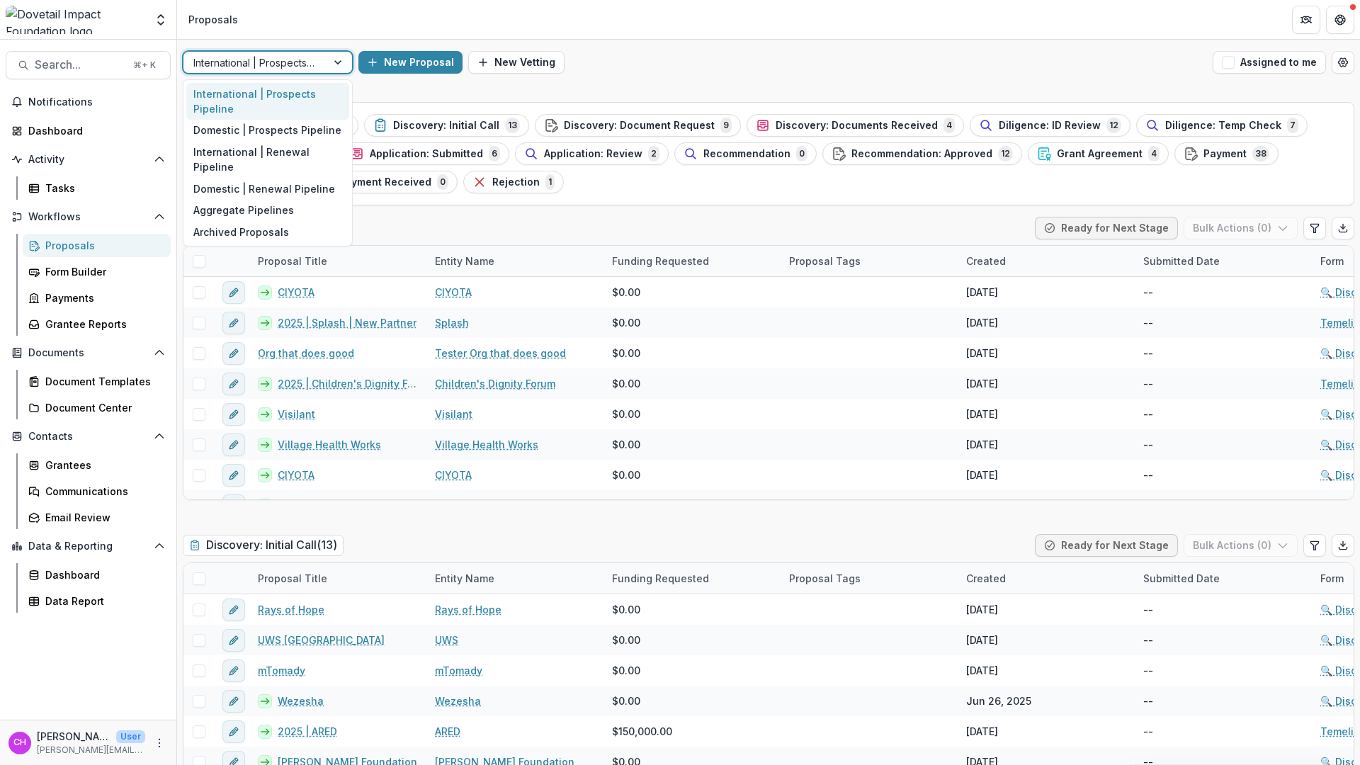
click at [293, 59] on div at bounding box center [254, 63] width 123 height 18
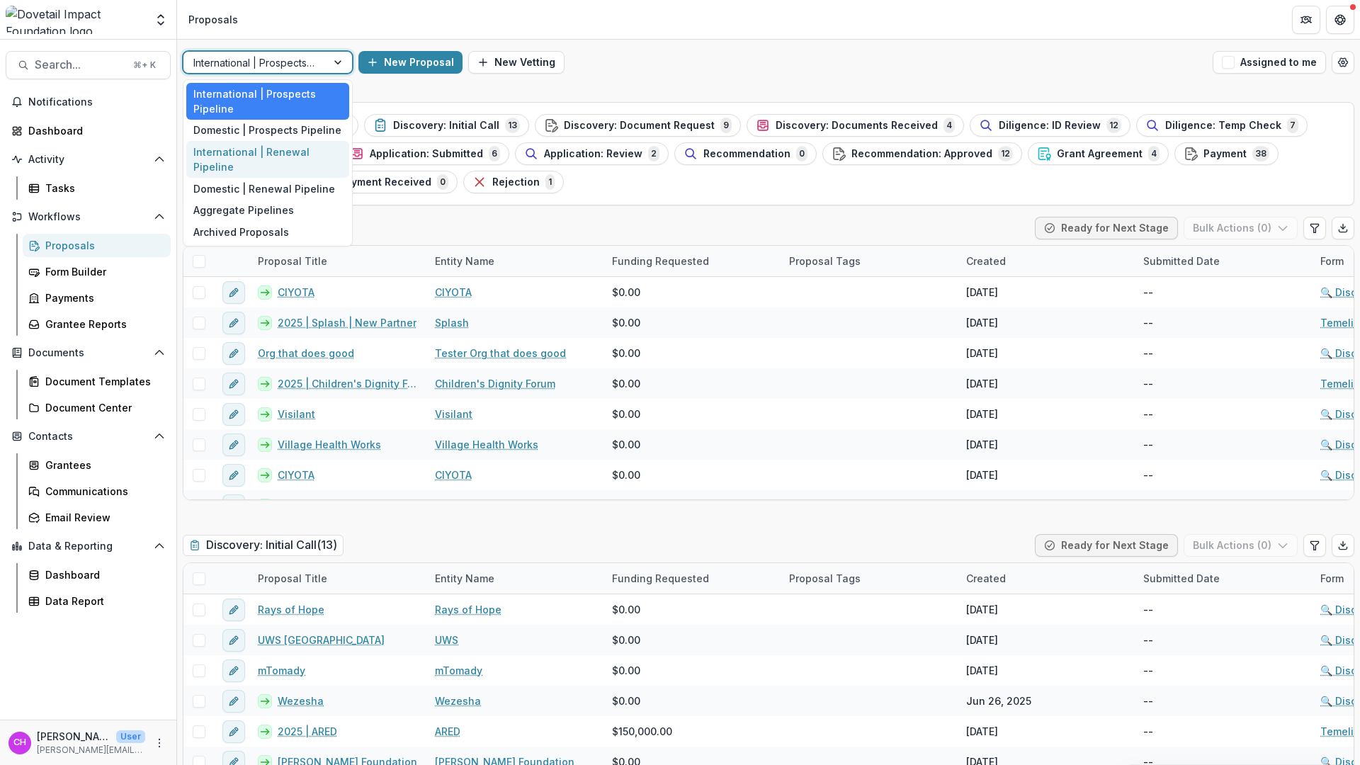
click at [315, 153] on div "International | Renewal Pipeline" at bounding box center [267, 159] width 163 height 37
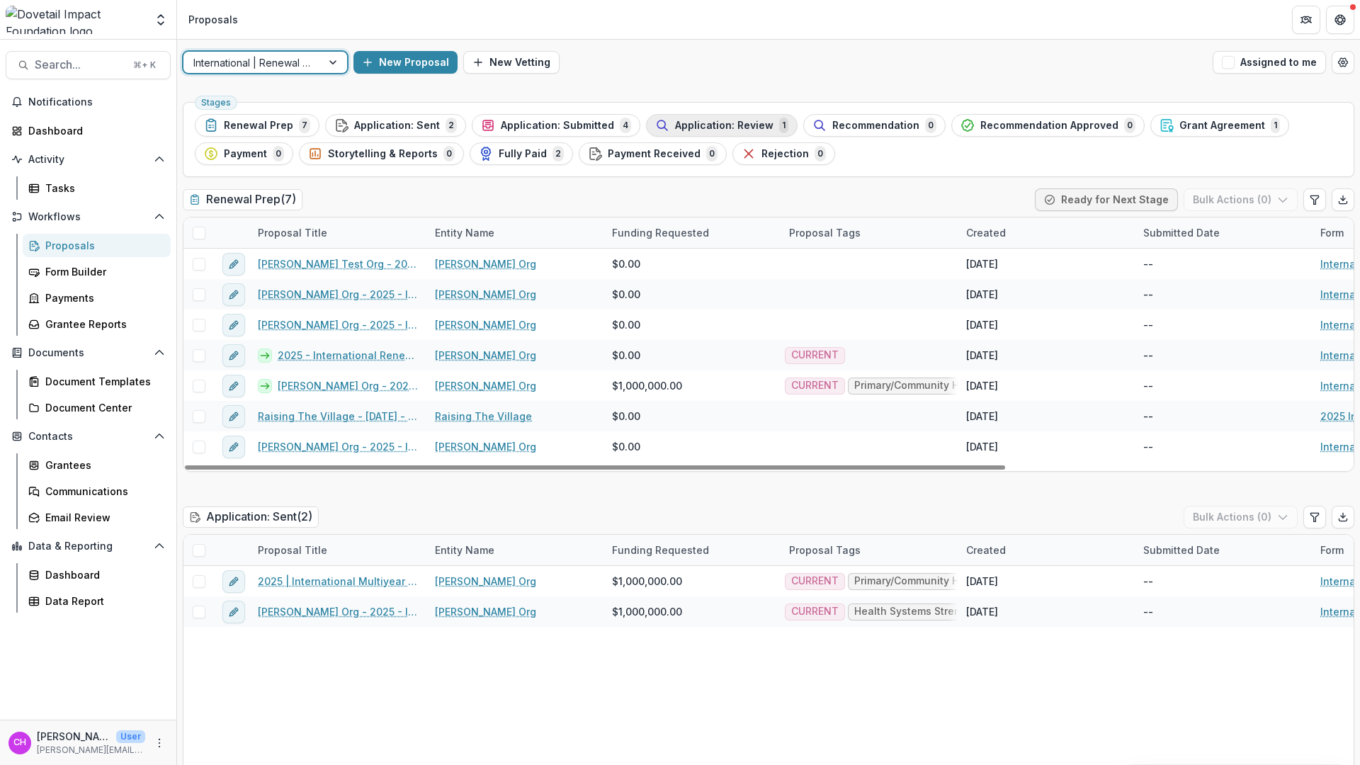
click at [680, 125] on span "Application: Review" at bounding box center [724, 126] width 98 height 12
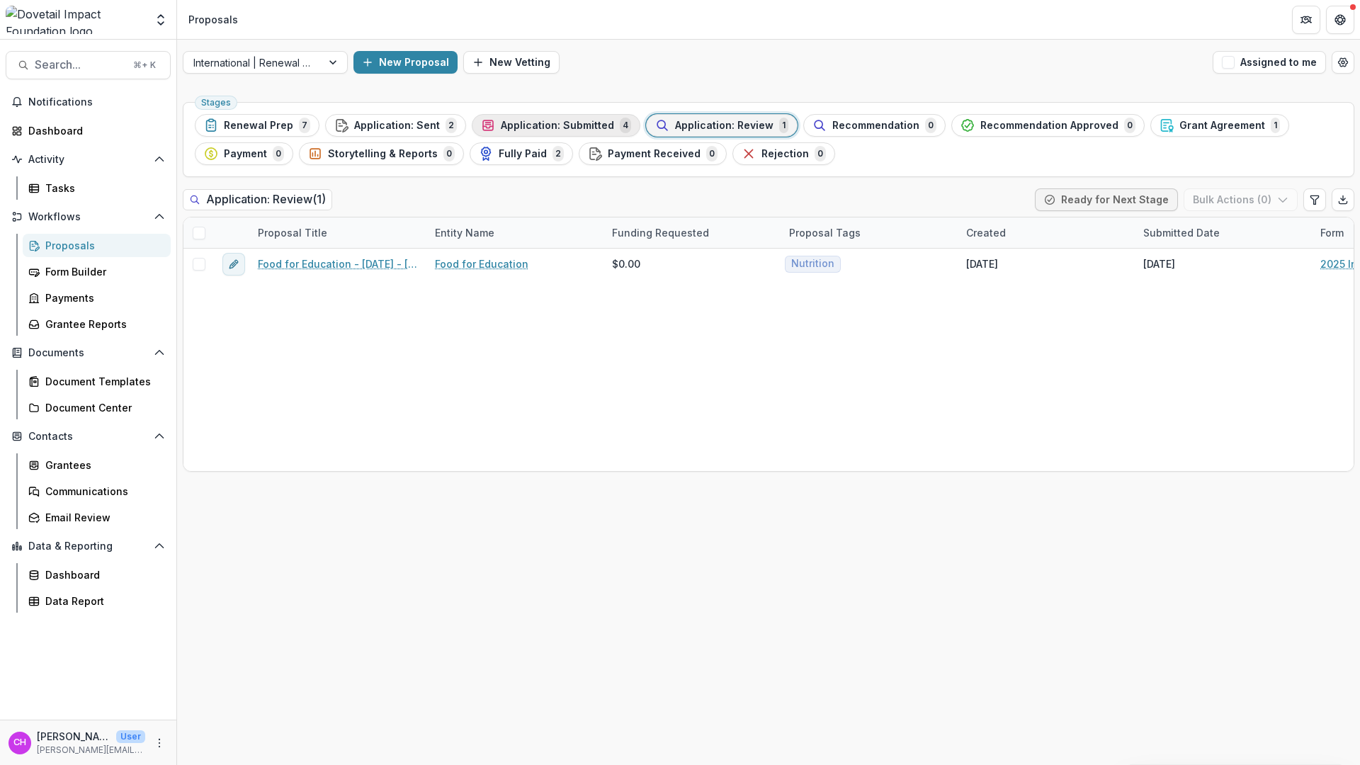
click at [579, 123] on span "Application: Submitted" at bounding box center [557, 126] width 113 height 12
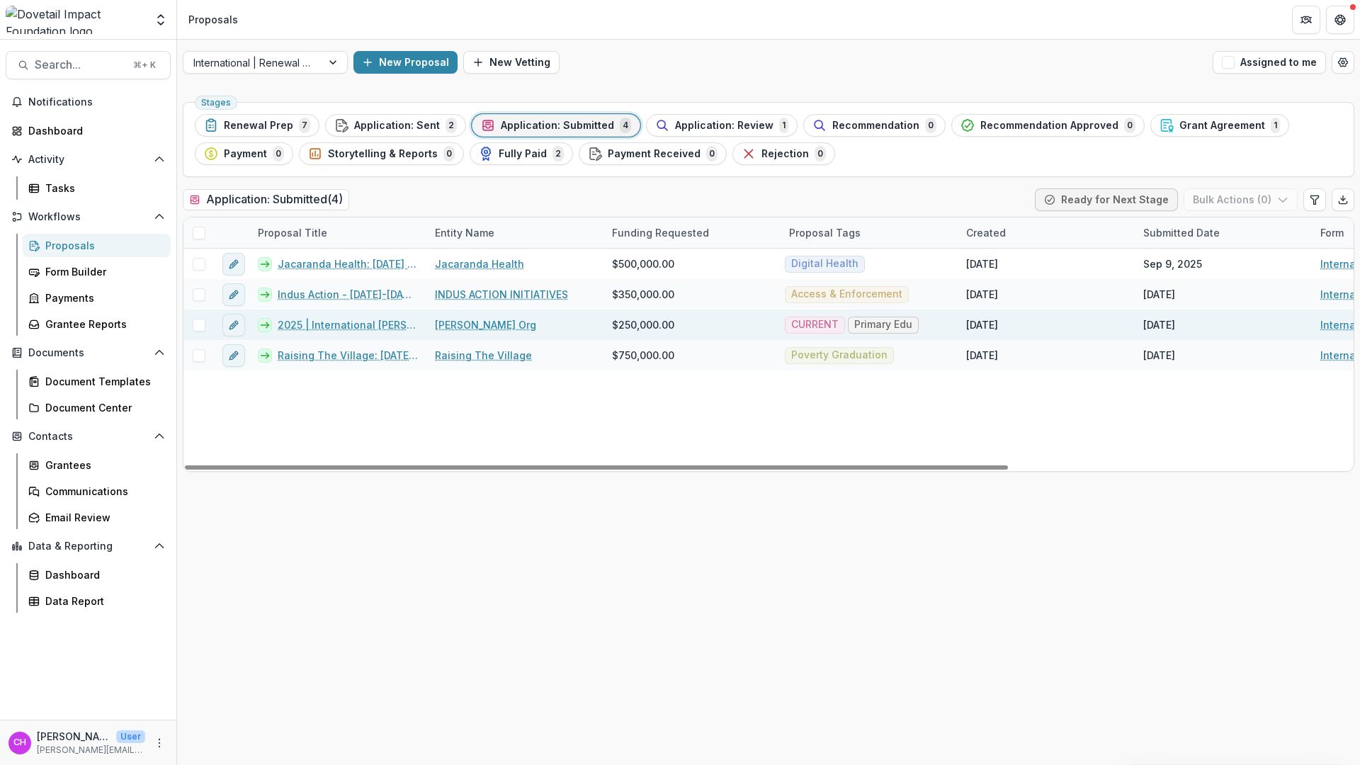
click at [389, 322] on link "2025 | International Renewal Courtney's Org" at bounding box center [348, 324] width 140 height 15
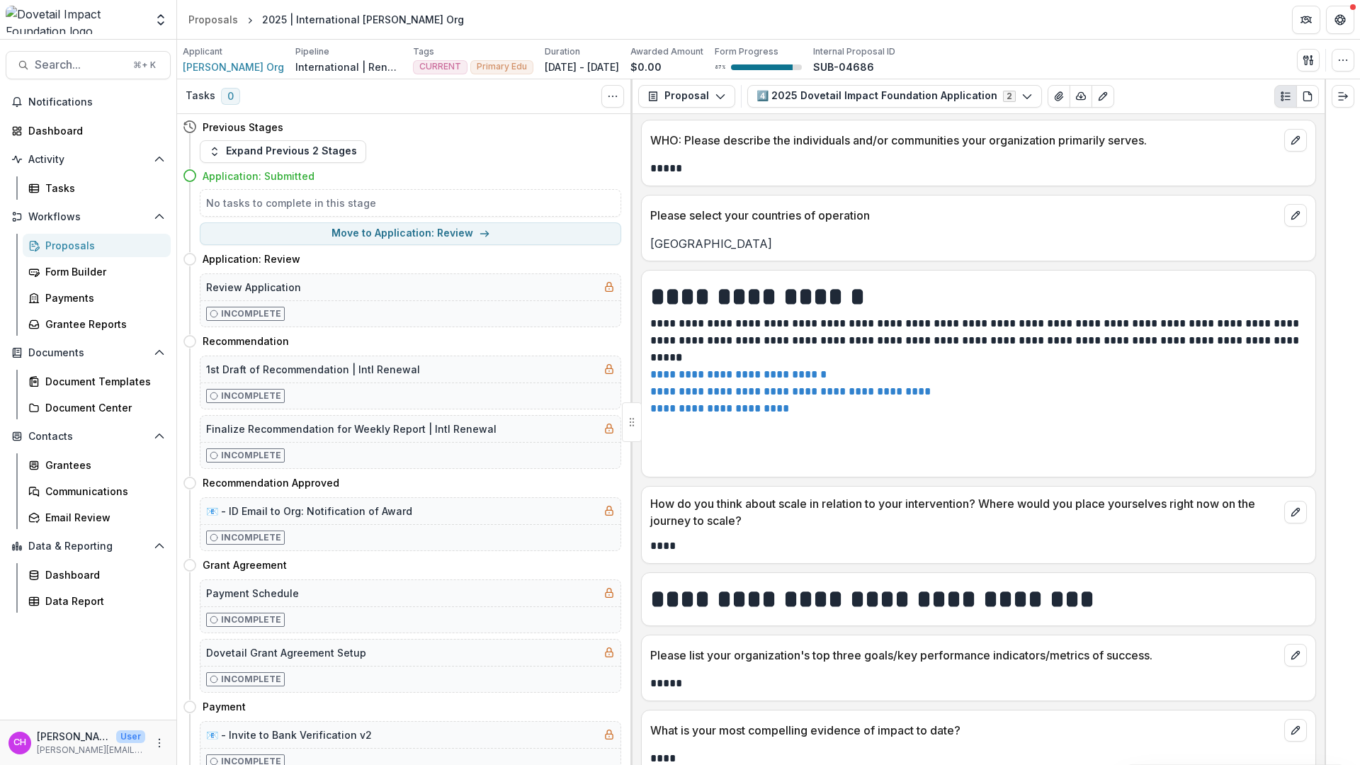
scroll to position [1148, 0]
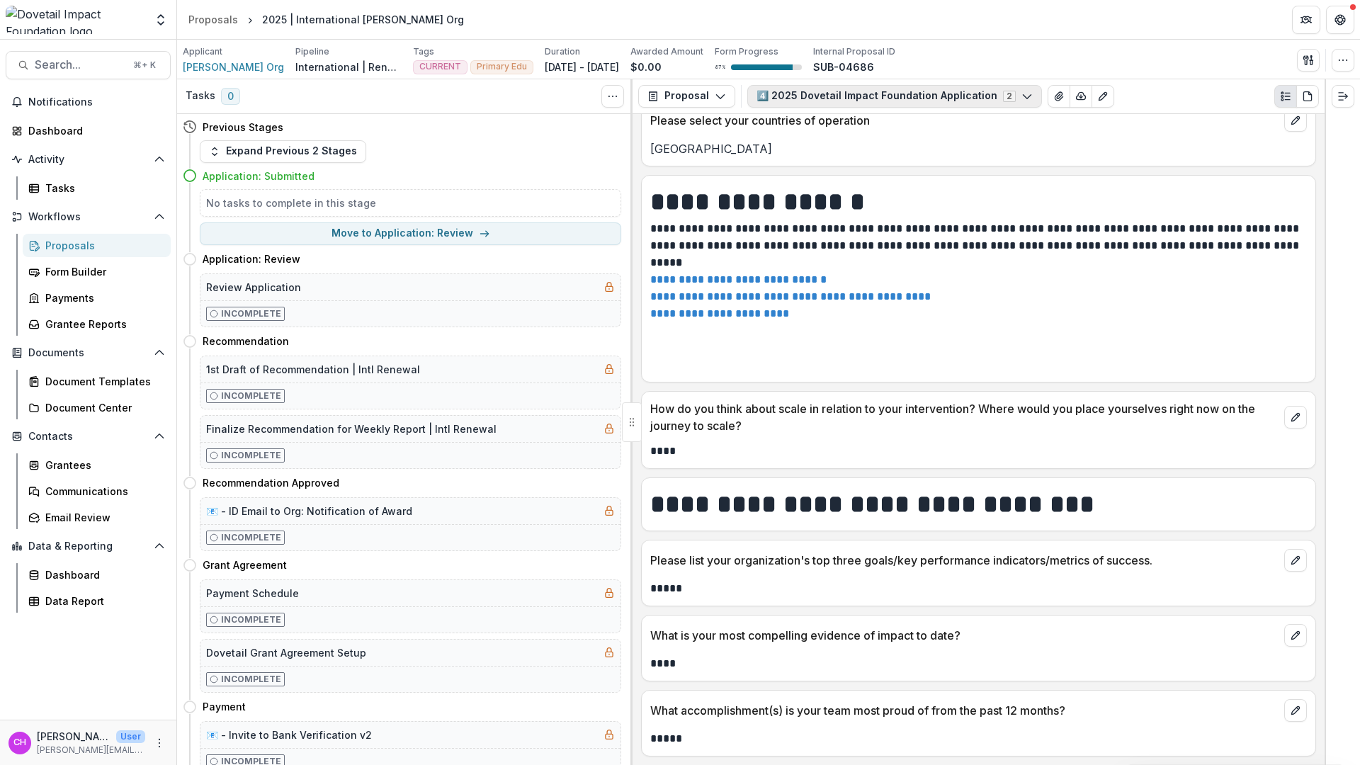
click at [987, 94] on button "4️⃣ 2025 Dovetail Impact Foundation Application 2" at bounding box center [894, 96] width 295 height 23
click at [1138, 184] on h1 "**********" at bounding box center [976, 201] width 652 height 35
click at [1315, 101] on button "PDF view" at bounding box center [1307, 96] width 23 height 23
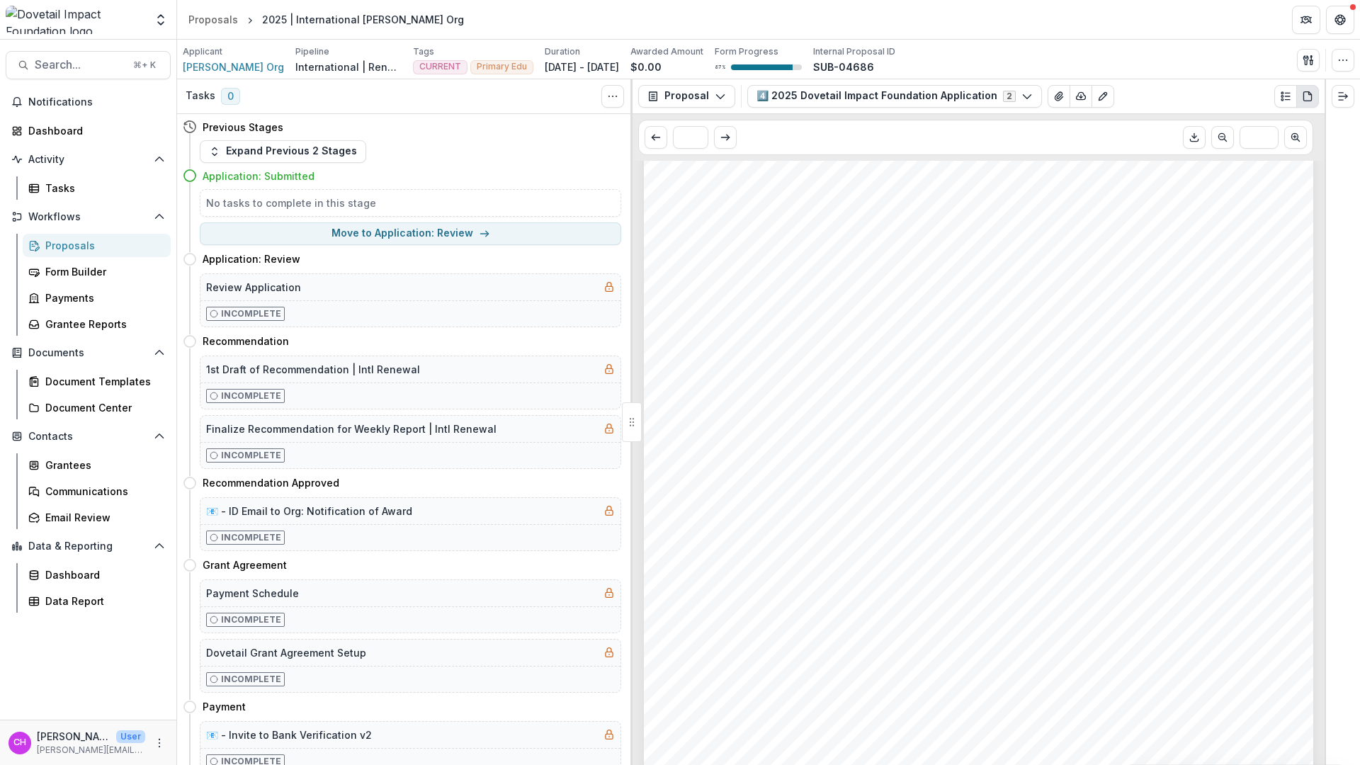
scroll to position [0, 0]
click at [1016, 103] on button "4️⃣ 2025 Dovetail Impact Foundation Application 2" at bounding box center [894, 96] width 295 height 23
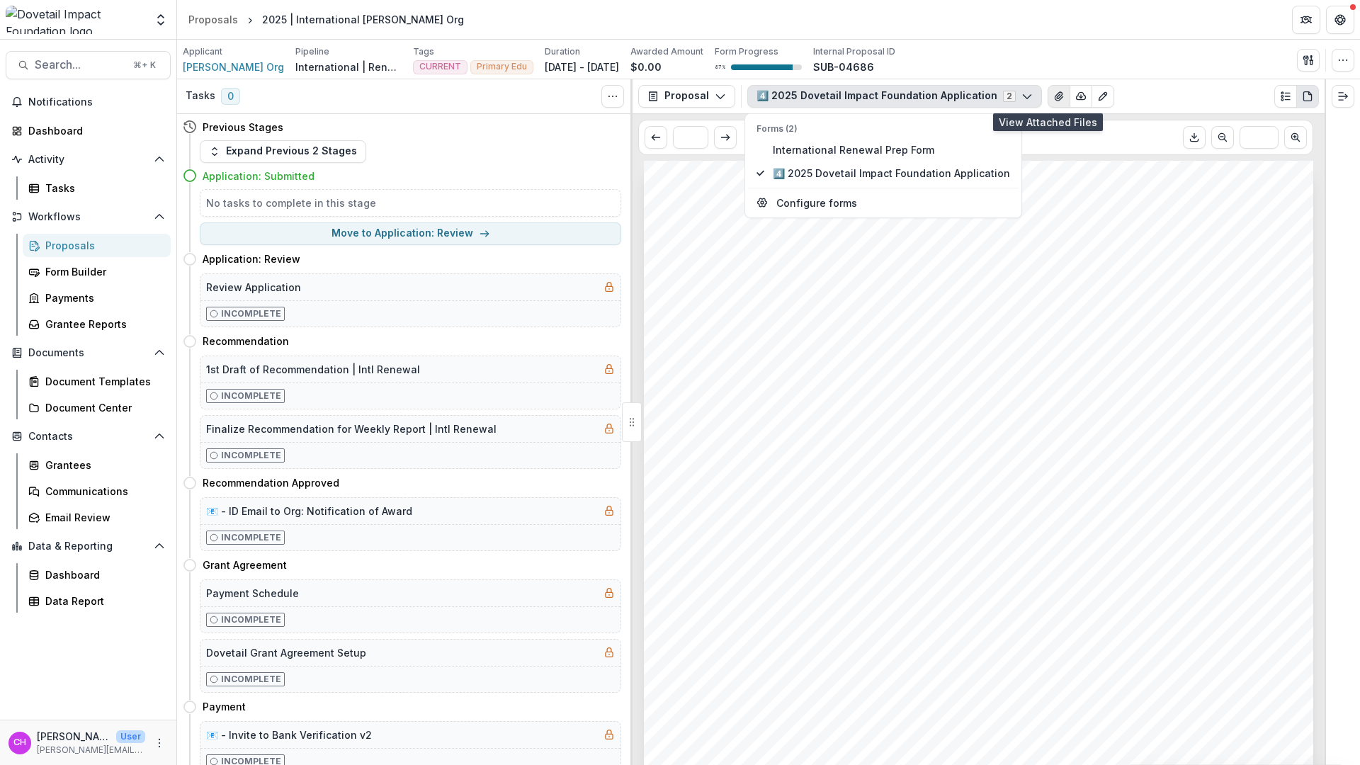
click at [1053, 101] on icon "View Attached Files" at bounding box center [1058, 96] width 11 height 11
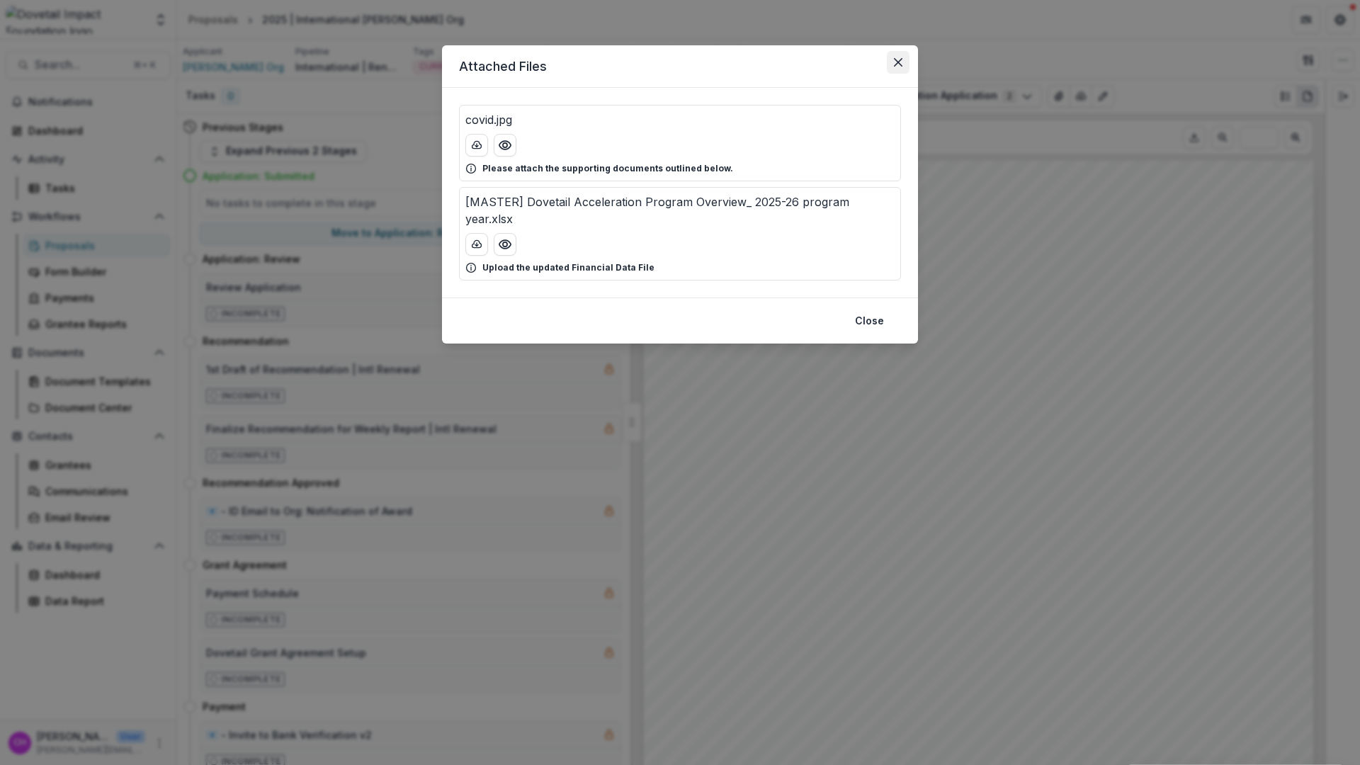
click at [903, 53] on button "Close" at bounding box center [898, 62] width 23 height 23
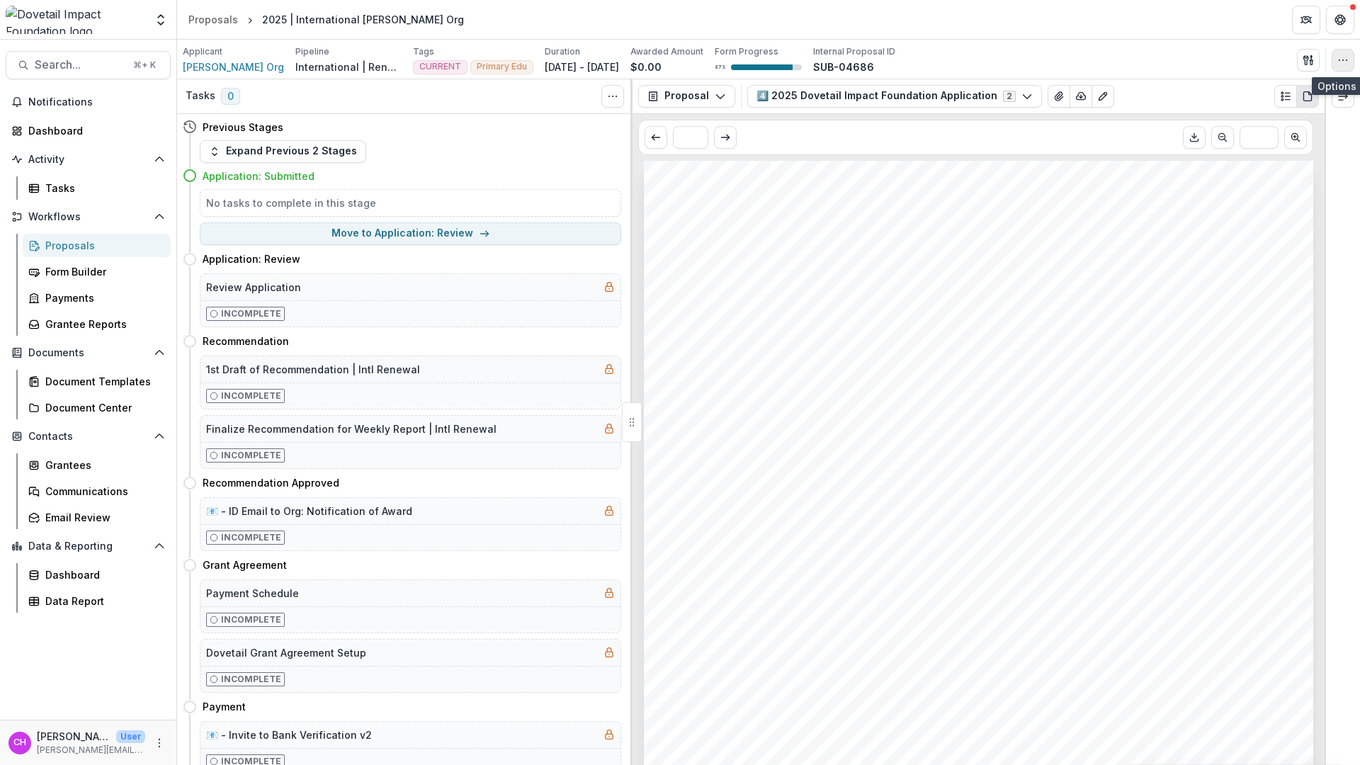
click at [1340, 60] on icon "button" at bounding box center [1342, 60] width 11 height 11
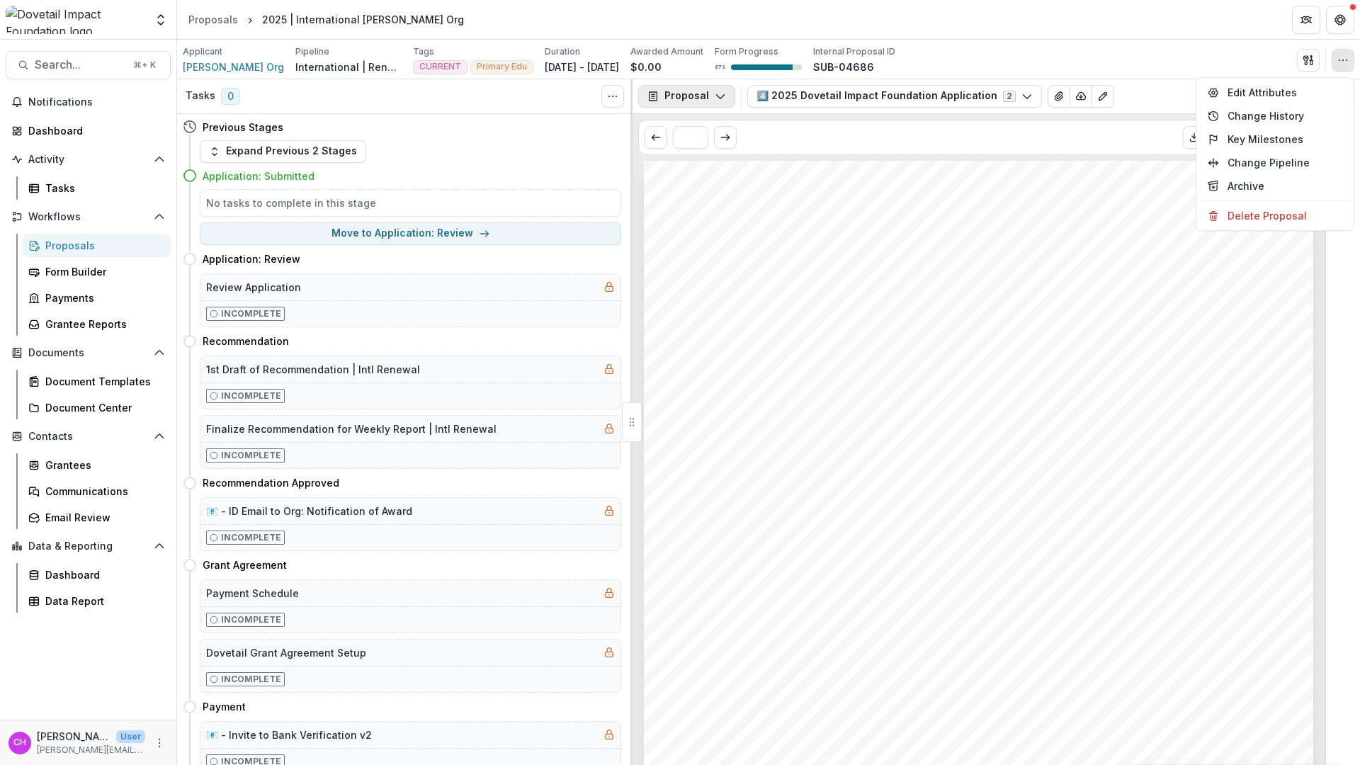
click at [718, 98] on polyline "button" at bounding box center [720, 97] width 8 height 4
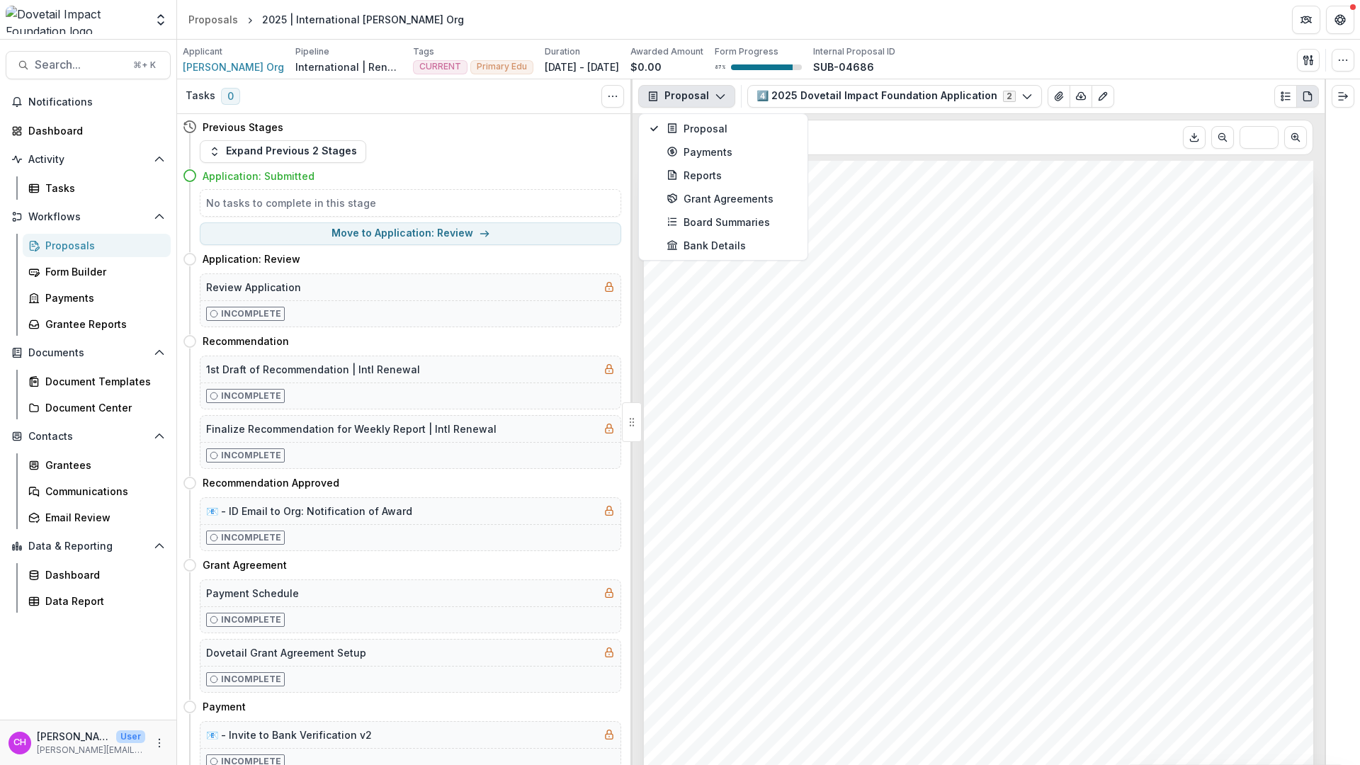
click at [939, 193] on div "Courtney's Org 2025 | International Renewal Courtney's Org Grant Start: Aug 07,…" at bounding box center [978, 634] width 669 height 947
click at [910, 108] on div "Proposal Proposal Payments Reports Grant Agreements Board Summaries Bank Detail…" at bounding box center [979, 96] width 692 height 35
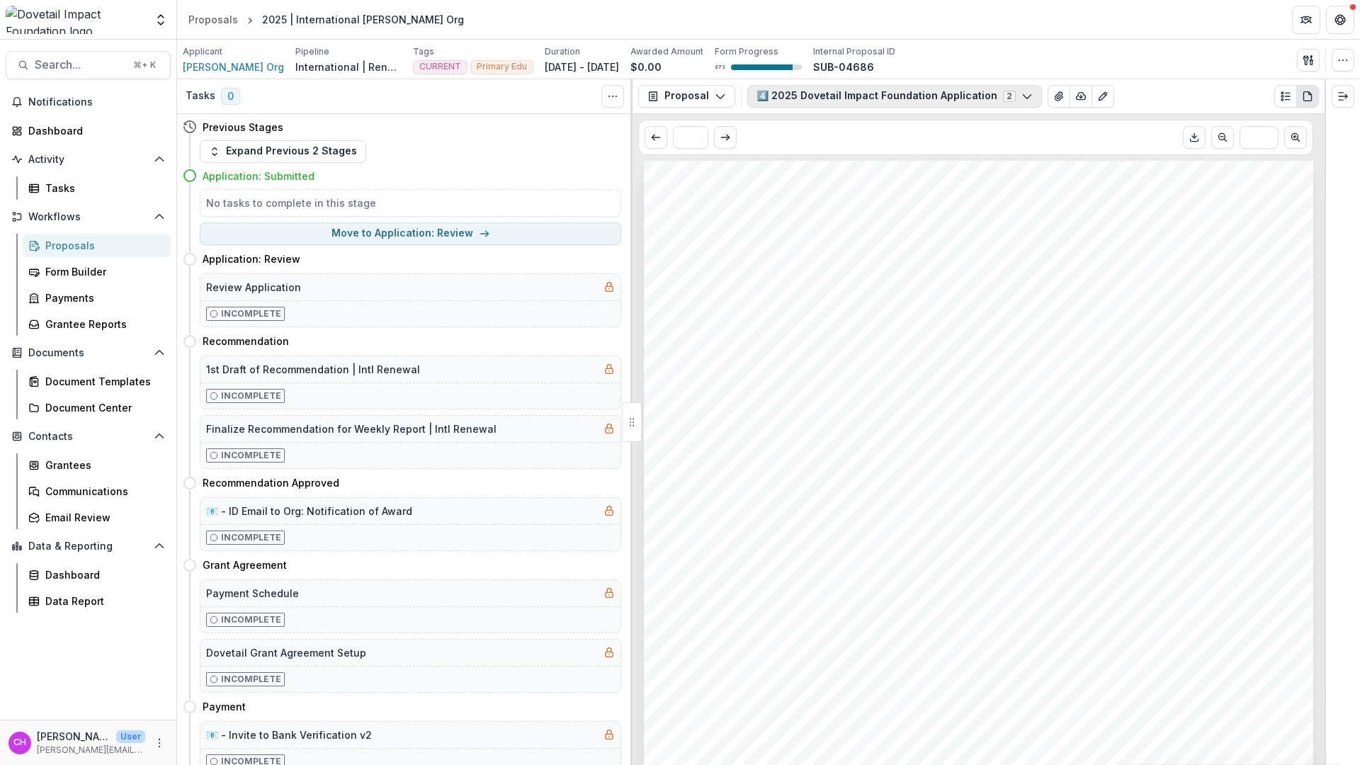
click at [912, 95] on button "4️⃣ 2025 Dovetail Impact Foundation Application 2" at bounding box center [894, 96] width 295 height 23
click at [1051, 198] on div "Courtney's Org 2025 | International Renewal Courtney's Org Grant Start: Aug 07,…" at bounding box center [978, 634] width 669 height 947
click at [1345, 98] on polyline "Expand right" at bounding box center [1346, 96] width 2 height 4
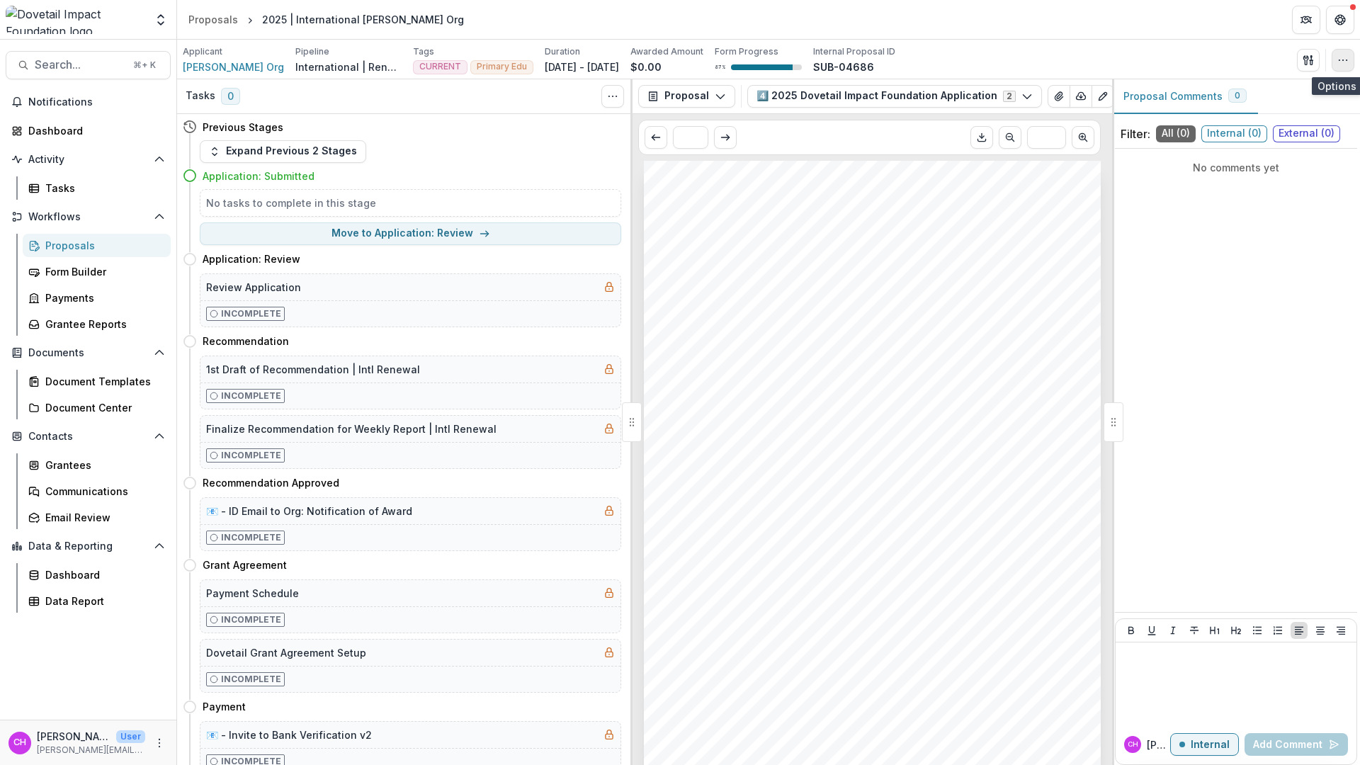
click at [1340, 63] on icon "button" at bounding box center [1342, 60] width 11 height 11
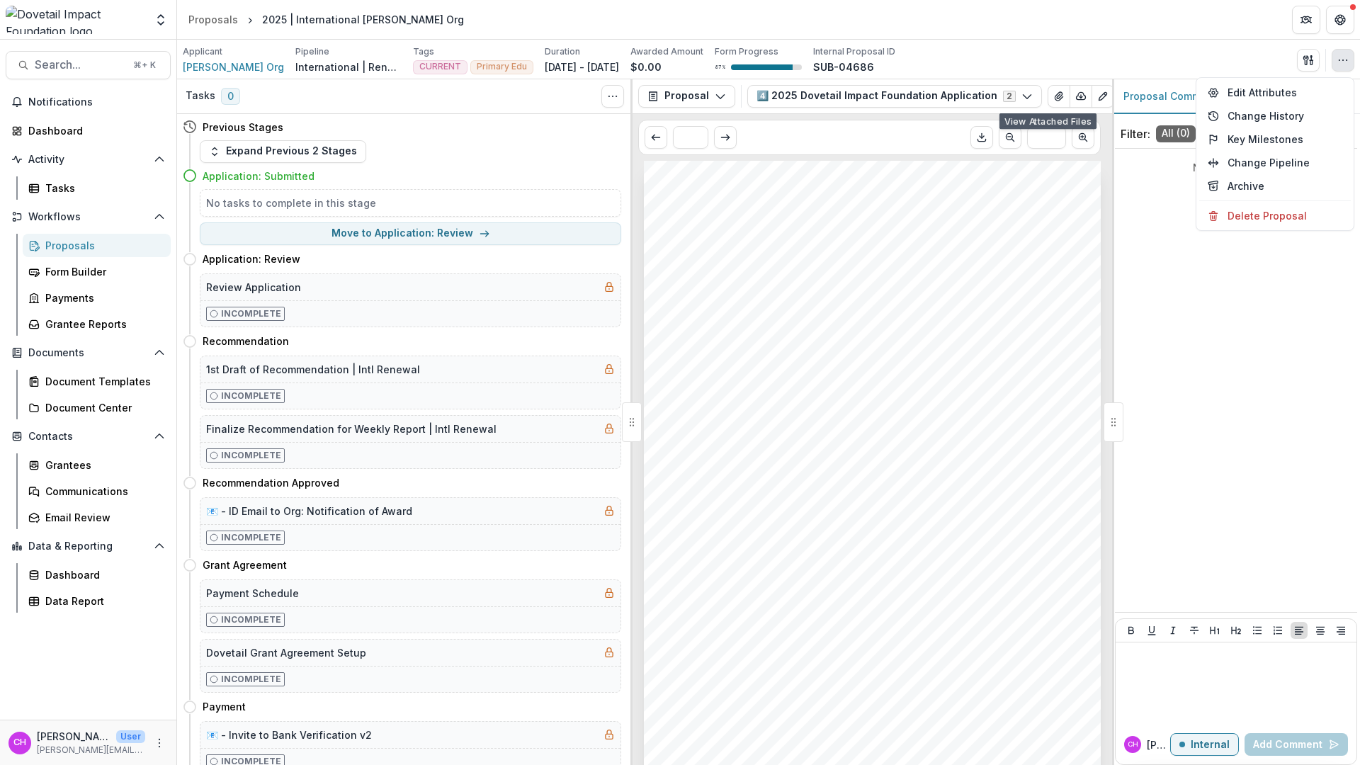
click at [1052, 47] on div "Applicant Courtney's Org Pipeline International | Renewal Pipeline Tags CURRENT…" at bounding box center [769, 59] width 1172 height 29
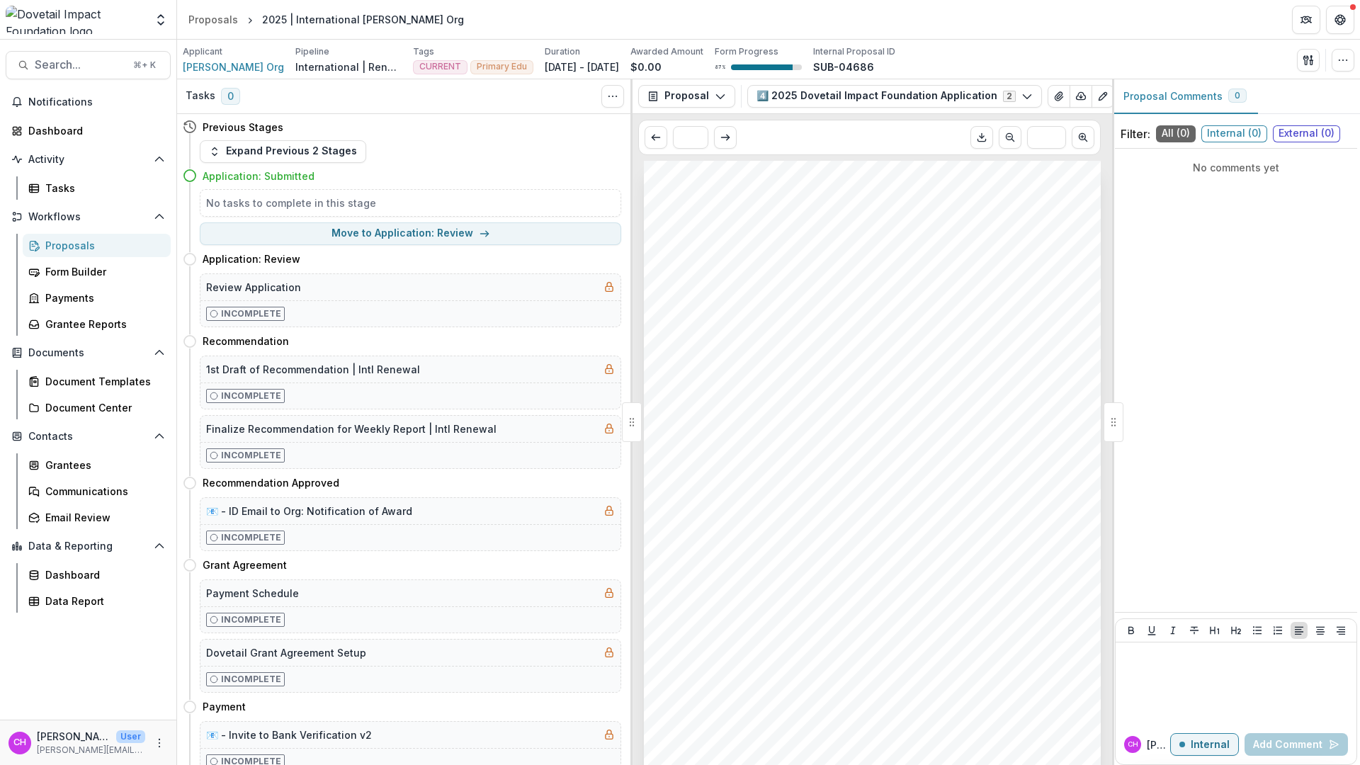
click at [1153, 45] on div "Applicant Courtney's Org Pipeline International | Renewal Pipeline Tags CURRENT…" at bounding box center [769, 59] width 1172 height 29
click at [967, 93] on button "4️⃣ 2025 Dovetail Impact Foundation Application 2" at bounding box center [894, 96] width 295 height 23
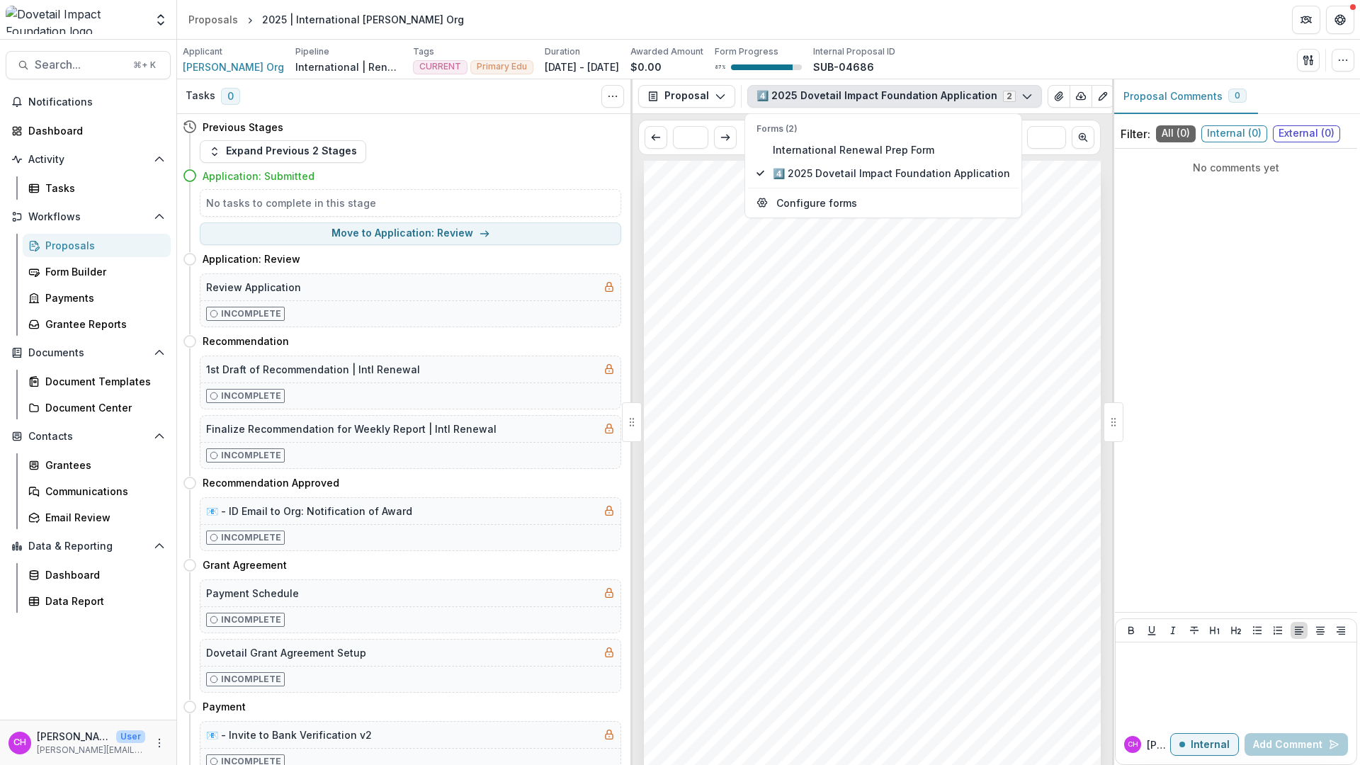
click at [976, 52] on div "Applicant Courtney's Org Pipeline International | Renewal Pipeline Tags CURRENT…" at bounding box center [769, 59] width 1172 height 29
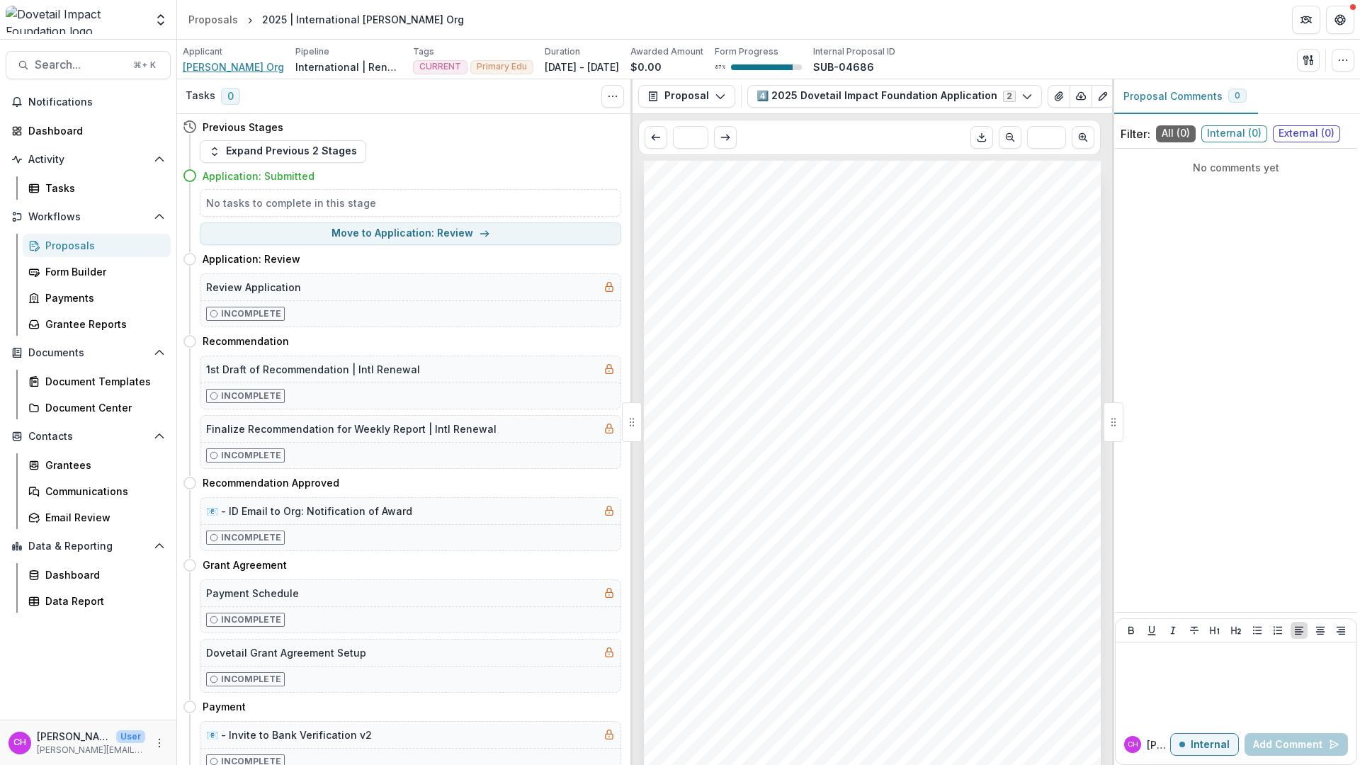
click at [226, 73] on span "[PERSON_NAME] Org" at bounding box center [233, 67] width 101 height 15
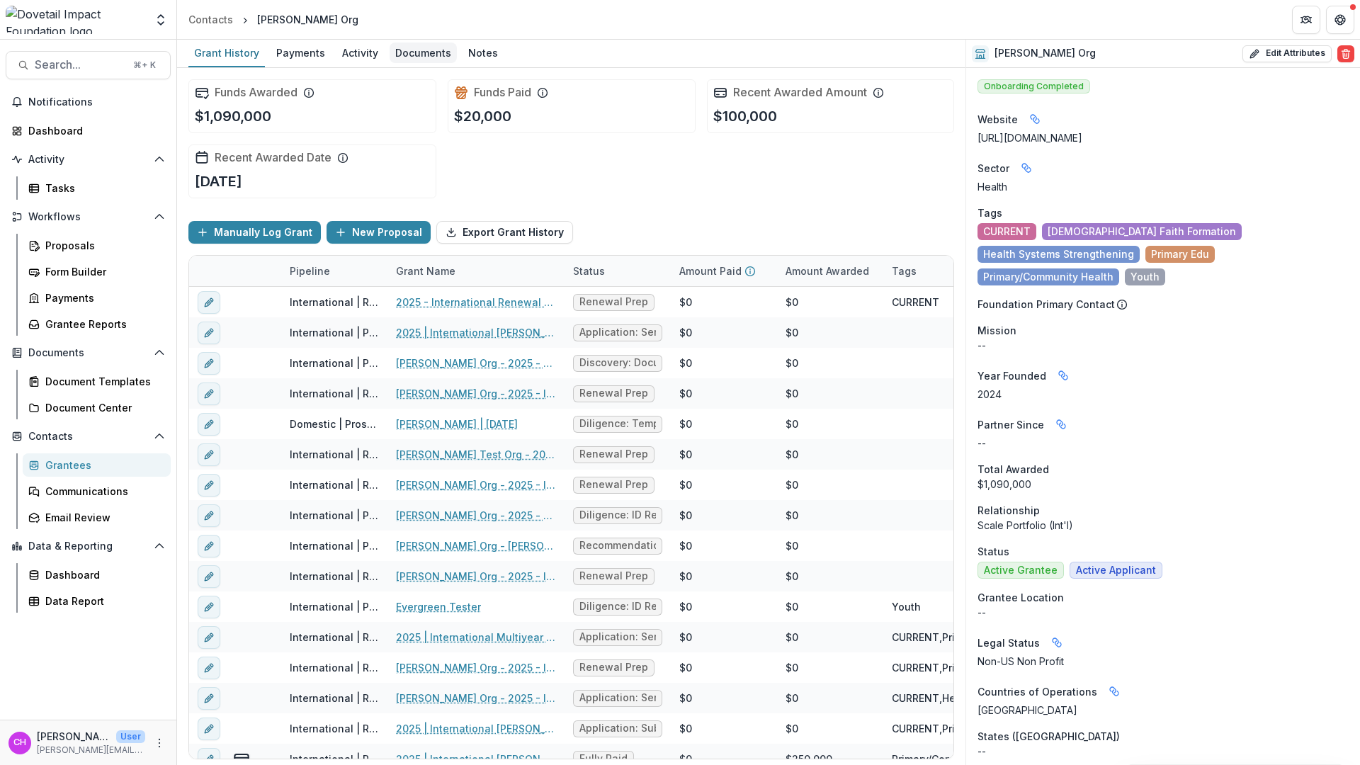
click at [439, 55] on div "Documents" at bounding box center [423, 53] width 67 height 21
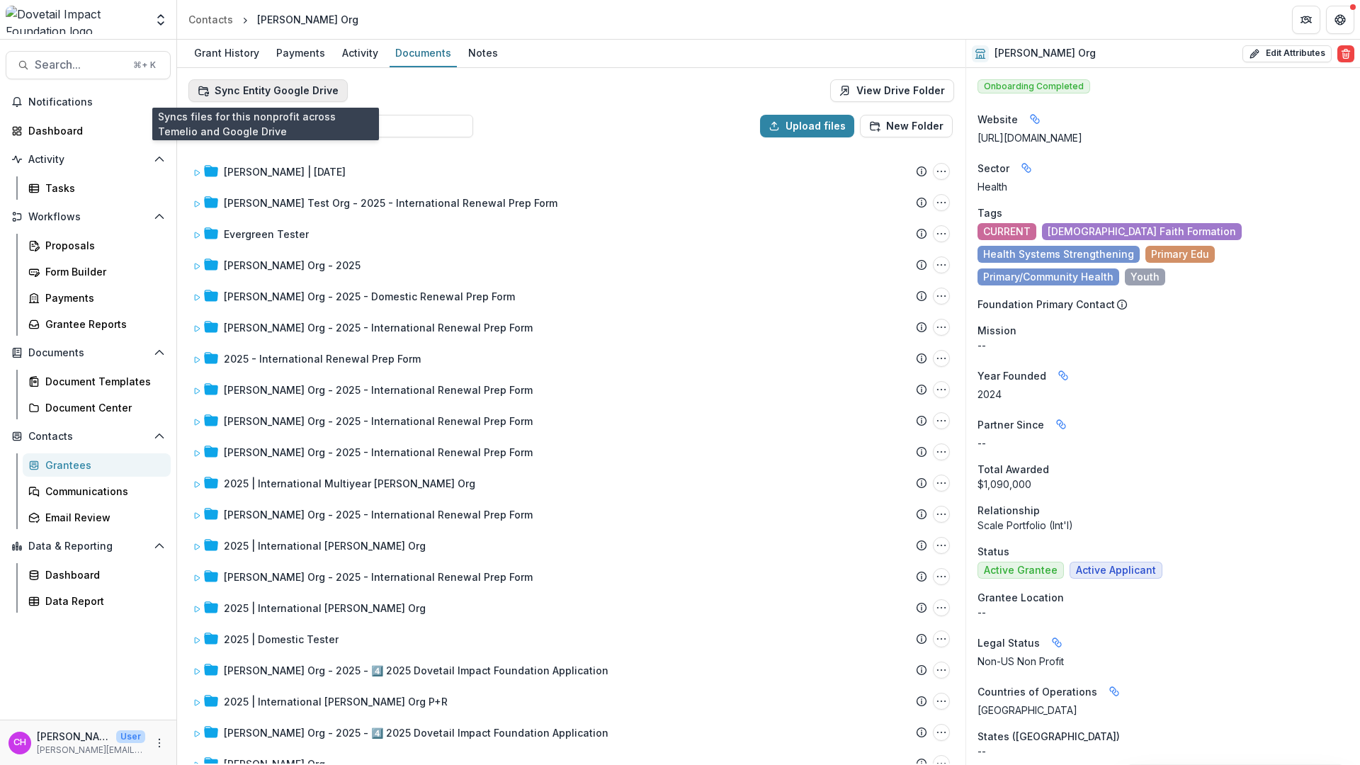
click at [310, 94] on button "Sync Entity Google Drive" at bounding box center [267, 90] width 159 height 23
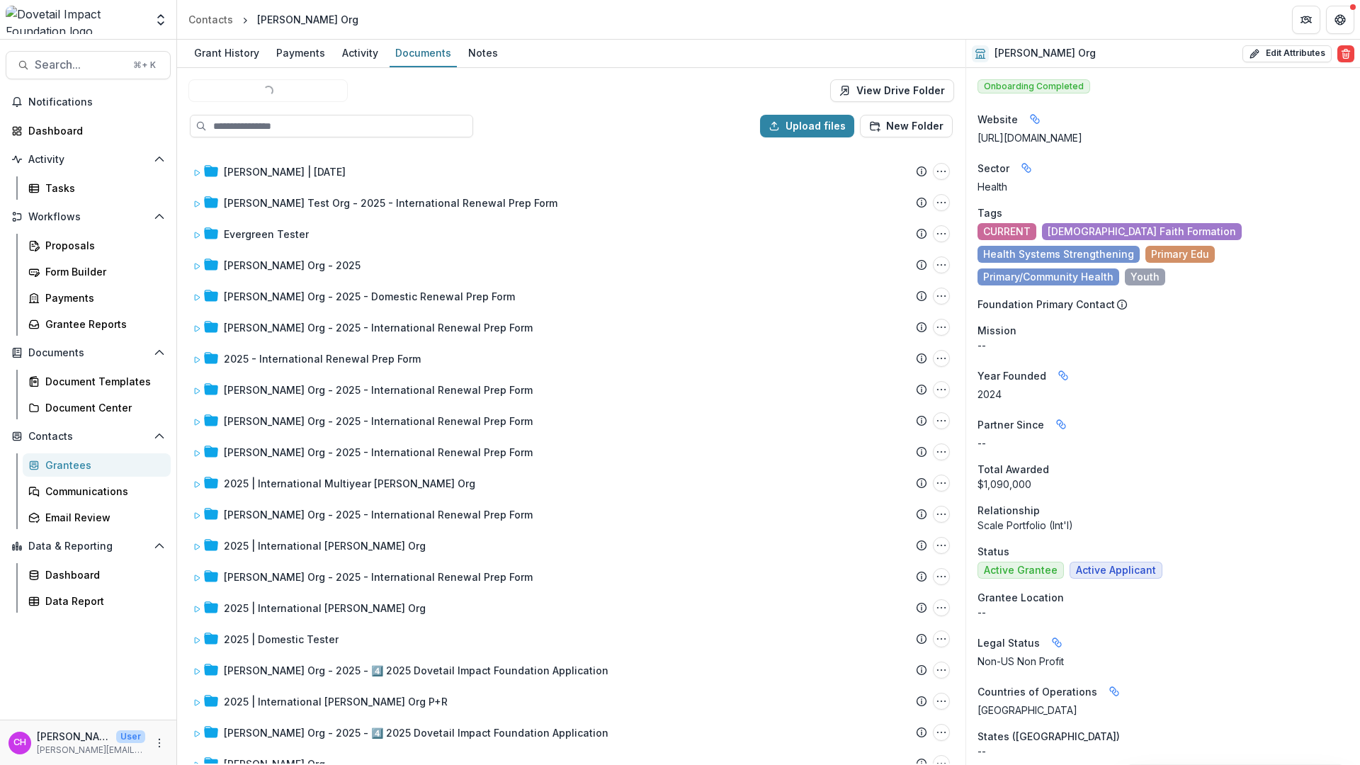
click at [669, 99] on div "Loading... Sync Entity Google Drive View Drive Folder" at bounding box center [571, 90] width 766 height 23
click at [894, 86] on link "View Drive Folder" at bounding box center [892, 90] width 124 height 23
drag, startPoint x: 286, startPoint y: 6, endPoint x: 286, endPoint y: 18, distance: 12.0
click at [286, 6] on header "Contacts Courtney's Org" at bounding box center [768, 19] width 1183 height 39
click at [286, 30] on header "Contacts Courtney's Org" at bounding box center [768, 19] width 1183 height 39
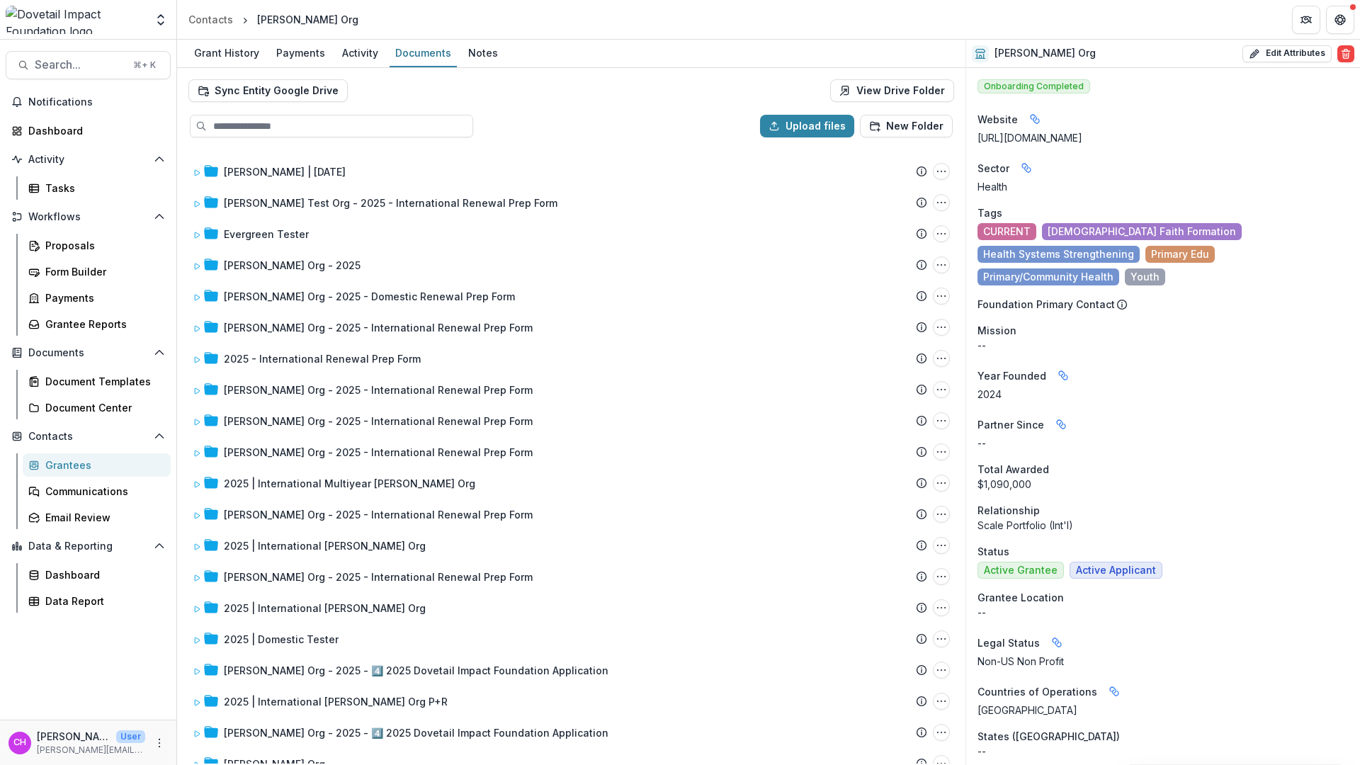
click at [237, 74] on div "Sync Entity Google Drive View Drive Folder" at bounding box center [571, 85] width 788 height 34
click at [337, 64] on link "Activity" at bounding box center [359, 54] width 47 height 28
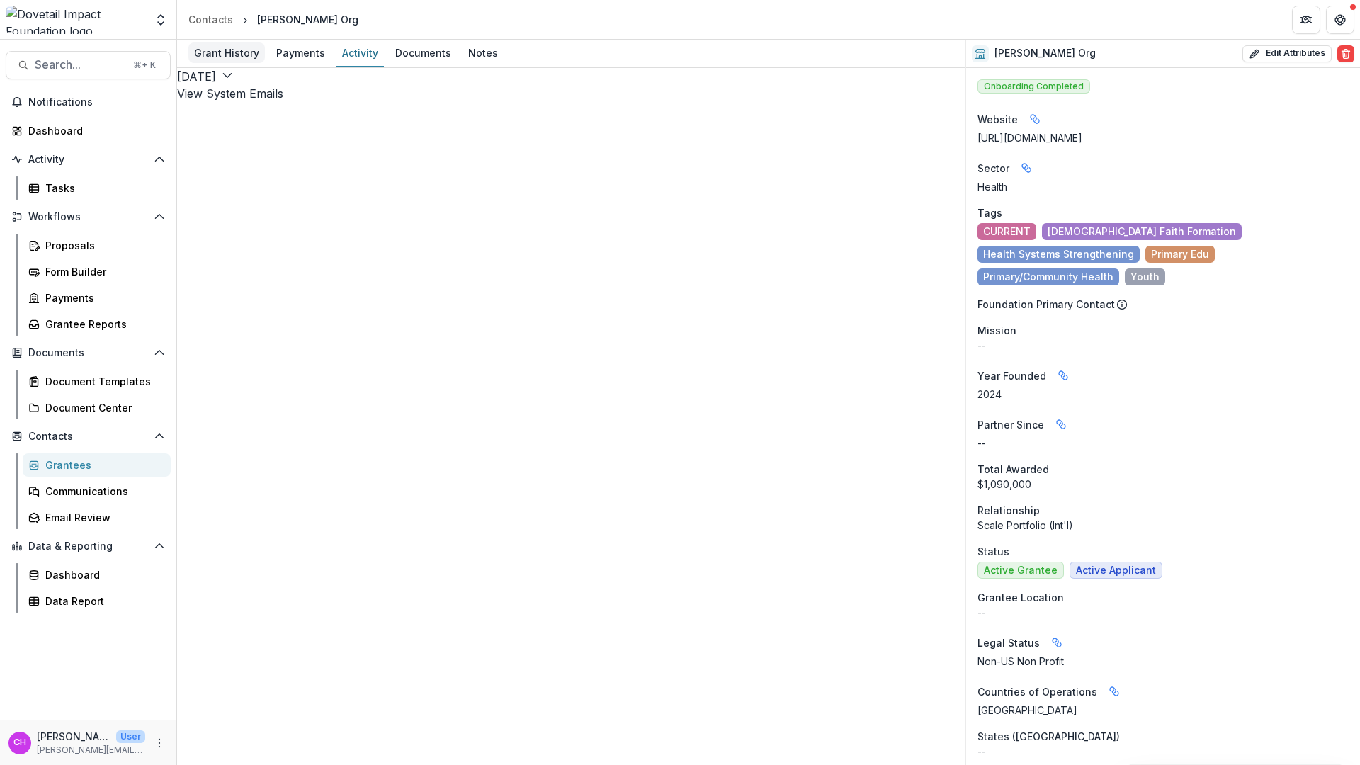
click at [238, 60] on div "Grant History" at bounding box center [226, 53] width 77 height 21
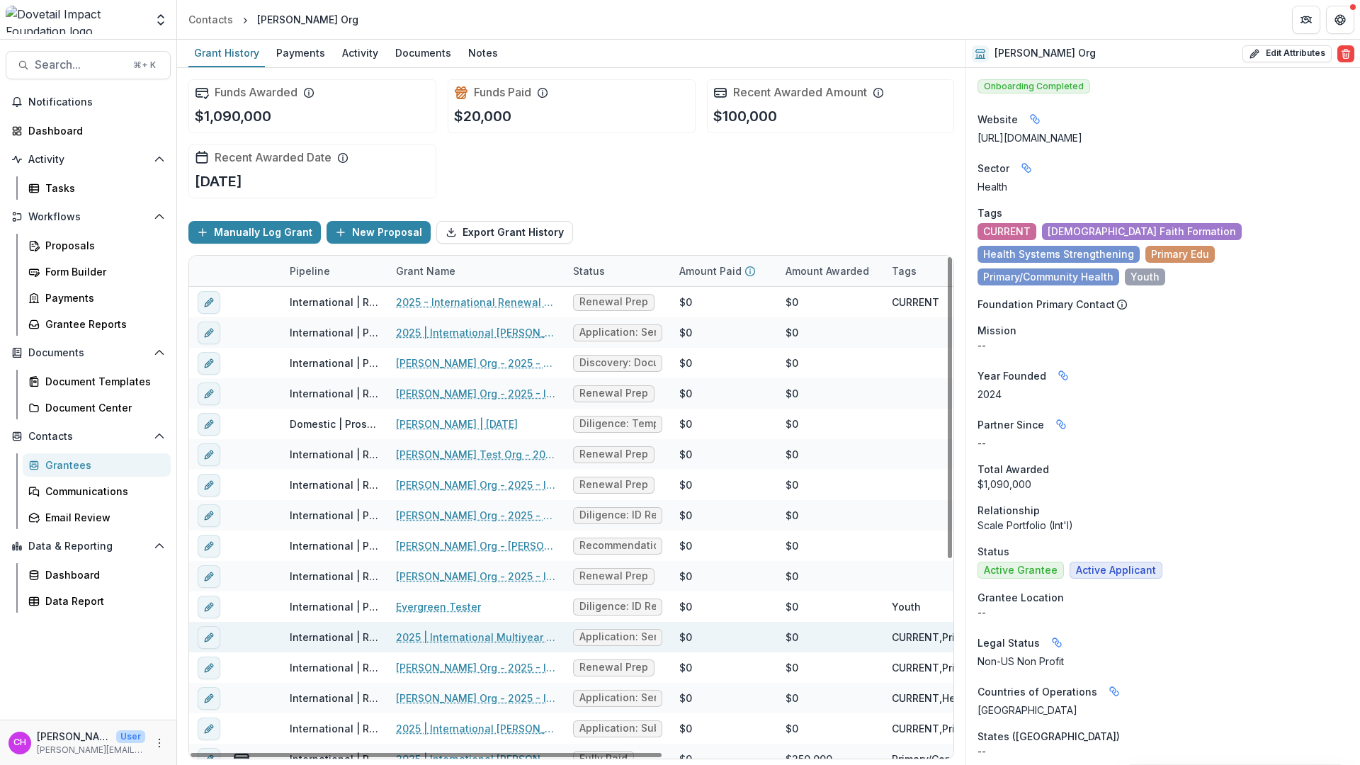
drag, startPoint x: 436, startPoint y: 757, endPoint x: 230, endPoint y: 647, distance: 232.9
click at [231, 753] on div at bounding box center [426, 755] width 471 height 4
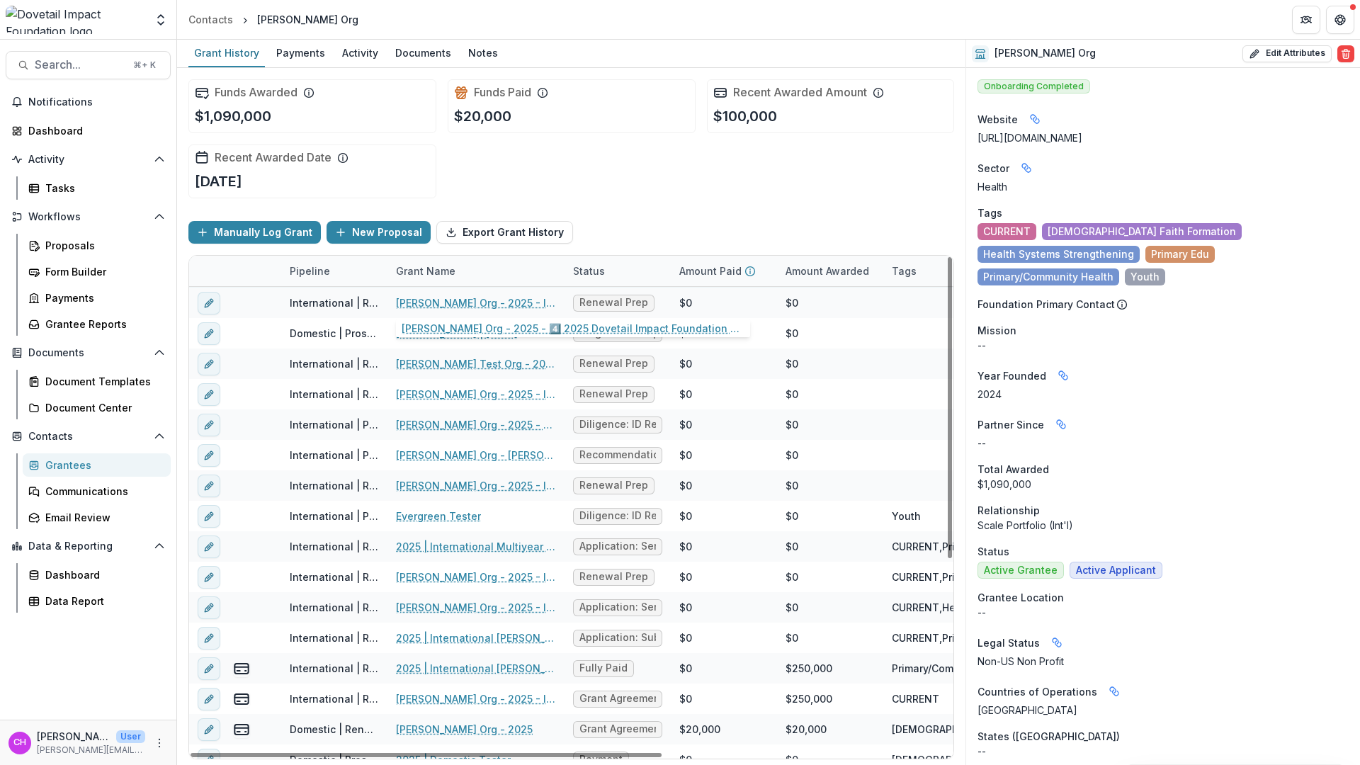
scroll to position [101, 0]
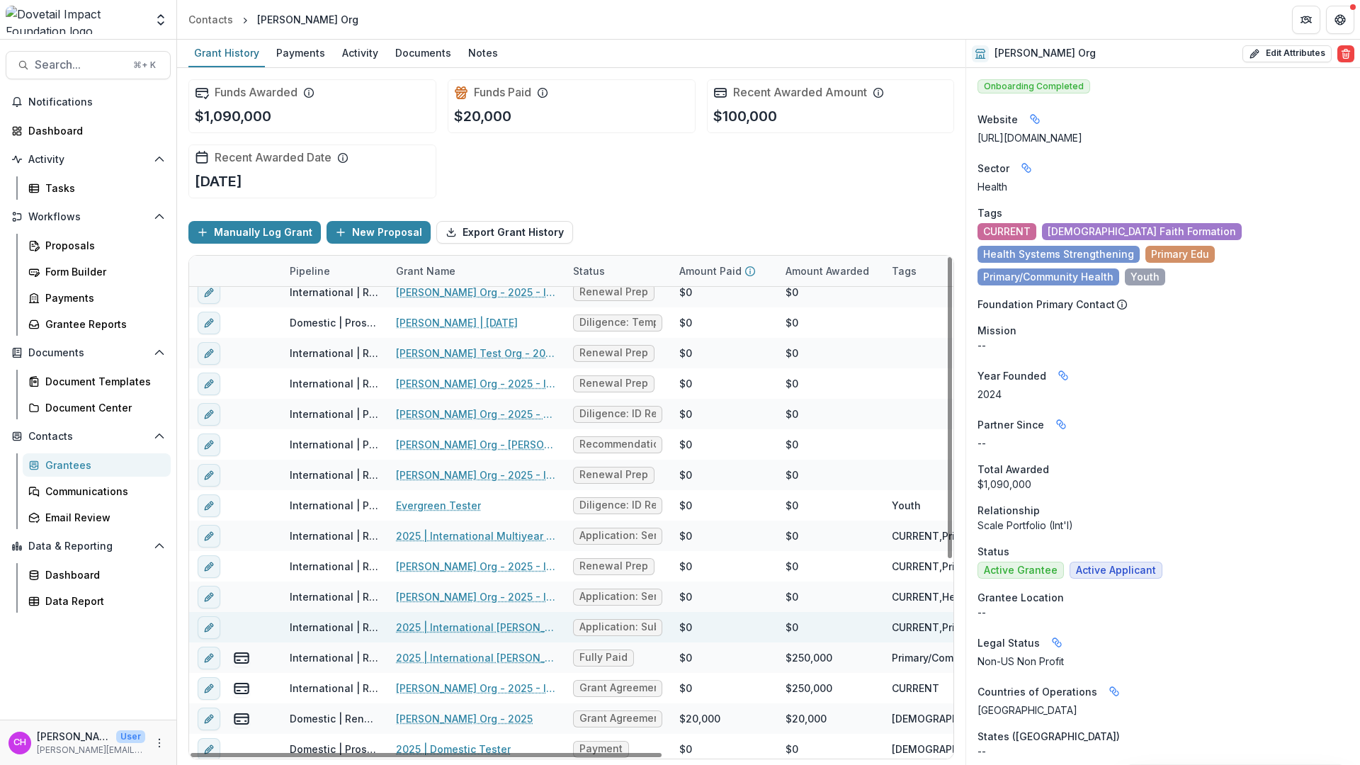
click at [635, 623] on span "Application: Submitted" at bounding box center [617, 627] width 77 height 12
click at [463, 626] on link "2025 | International Renewal Courtney's Org" at bounding box center [476, 627] width 160 height 15
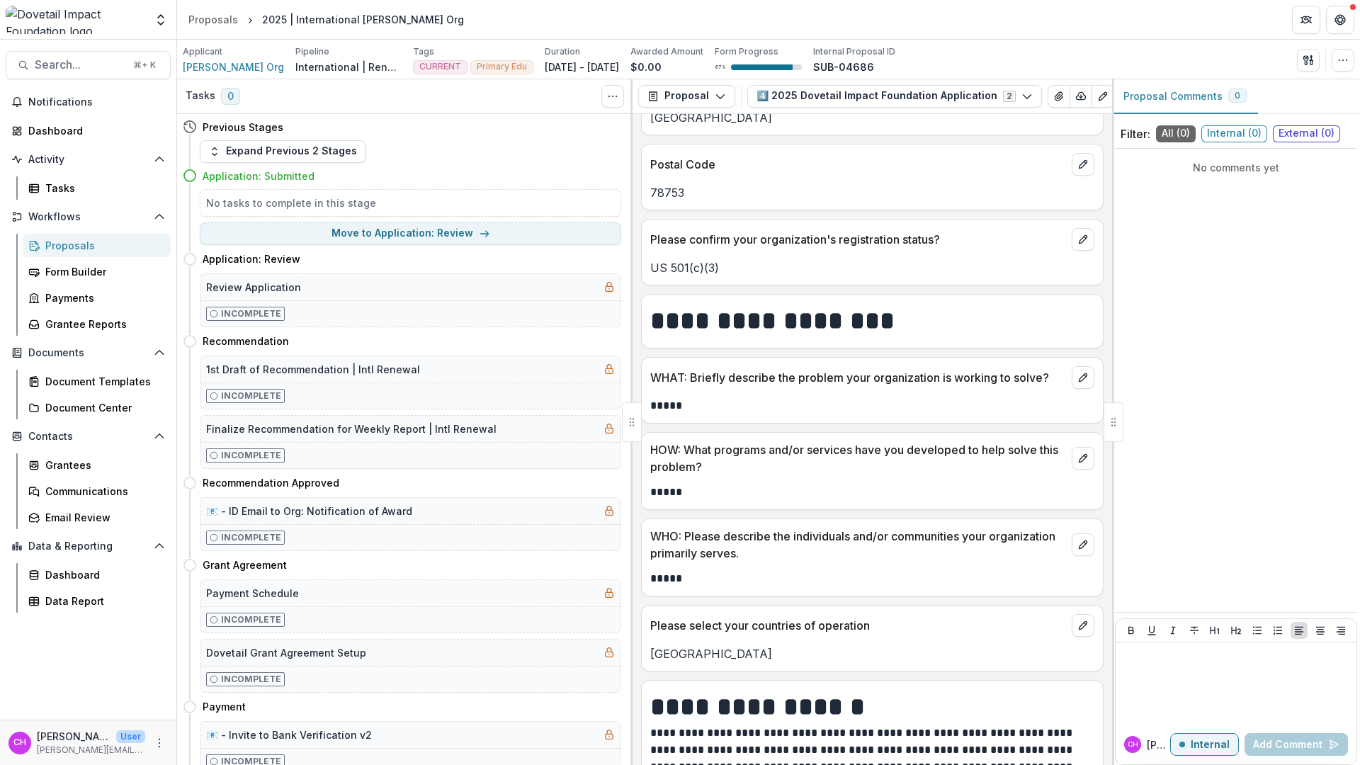
scroll to position [771, 0]
click at [1349, 62] on button "button" at bounding box center [1343, 60] width 23 height 23
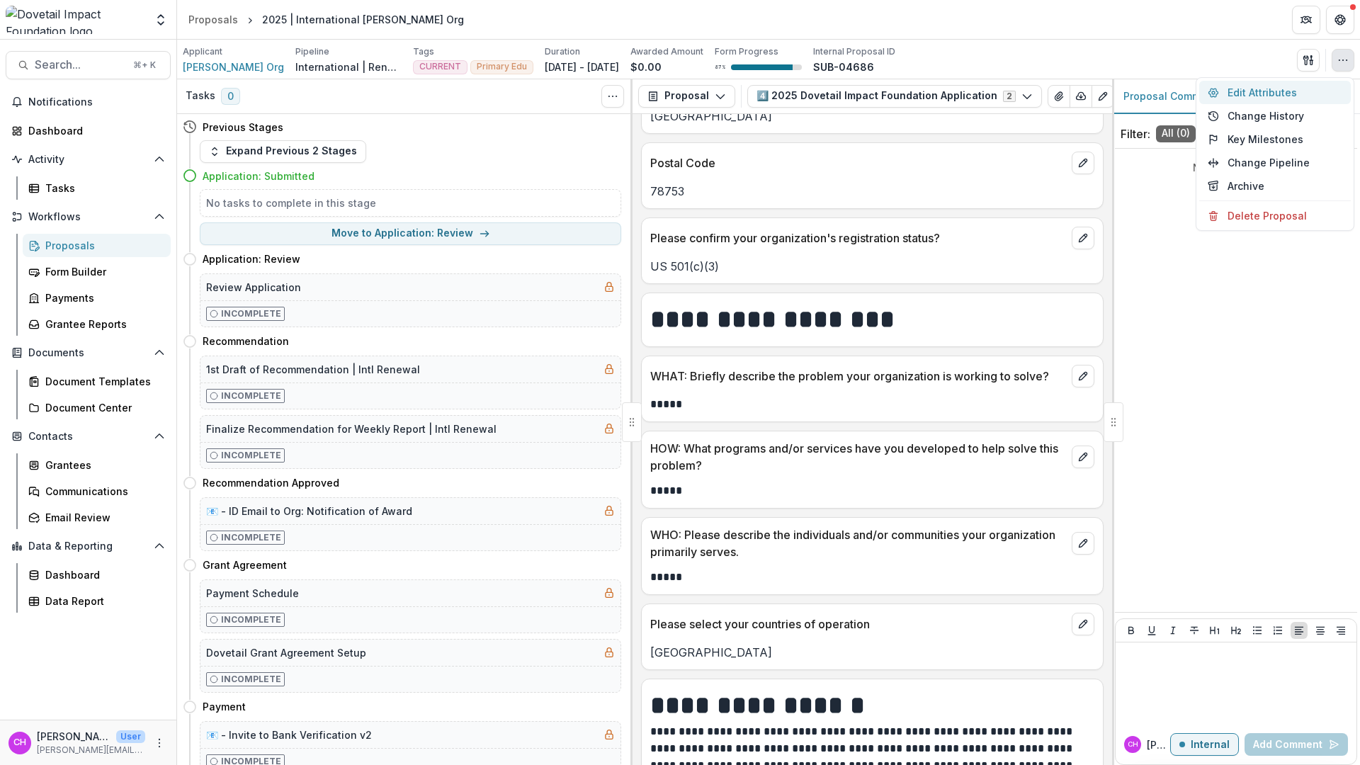
click at [1248, 90] on button "Edit Attributes" at bounding box center [1275, 92] width 152 height 23
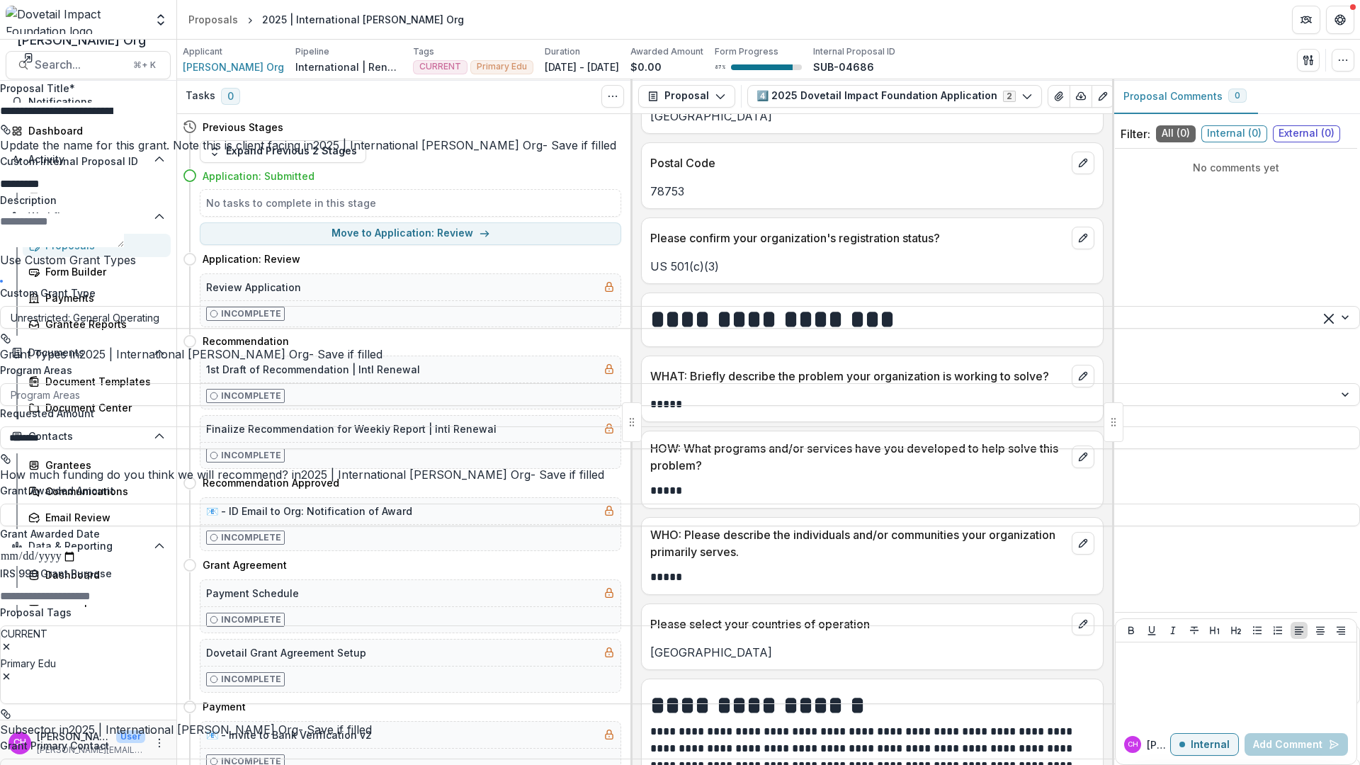
click at [113, 103] on input "**********" at bounding box center [56, 111] width 113 height 17
drag, startPoint x: 1251, startPoint y: 101, endPoint x: 1062, endPoint y: 102, distance: 189.1
click at [113, 103] on input "**********" at bounding box center [56, 111] width 113 height 17
type input "**********"
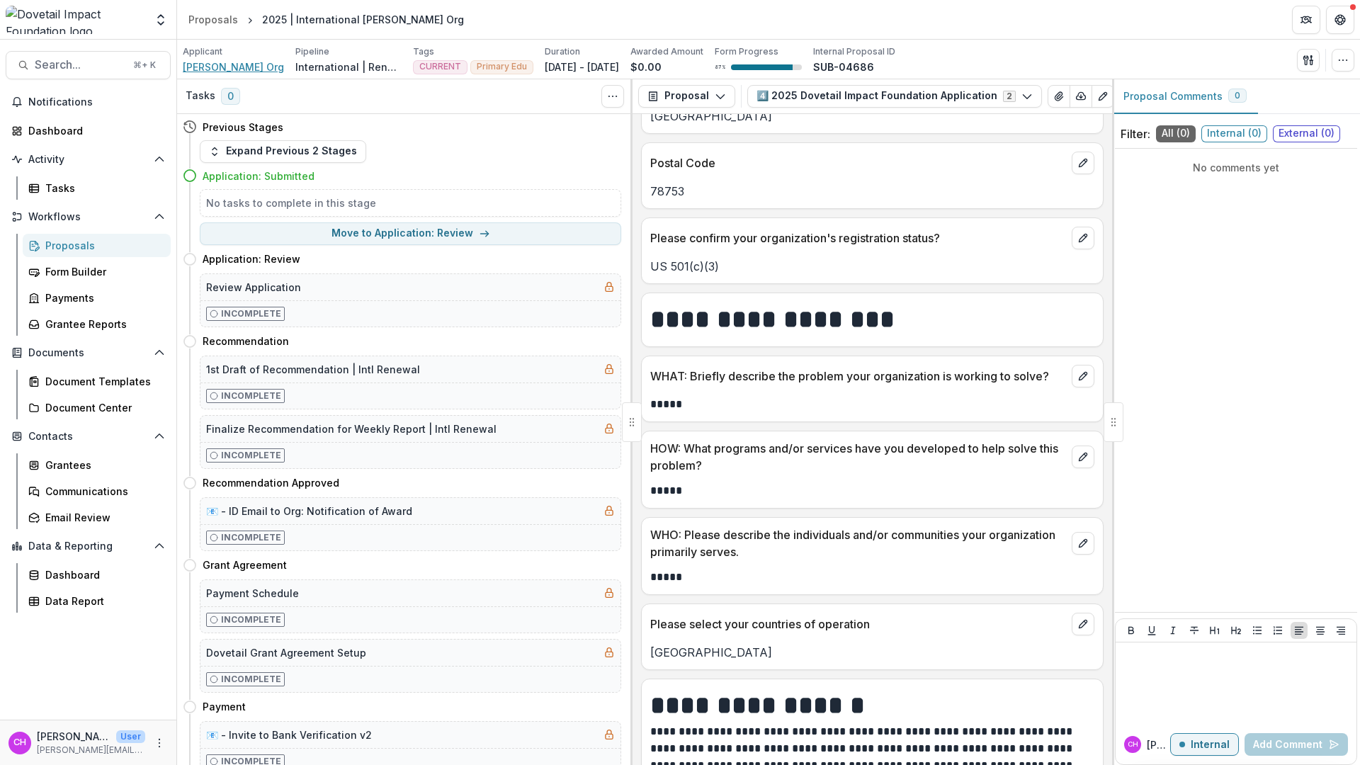
click at [215, 72] on span "[PERSON_NAME] Org" at bounding box center [233, 67] width 101 height 15
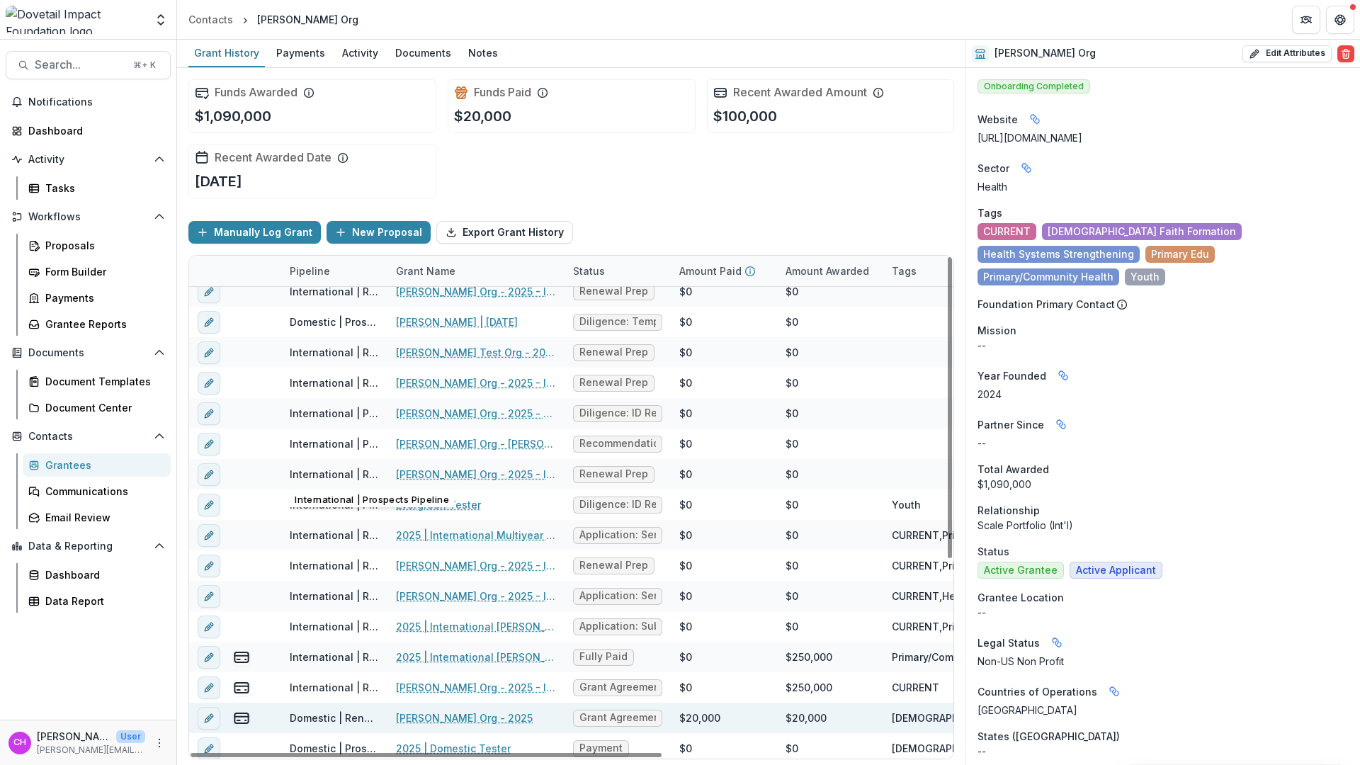
scroll to position [320, 0]
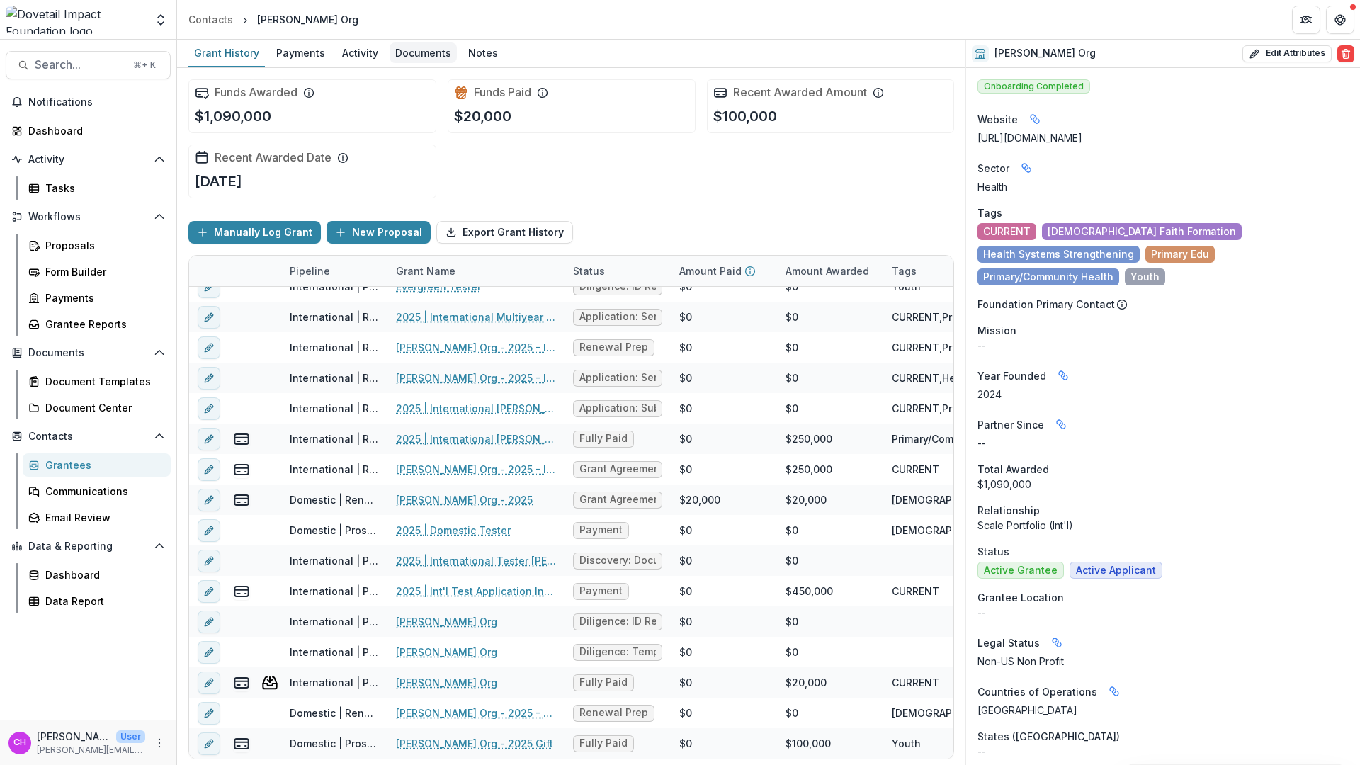
click at [403, 52] on div "Documents" at bounding box center [423, 53] width 67 height 21
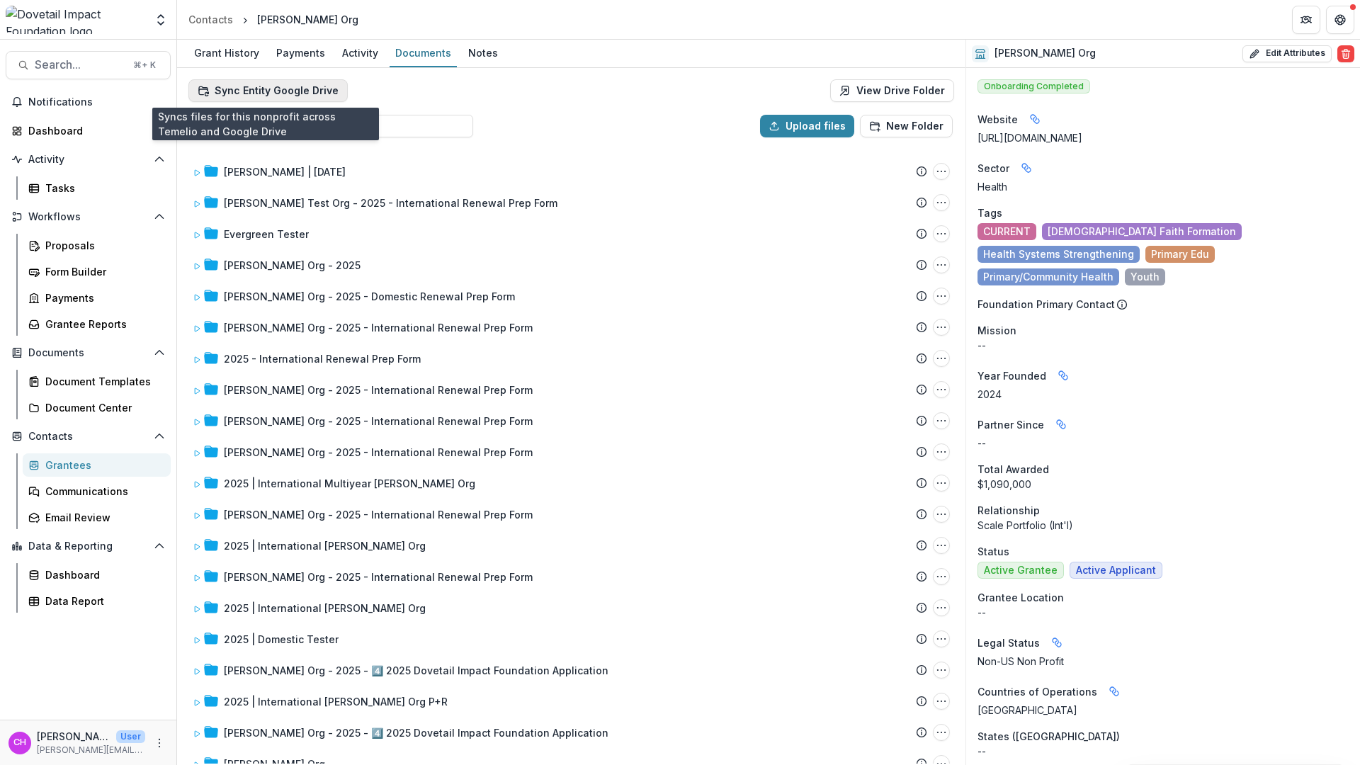
click at [256, 89] on button "Sync Entity Google Drive" at bounding box center [267, 90] width 159 height 23
click at [242, 91] on button "Sync Entity Google Drive" at bounding box center [267, 90] width 159 height 23
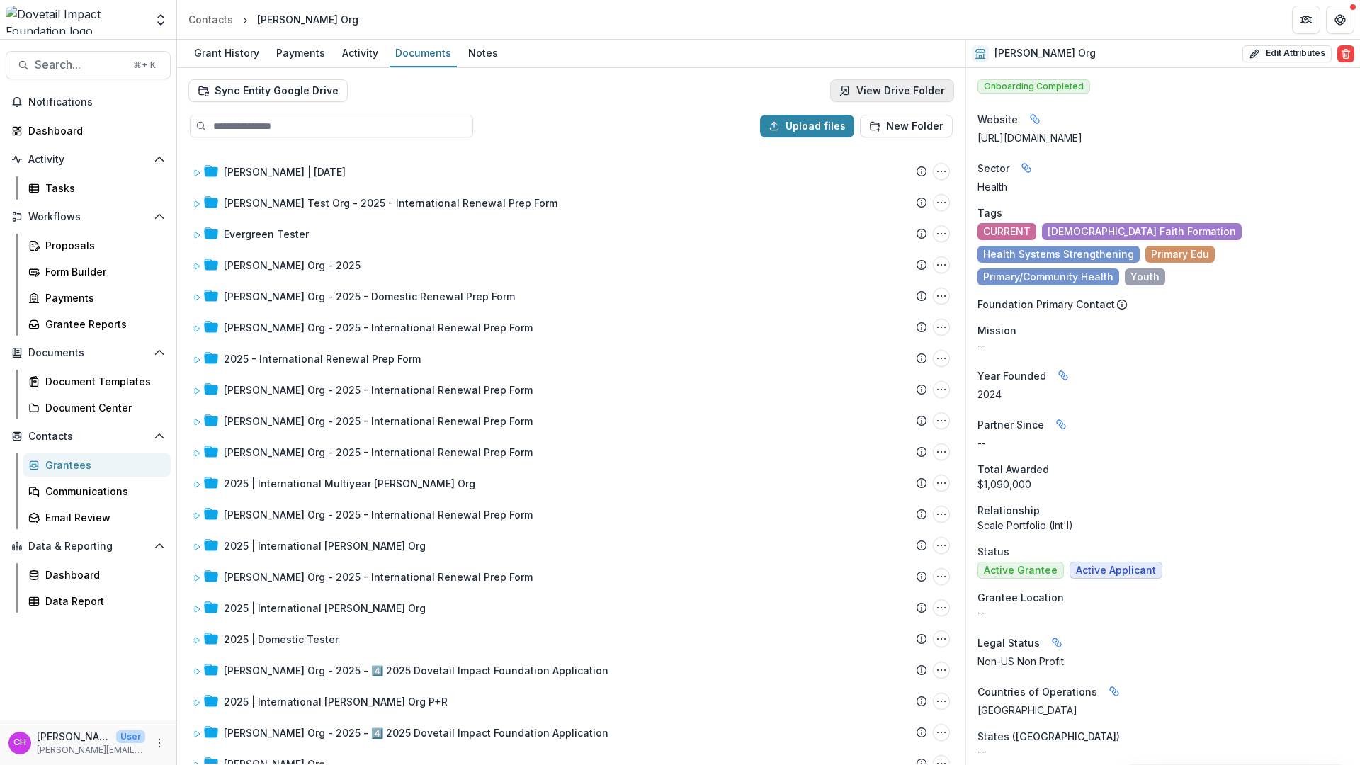
click at [921, 83] on link "View Drive Folder" at bounding box center [892, 90] width 124 height 23
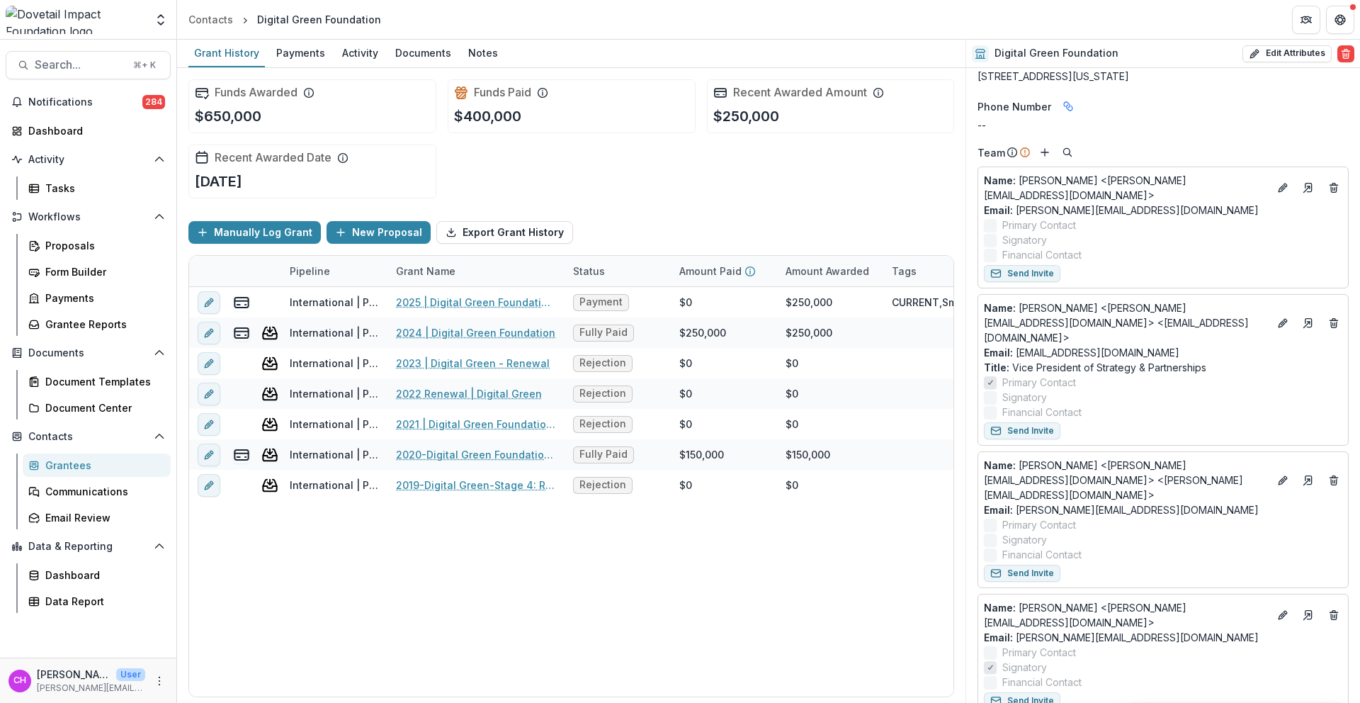
scroll to position [1614, 0]
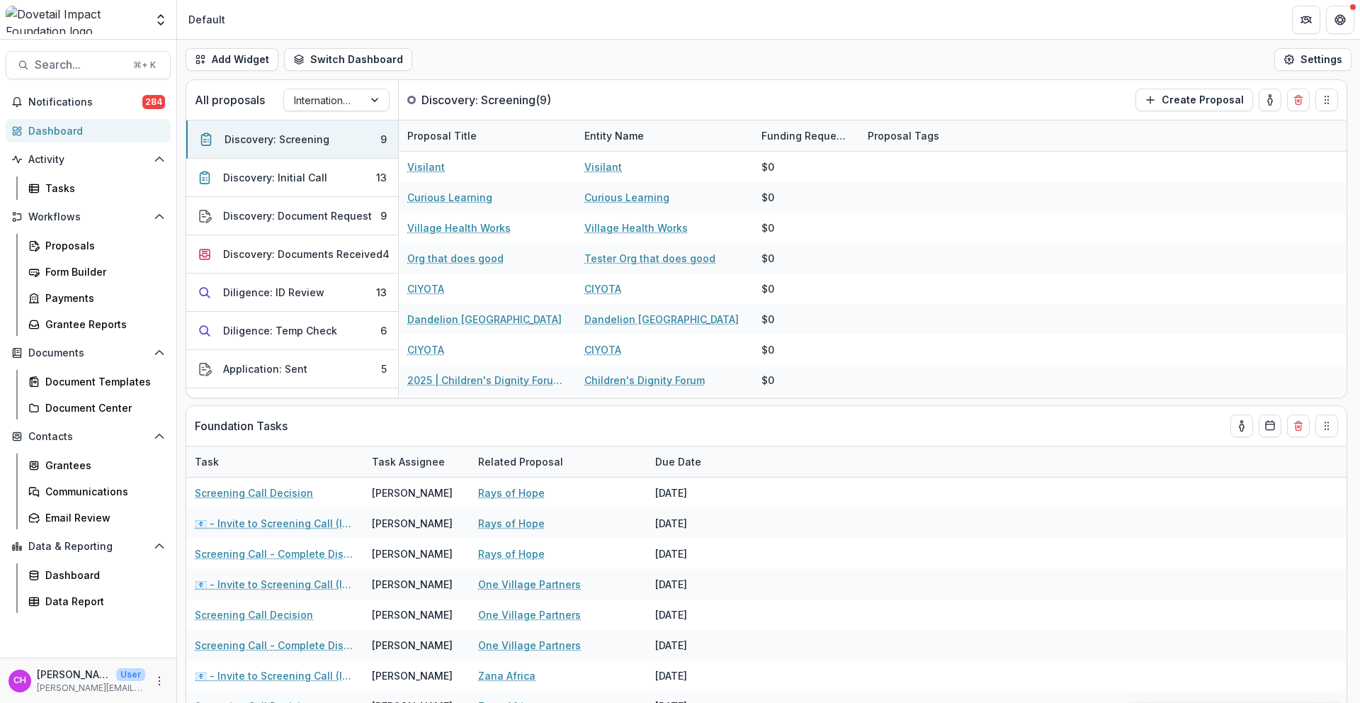
select select "******"
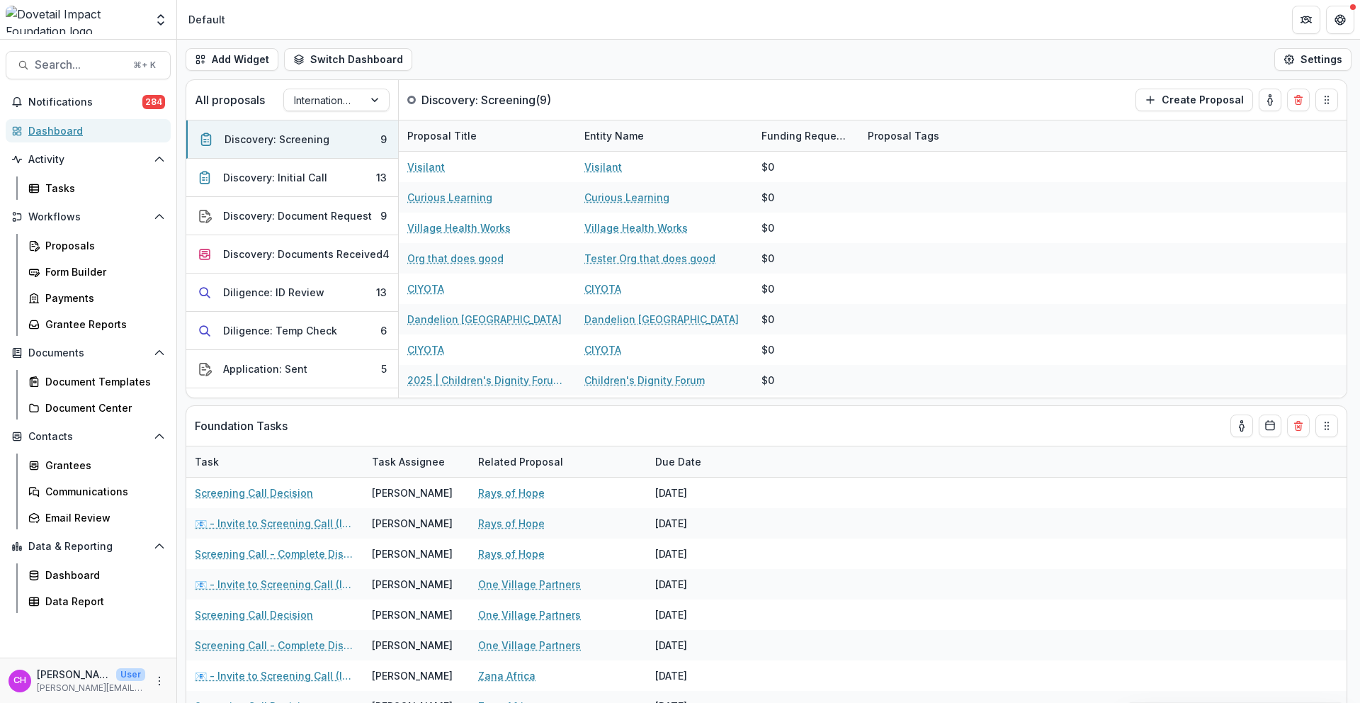
select select "******"
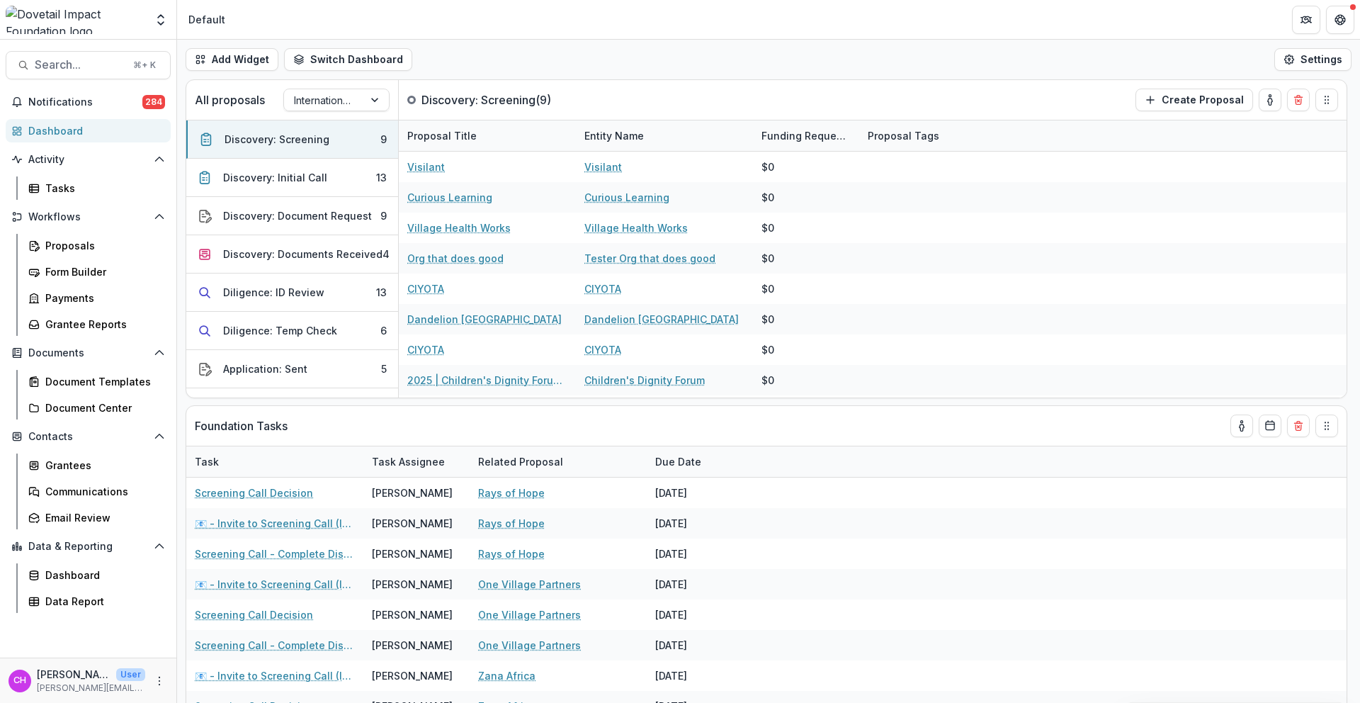
select select "******"
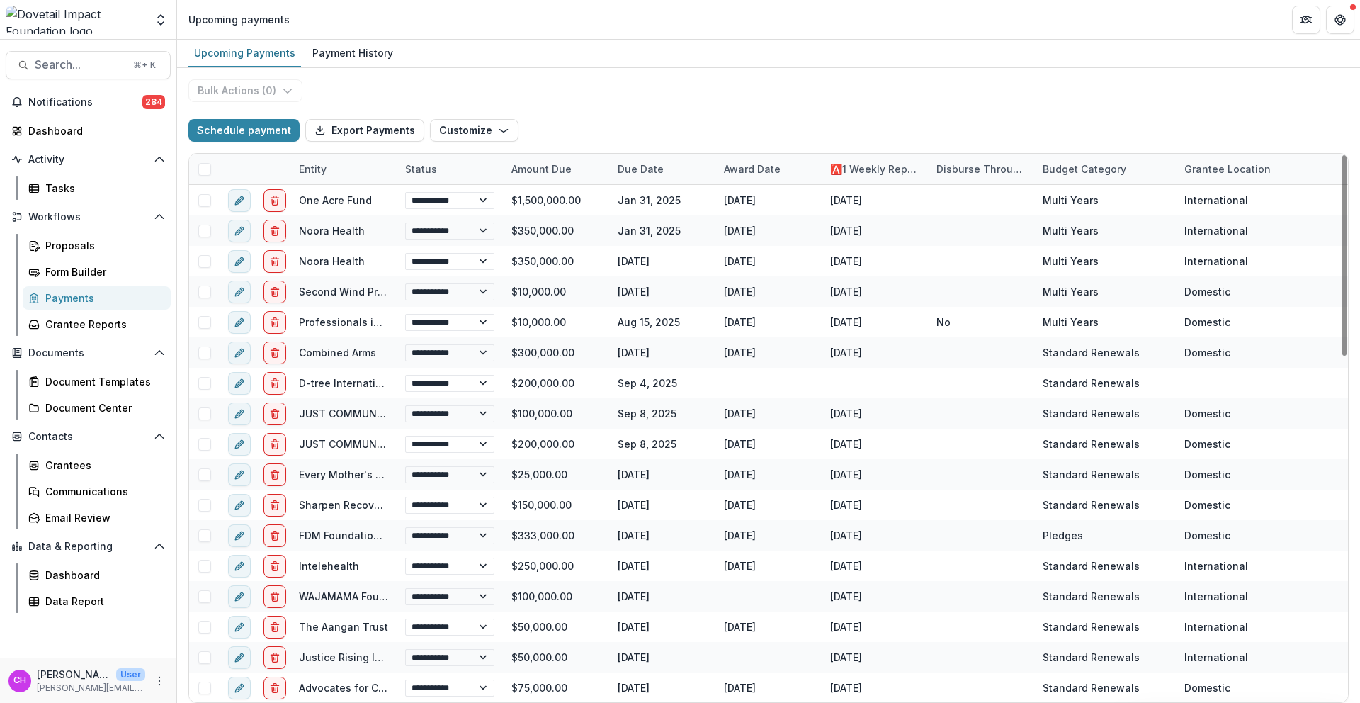
select select "******"
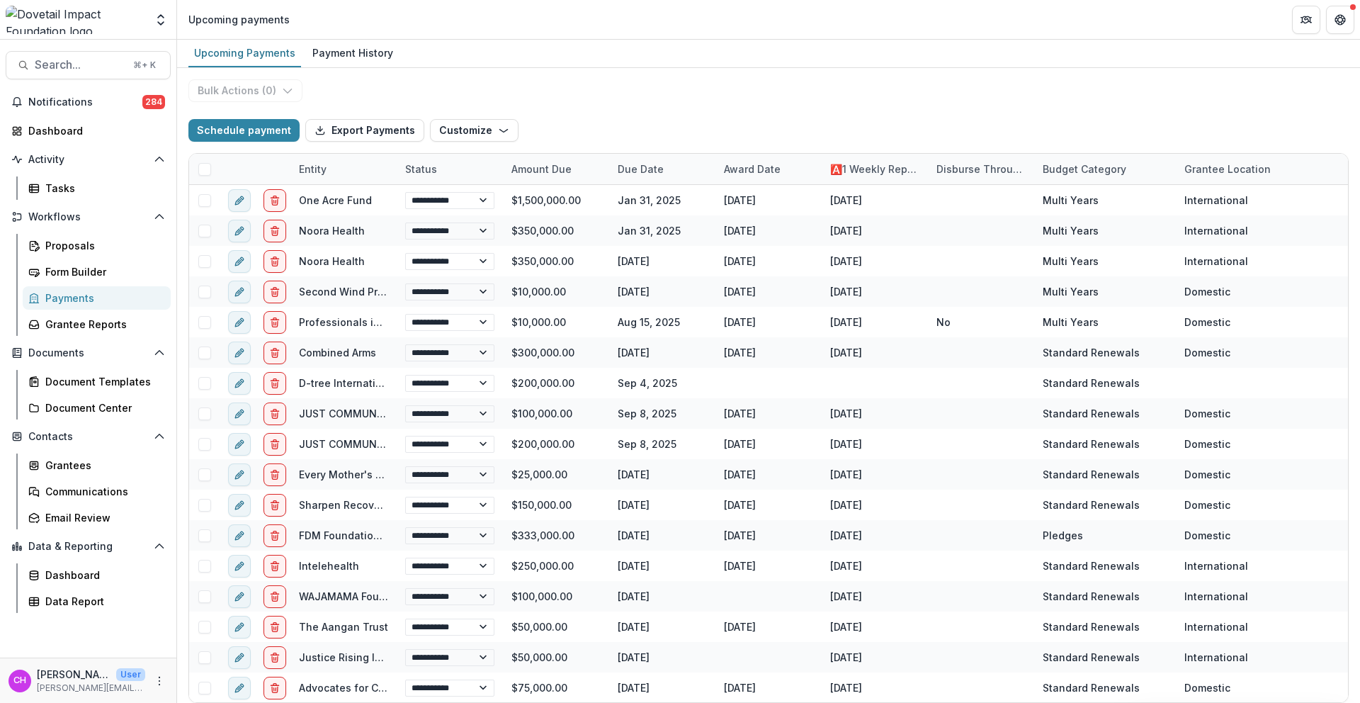
select select "******"
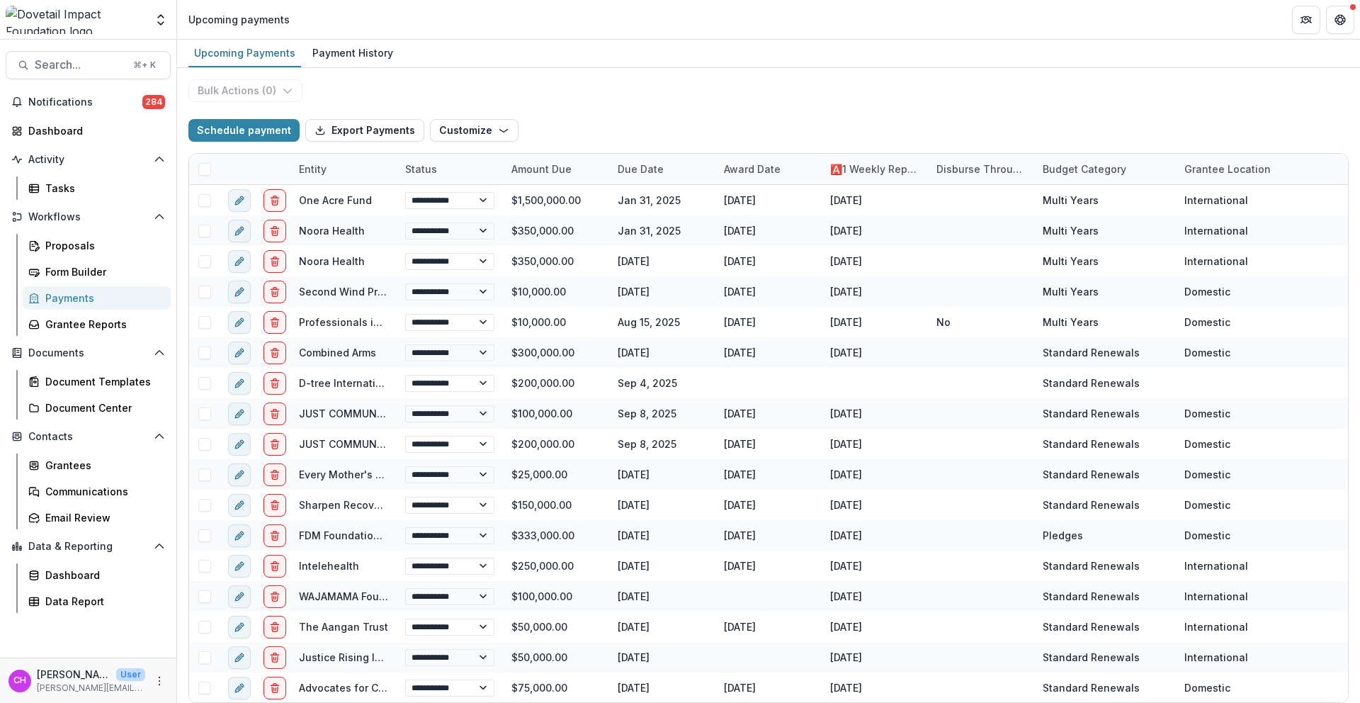
select select "******"
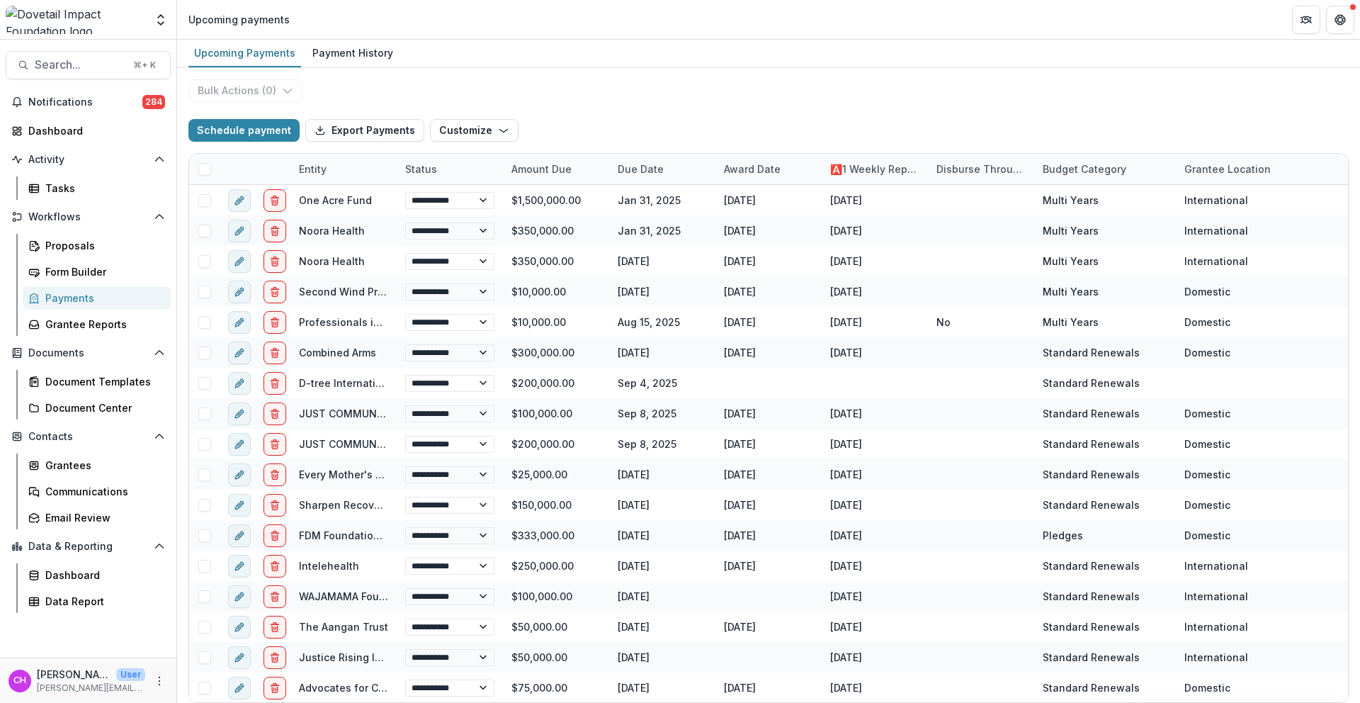
select select "******"
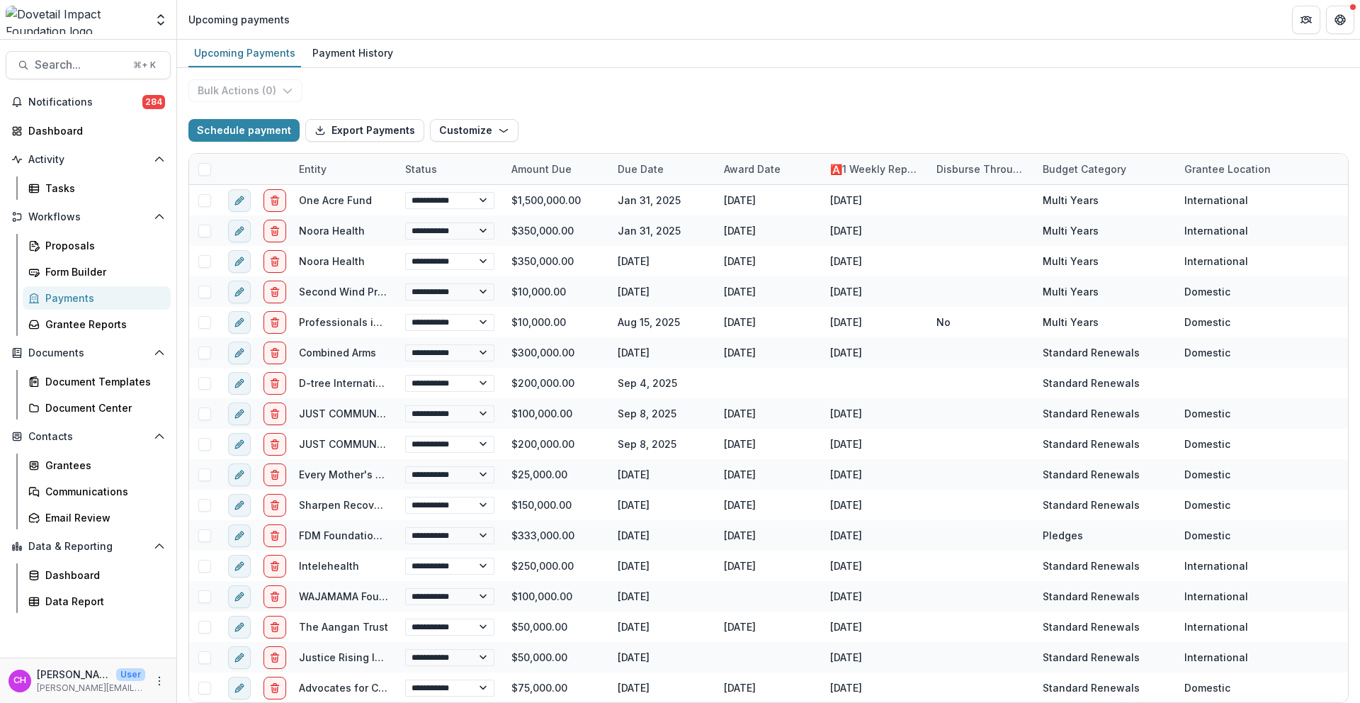
select select "******"
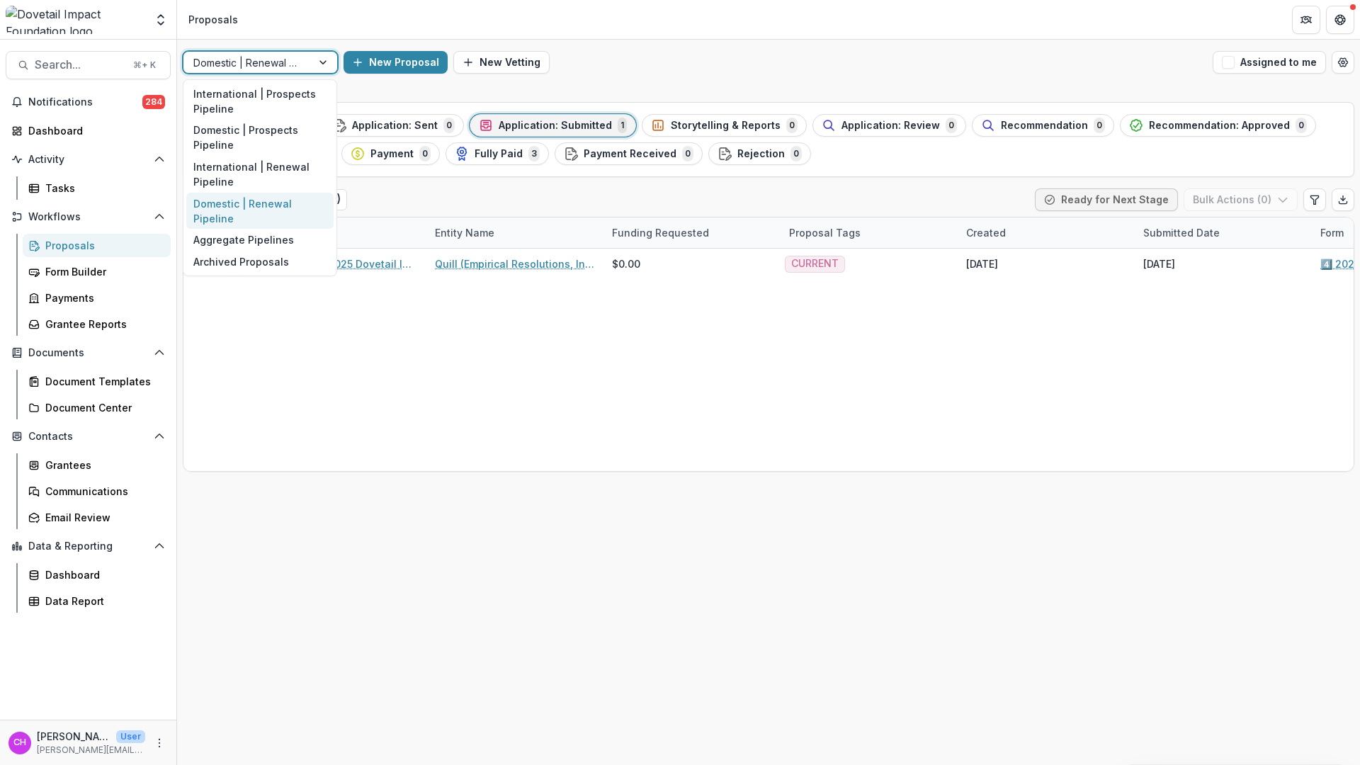
click at [288, 64] on div at bounding box center [247, 63] width 108 height 18
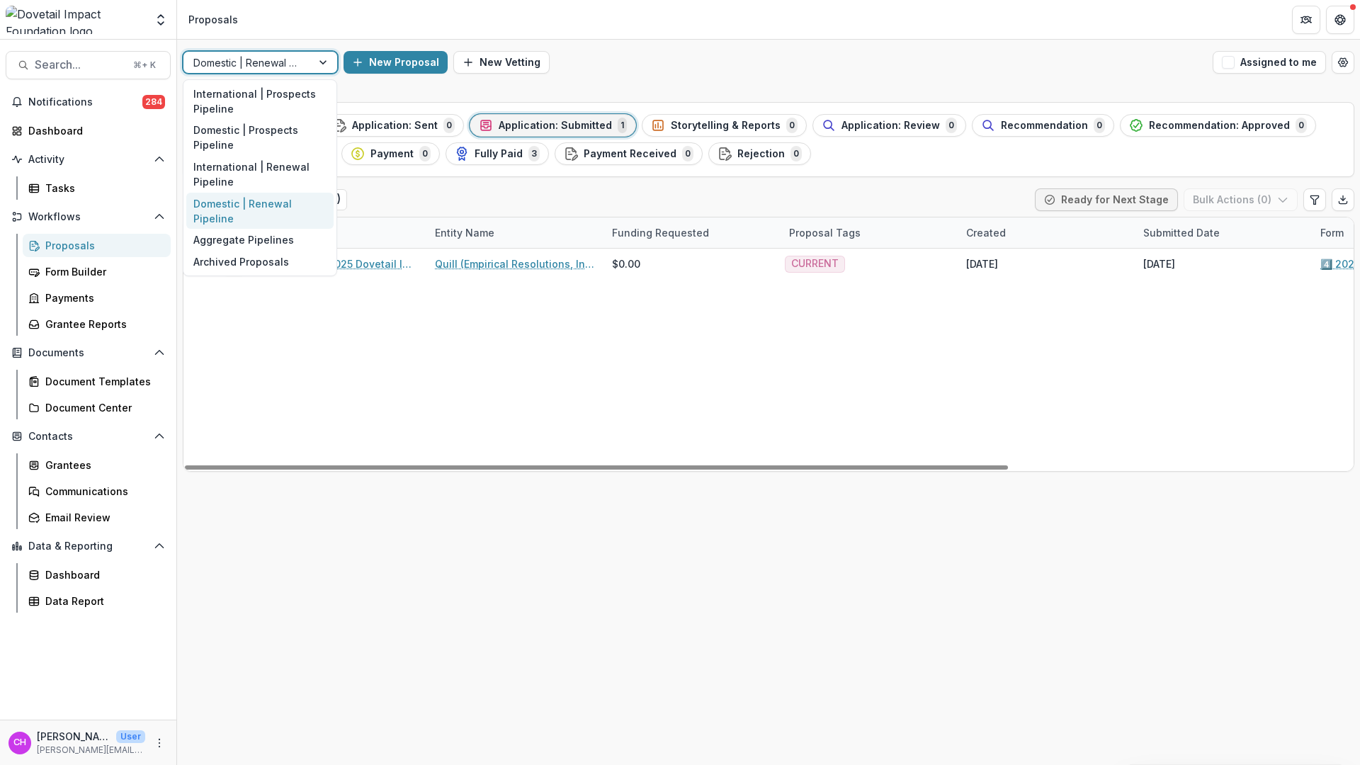
click at [434, 319] on div "2025 - 4️⃣ 2025 Dovetail Impact Foundation Application Quill (Empirical Resolut…" at bounding box center [1013, 360] width 1660 height 222
